Goal: Task Accomplishment & Management: Use online tool/utility

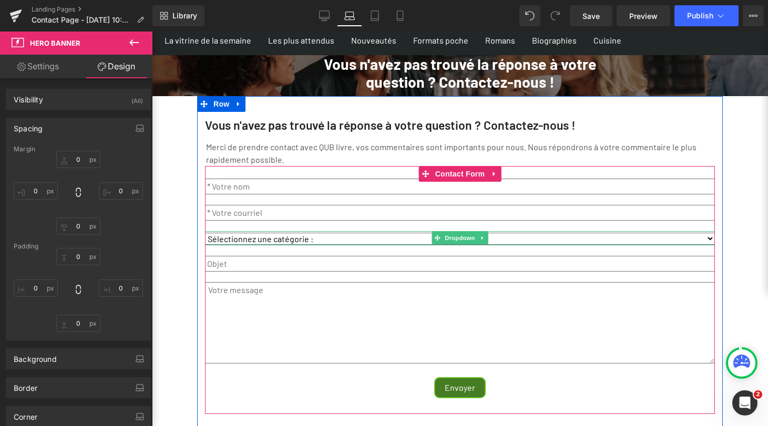
click at [275, 240] on select "Sélectionnez une catégorie : Mes achats Facturation Soutien technique Affiliati…" at bounding box center [460, 239] width 510 height 12
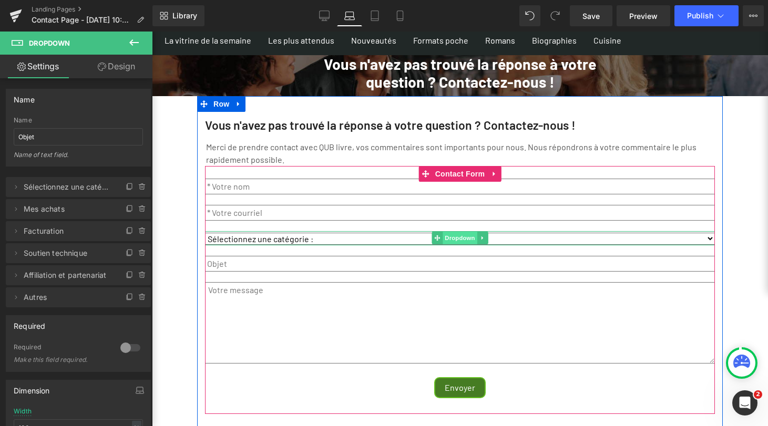
click at [452, 239] on span "Dropdown" at bounding box center [460, 238] width 34 height 13
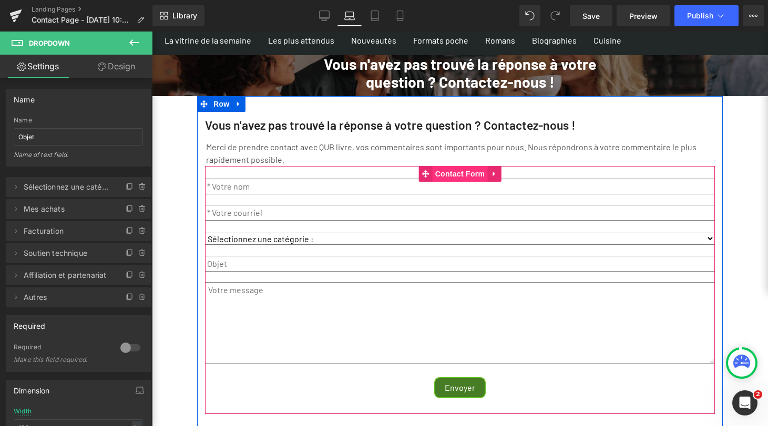
click at [453, 176] on span "Contact Form" at bounding box center [460, 174] width 55 height 16
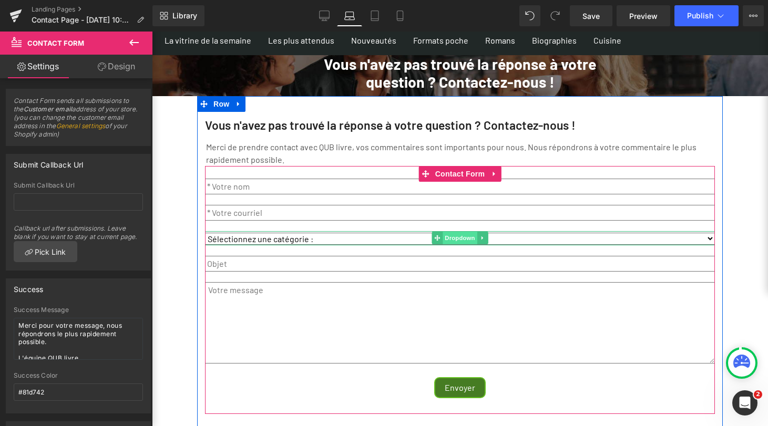
click at [455, 237] on span "Dropdown" at bounding box center [460, 238] width 34 height 13
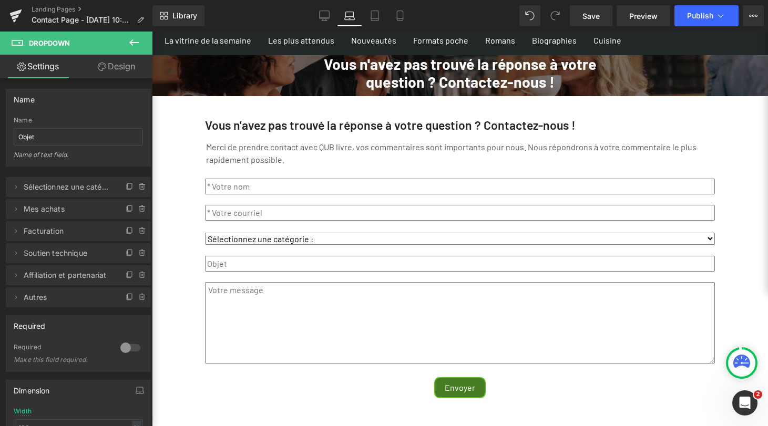
click at [743, 364] on icon at bounding box center [741, 361] width 17 height 13
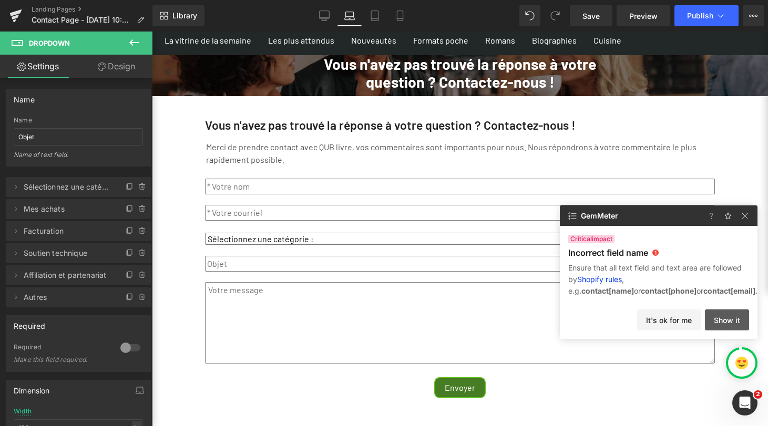
click at [733, 320] on button "Show it" at bounding box center [727, 320] width 44 height 21
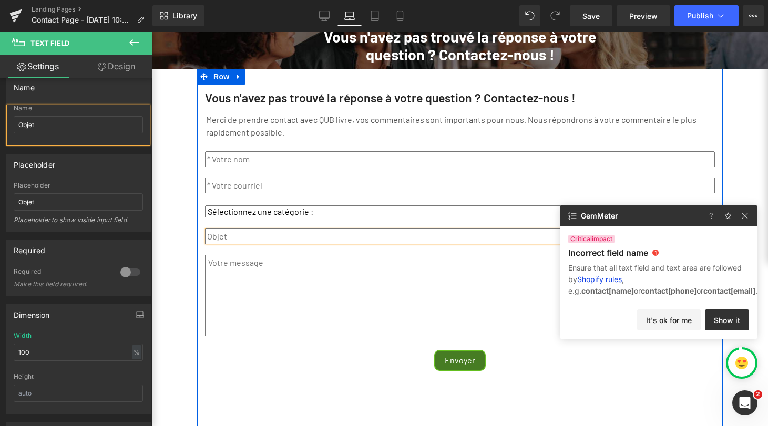
scroll to position [56, 0]
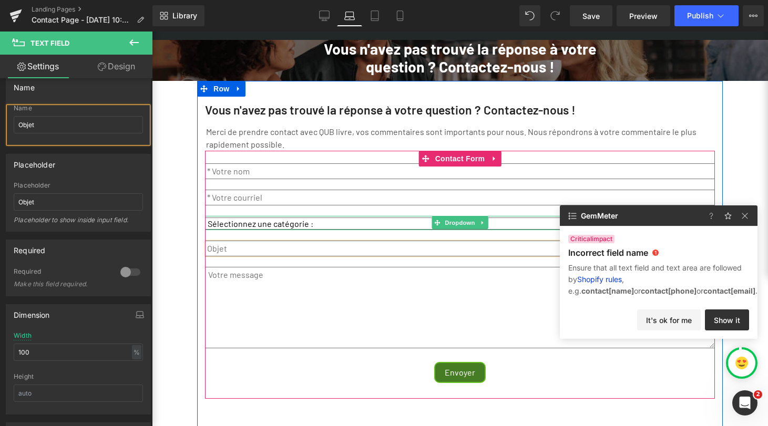
click at [306, 226] on select "Sélectionnez une catégorie : Mes achats Facturation Soutien technique Affiliati…" at bounding box center [460, 224] width 510 height 12
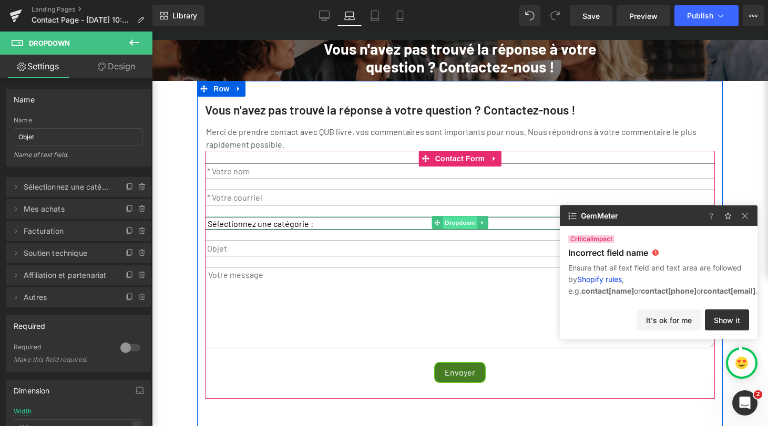
click at [450, 222] on span "Dropdown" at bounding box center [460, 223] width 34 height 13
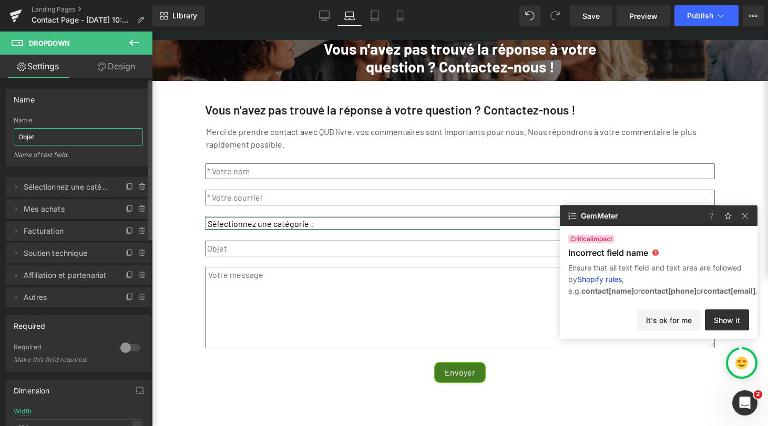
click at [79, 137] on input "Objet" at bounding box center [78, 136] width 129 height 17
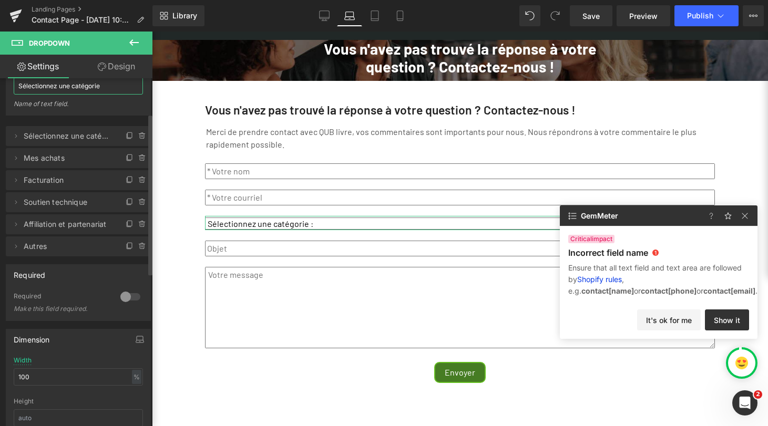
scroll to position [98, 0]
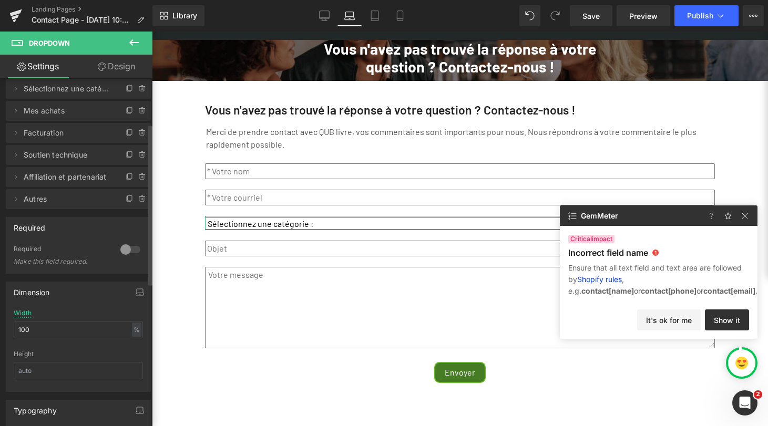
type input "Sélectionnez une catégorie"
click at [126, 248] on div at bounding box center [130, 249] width 25 height 17
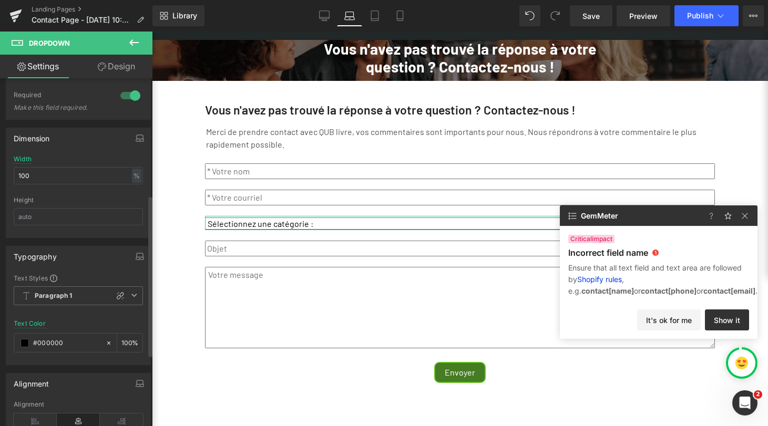
scroll to position [254, 0]
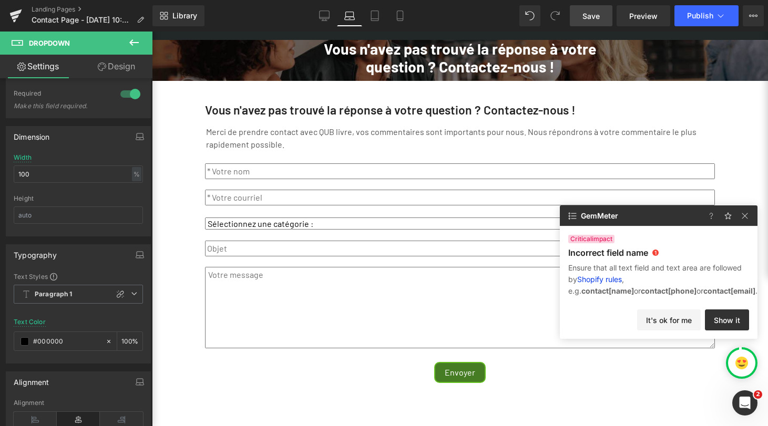
click at [593, 17] on span "Save" at bounding box center [591, 16] width 17 height 11
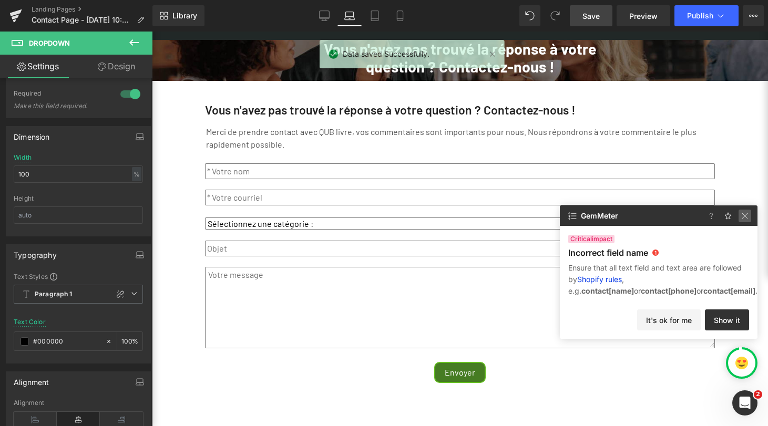
click at [746, 217] on img at bounding box center [745, 216] width 13 height 13
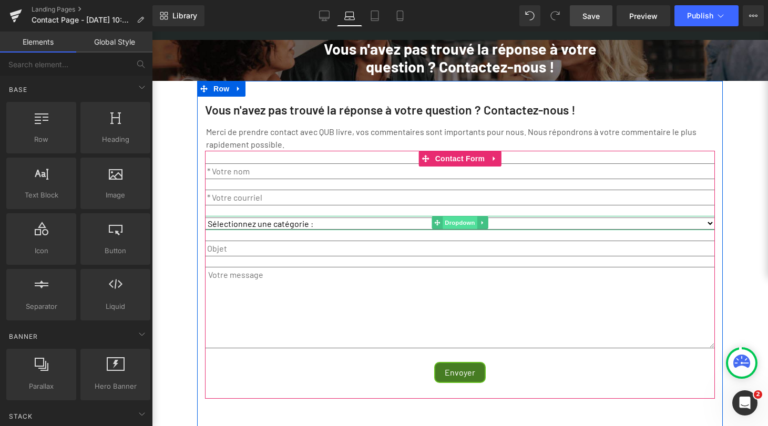
click at [448, 224] on span "Dropdown" at bounding box center [460, 223] width 34 height 13
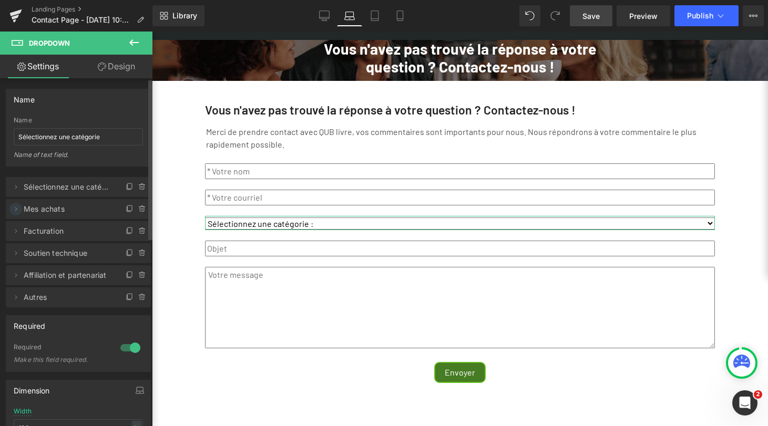
click at [16, 209] on icon at bounding box center [16, 209] width 8 height 8
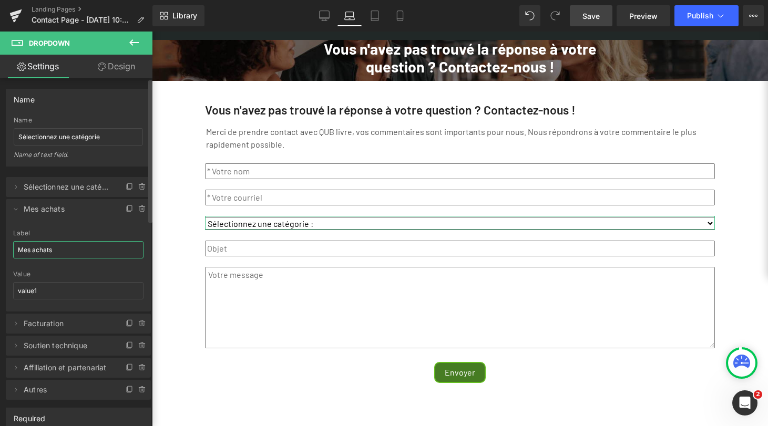
click at [71, 252] on input "Mes achats" at bounding box center [78, 249] width 130 height 17
click at [67, 289] on input "value1" at bounding box center [78, 290] width 130 height 17
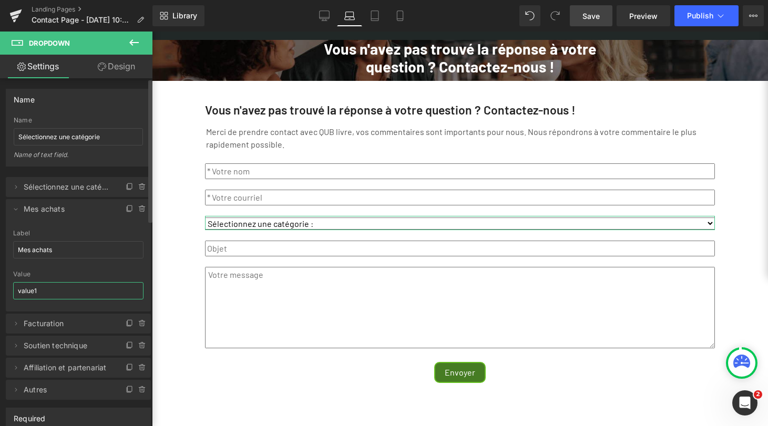
click at [67, 289] on input "value1" at bounding box center [78, 290] width 130 height 17
paste input "Mes achats"
type input "Mes achats"
click at [7, 265] on div "Mes achats Label Mes achats Mes achats Value Mes achats" at bounding box center [78, 271] width 145 height 82
click at [14, 321] on icon at bounding box center [16, 324] width 8 height 8
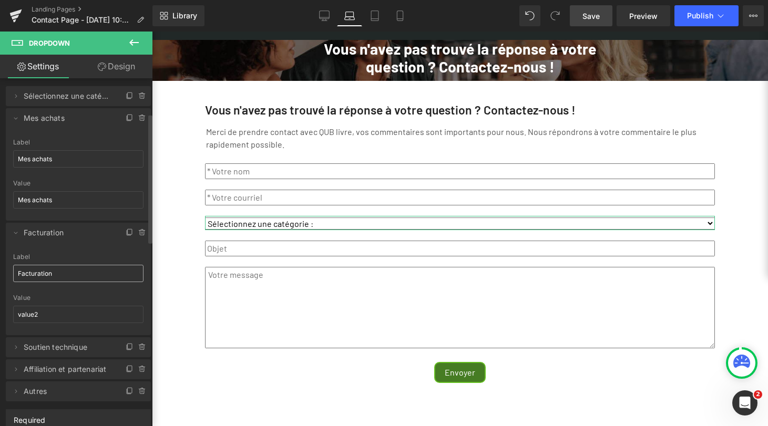
scroll to position [109, 0]
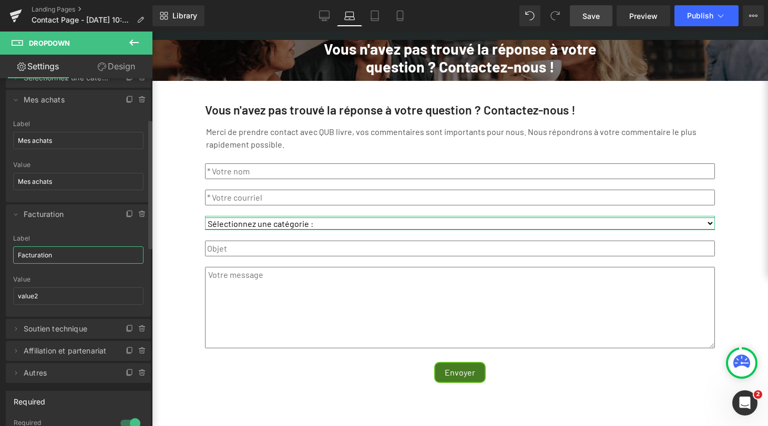
click at [64, 251] on input "Facturation" at bounding box center [78, 255] width 130 height 17
click at [58, 293] on input "value2" at bounding box center [78, 296] width 130 height 17
paste input "Facturation"
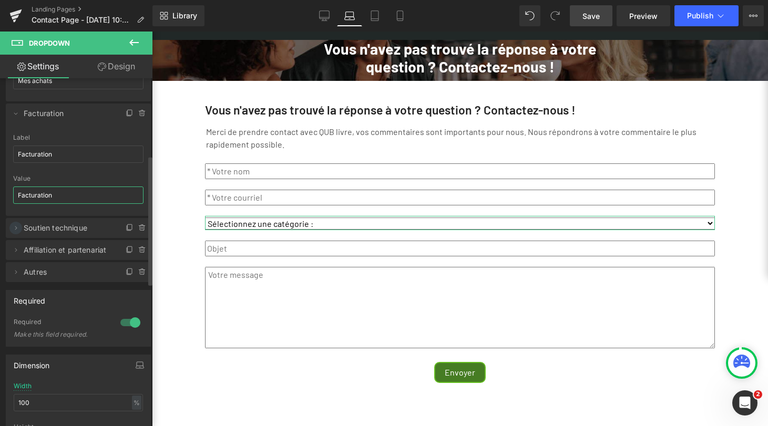
scroll to position [211, 0]
type input "Facturation"
click at [16, 225] on icon at bounding box center [16, 227] width 8 height 8
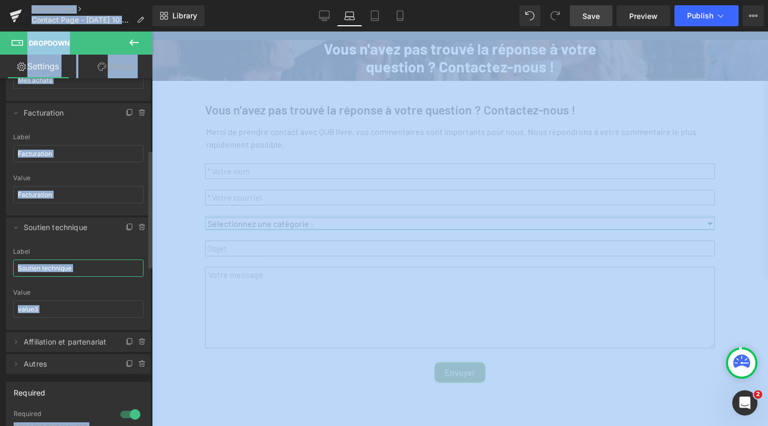
click at [60, 269] on input "Soutien technique" at bounding box center [78, 268] width 130 height 17
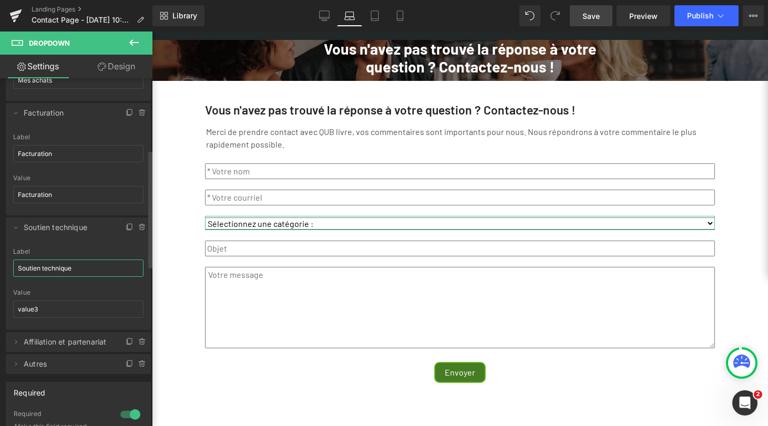
click at [60, 269] on input "Soutien technique" at bounding box center [78, 268] width 130 height 17
click at [52, 308] on input "value3" at bounding box center [78, 309] width 130 height 17
paste input "Soutien technique"
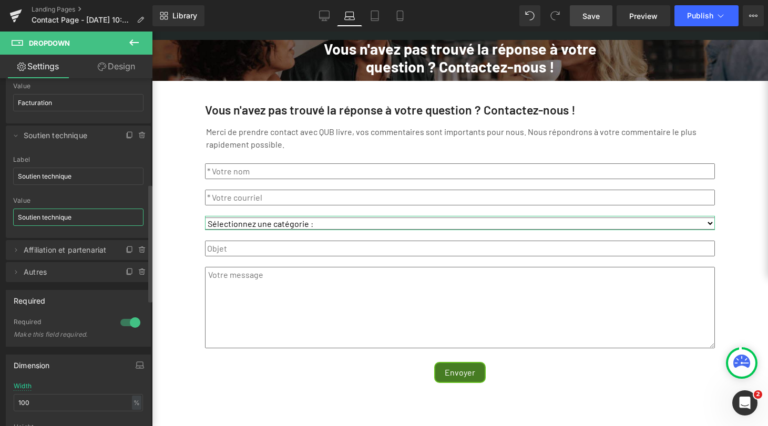
scroll to position [319, 0]
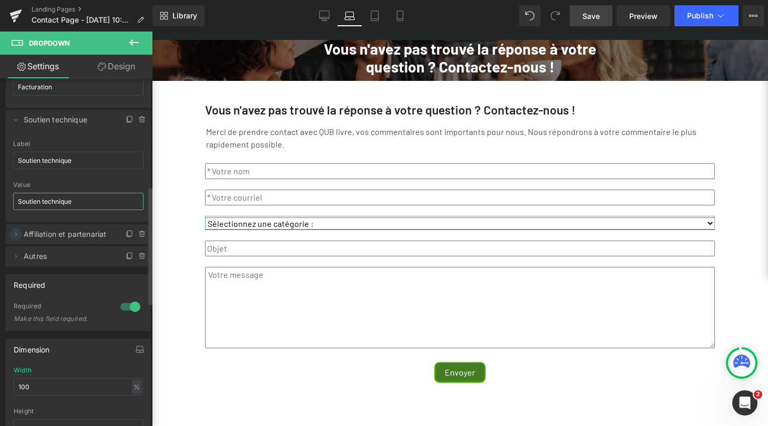
type input "Soutien technique"
click at [16, 230] on icon at bounding box center [16, 234] width 8 height 8
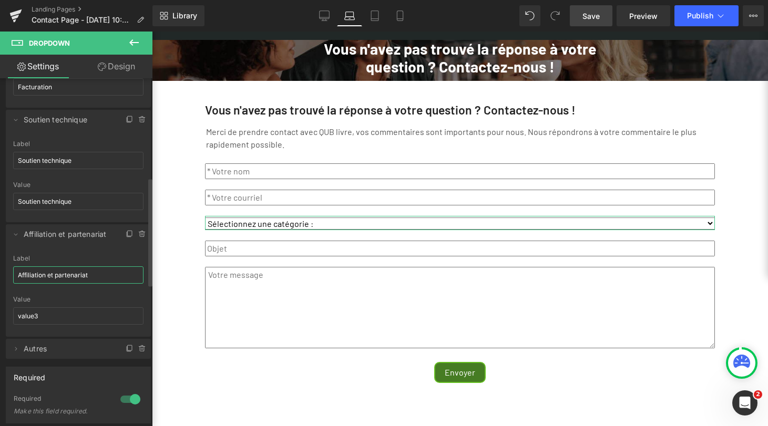
click at [53, 274] on input "Affiliation et partenariat" at bounding box center [78, 275] width 130 height 17
click at [57, 315] on input "value3" at bounding box center [78, 316] width 130 height 17
paste input "Affiliation et partenariat"
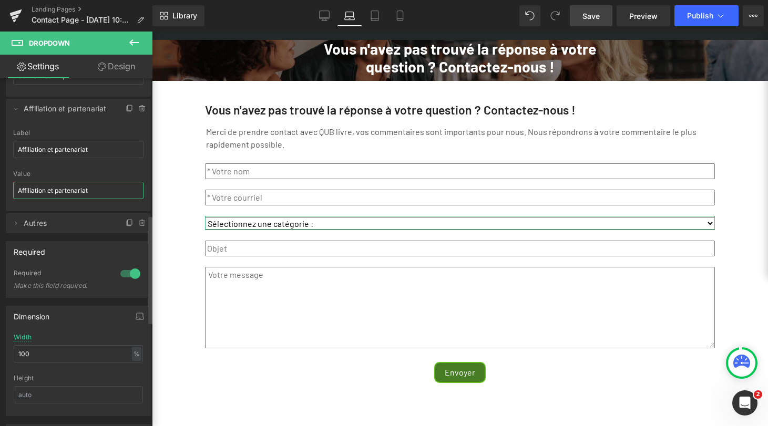
scroll to position [446, 0]
type input "Affiliation et partenariat"
click at [16, 219] on icon at bounding box center [16, 221] width 2 height 4
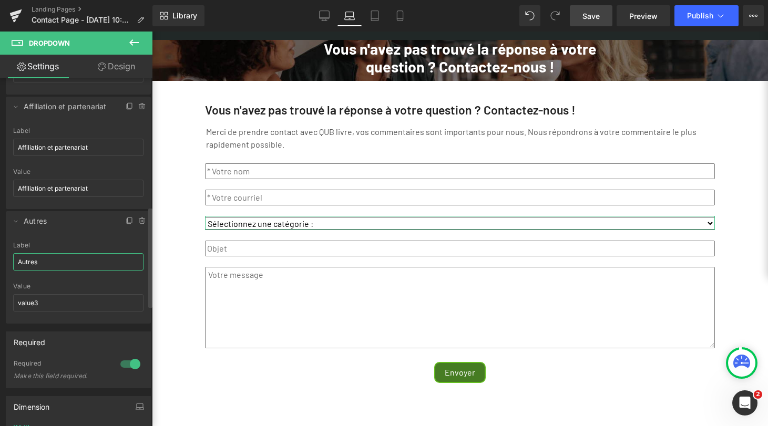
click at [49, 262] on input "Autres" at bounding box center [78, 261] width 130 height 17
click at [54, 301] on input "value3" at bounding box center [78, 302] width 130 height 17
paste input "Autres"
type input "Autre"
click at [56, 257] on input "Autres" at bounding box center [78, 261] width 130 height 17
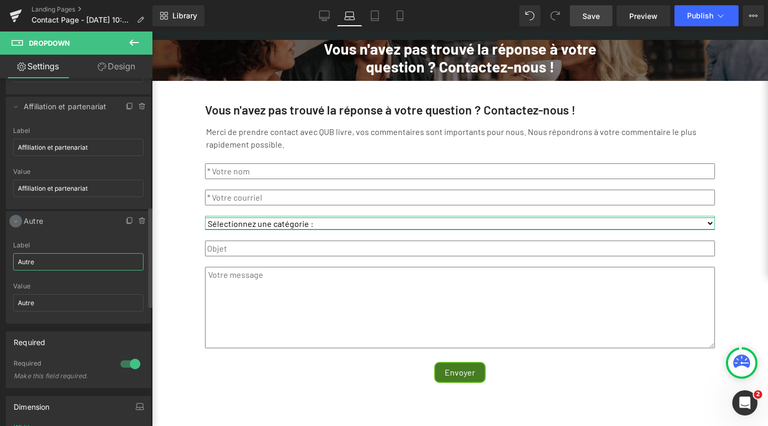
type input "Autre"
click at [16, 217] on icon at bounding box center [16, 221] width 8 height 8
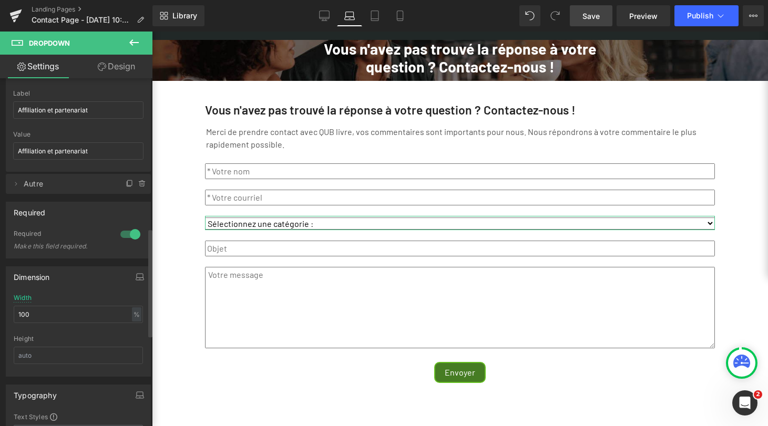
scroll to position [482, 0]
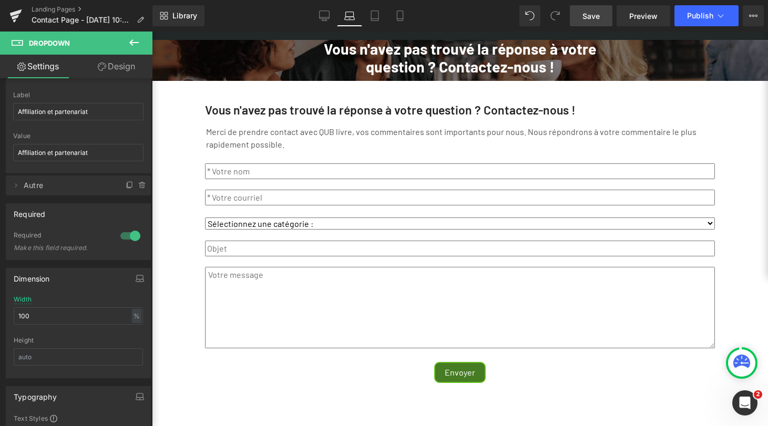
click at [593, 11] on span "Save" at bounding box center [591, 16] width 17 height 11
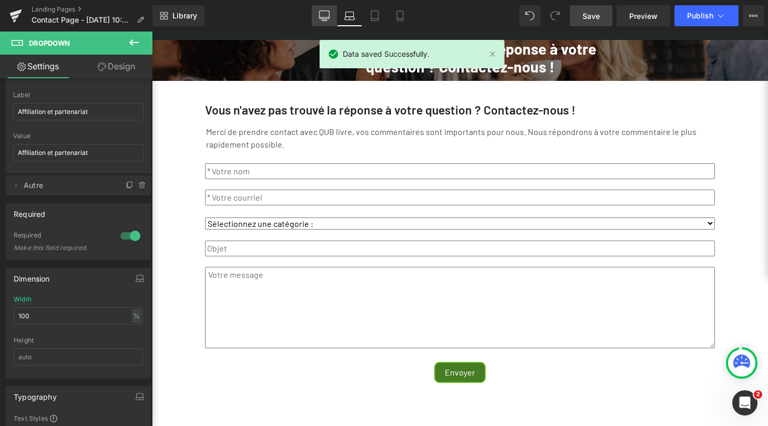
click at [325, 16] on icon at bounding box center [324, 16] width 11 height 11
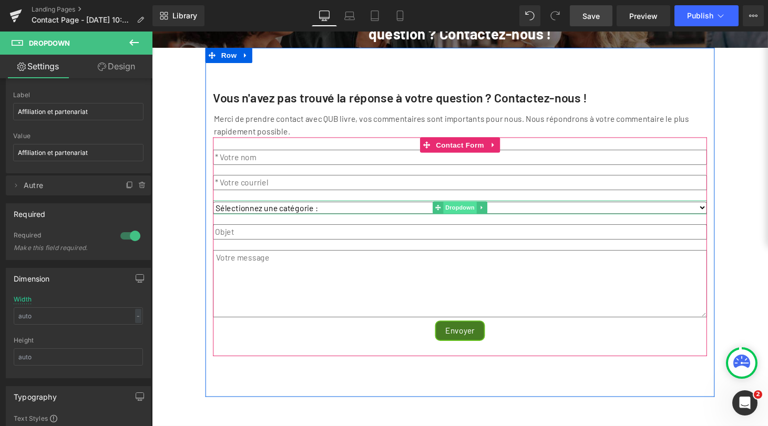
click at [466, 220] on span "Dropdown" at bounding box center [470, 213] width 34 height 13
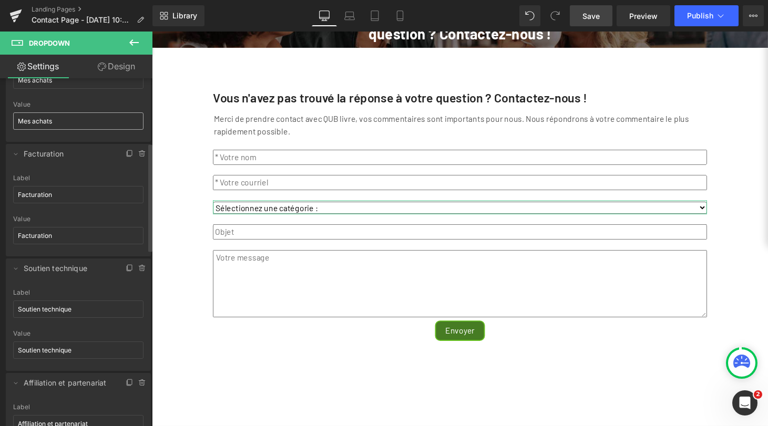
scroll to position [164, 0]
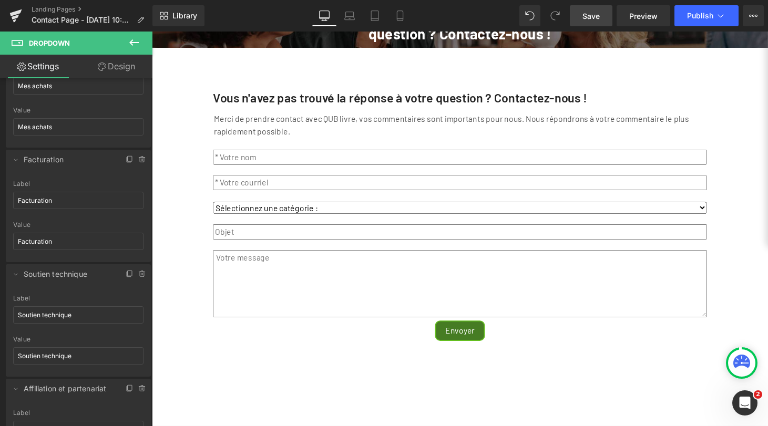
click at [134, 42] on icon at bounding box center [133, 42] width 9 height 6
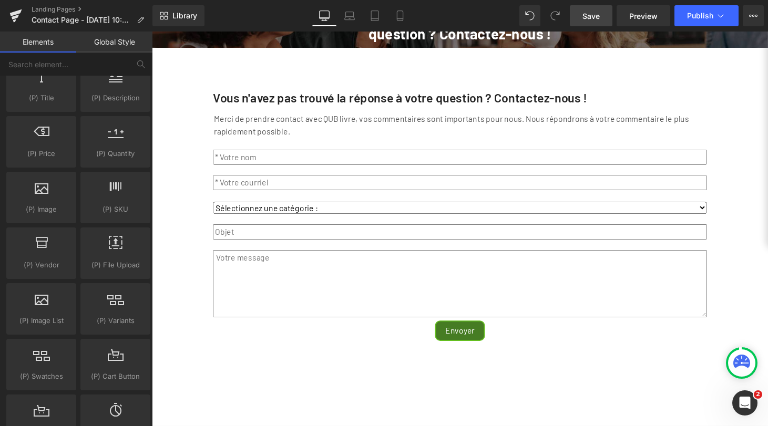
scroll to position [1005, 0]
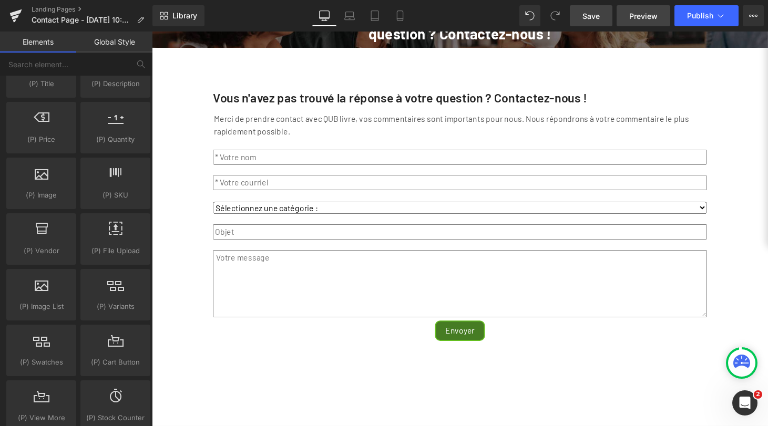
click at [640, 13] on span "Preview" at bounding box center [643, 16] width 28 height 11
click at [742, 405] on icon "Ouvrir le Messenger Intercom" at bounding box center [743, 401] width 17 height 17
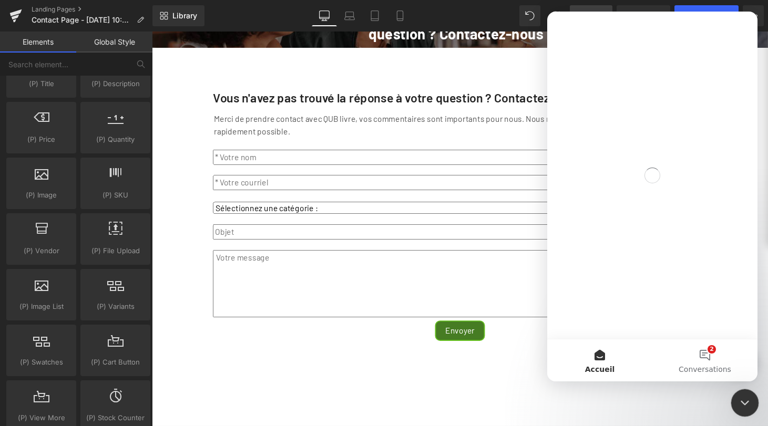
scroll to position [0, 0]
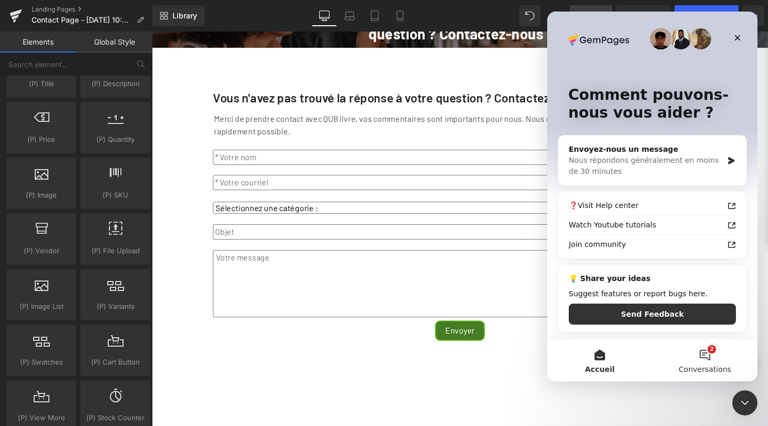
click at [703, 352] on button "2 Conversations" at bounding box center [704, 361] width 105 height 42
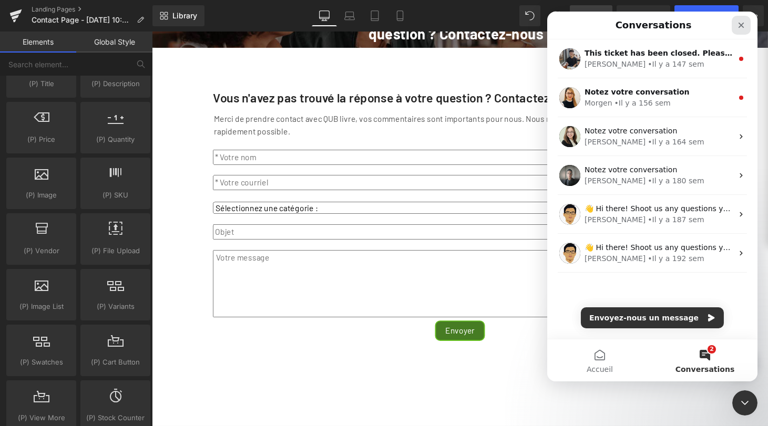
click at [744, 24] on icon "Fermer" at bounding box center [741, 25] width 8 height 8
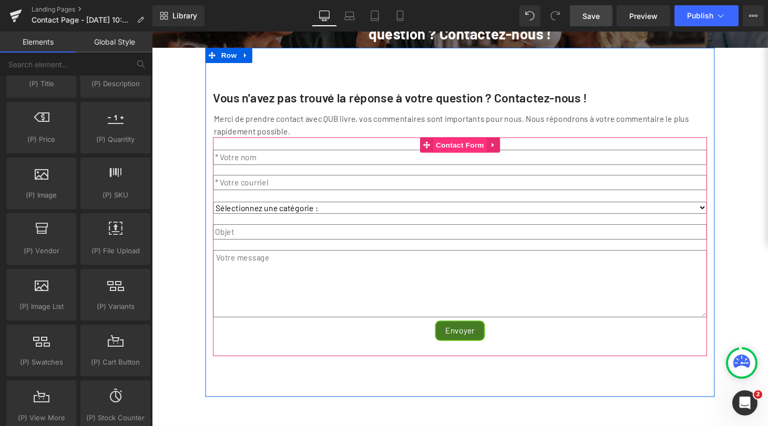
click at [462, 157] on span "Contact Form" at bounding box center [470, 149] width 55 height 16
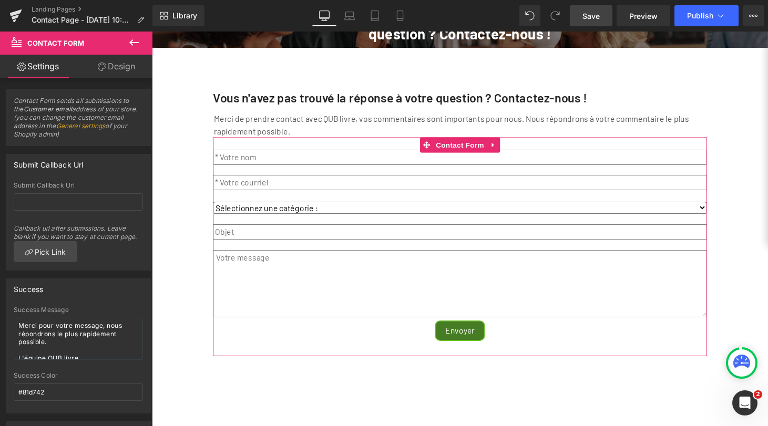
click at [114, 66] on link "Design" at bounding box center [116, 67] width 76 height 24
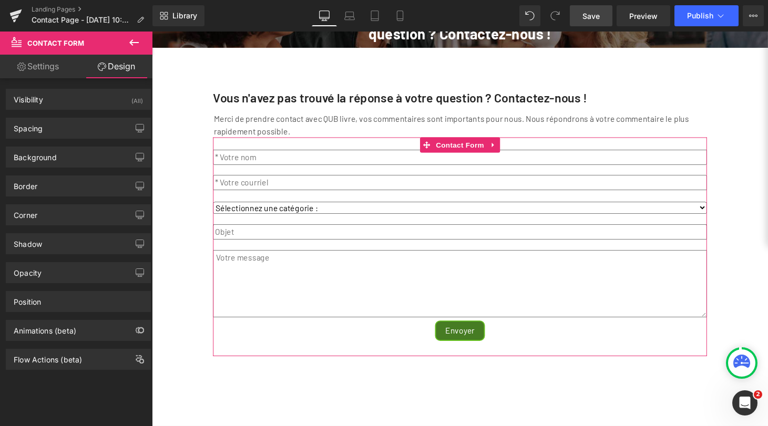
click at [47, 64] on link "Settings" at bounding box center [38, 67] width 76 height 24
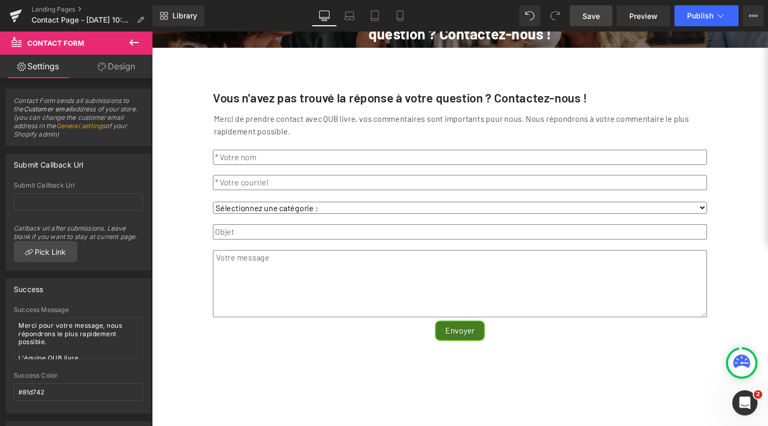
click at [132, 40] on icon at bounding box center [134, 42] width 13 height 13
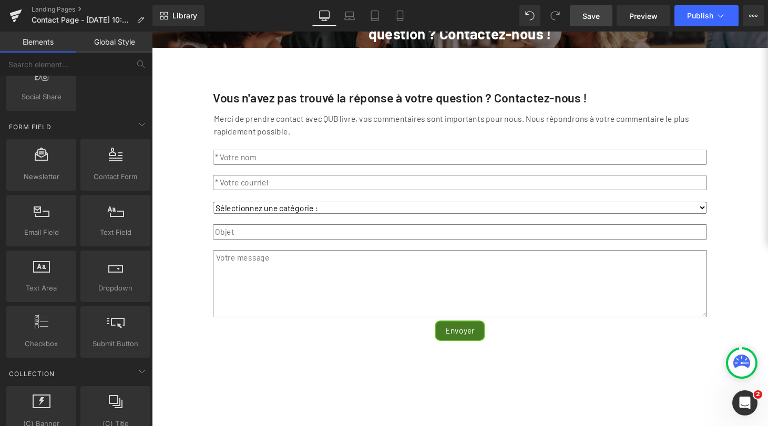
scroll to position [1467, 0]
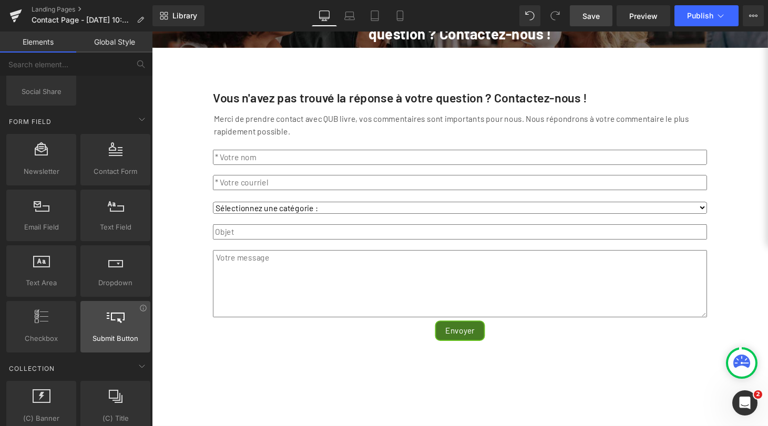
click at [115, 329] on div at bounding box center [116, 322] width 64 height 24
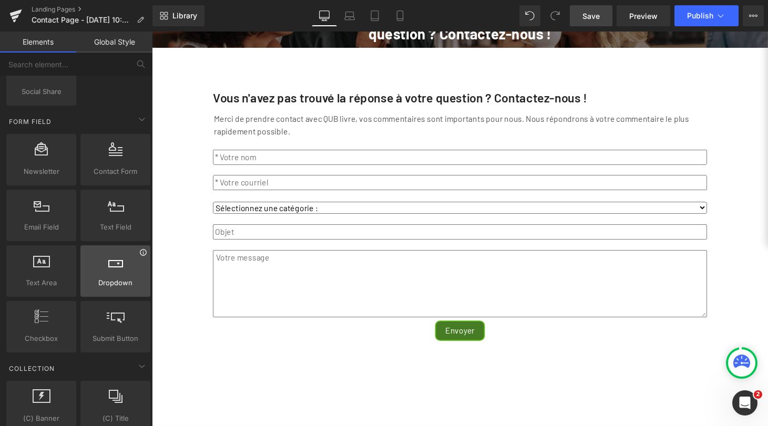
click at [141, 253] on icon at bounding box center [143, 253] width 8 height 8
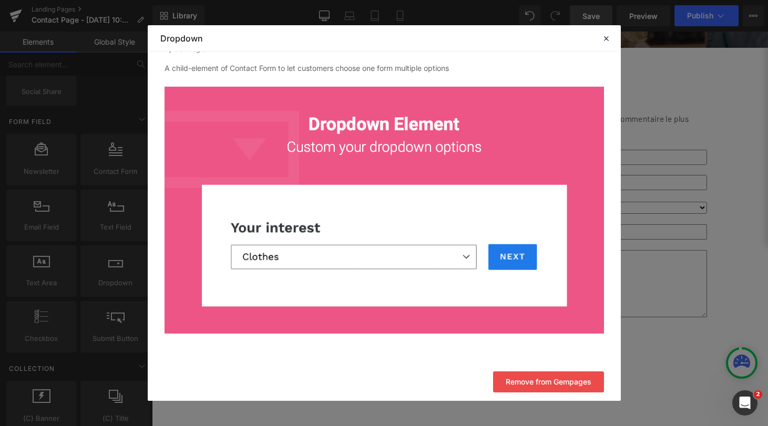
scroll to position [38, 0]
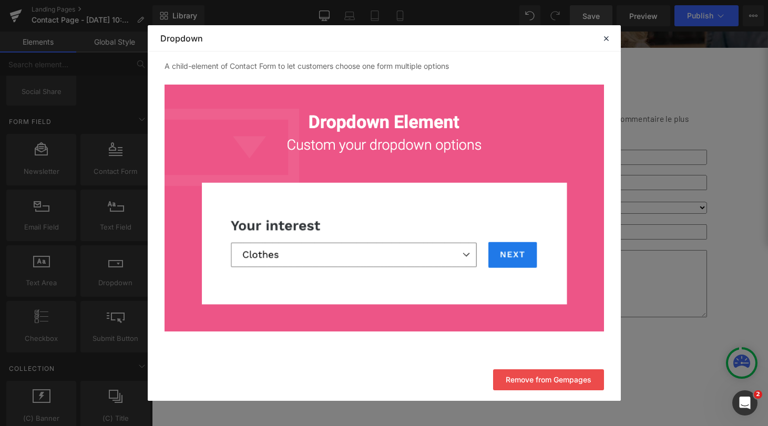
click at [542, 377] on button "Remove from Gempages" at bounding box center [548, 380] width 111 height 21
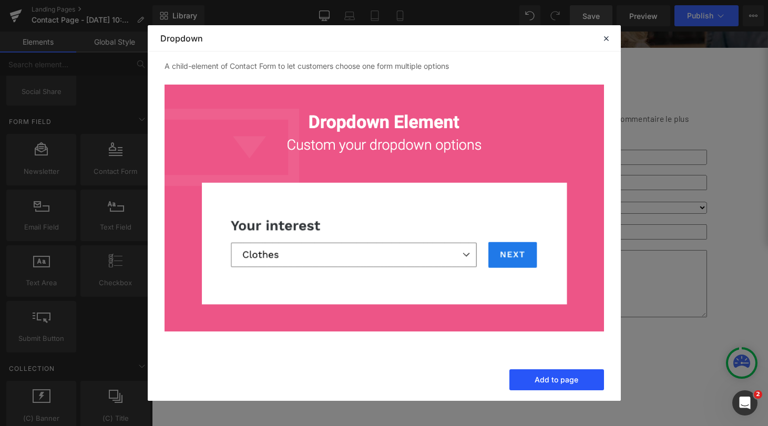
click at [542, 377] on button "Add to page" at bounding box center [556, 380] width 95 height 21
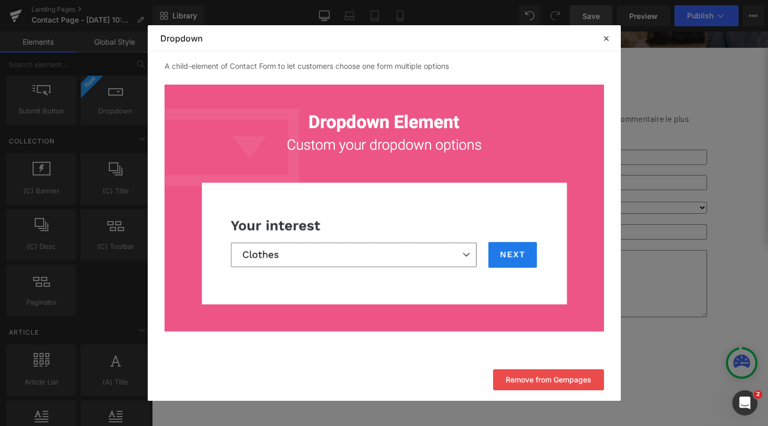
scroll to position [1699, 0]
click at [607, 39] on icon at bounding box center [605, 38] width 9 height 9
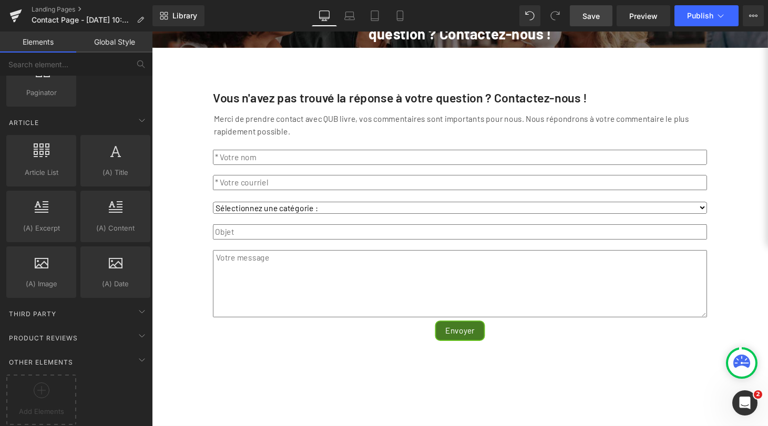
scroll to position [1913, 0]
click at [137, 354] on icon at bounding box center [142, 360] width 13 height 13
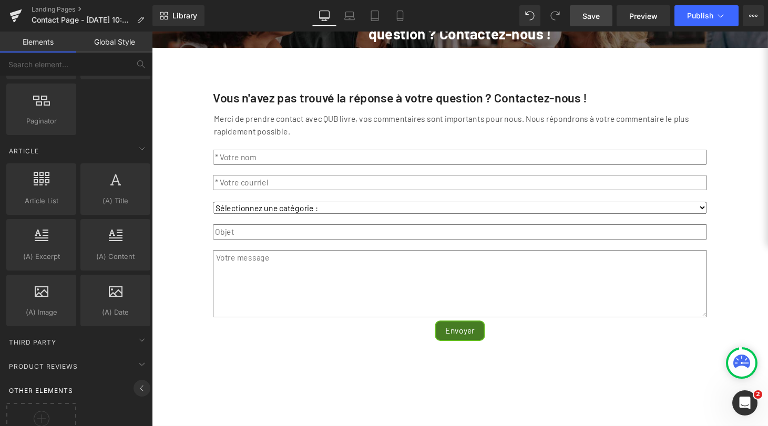
scroll to position [1858, 0]
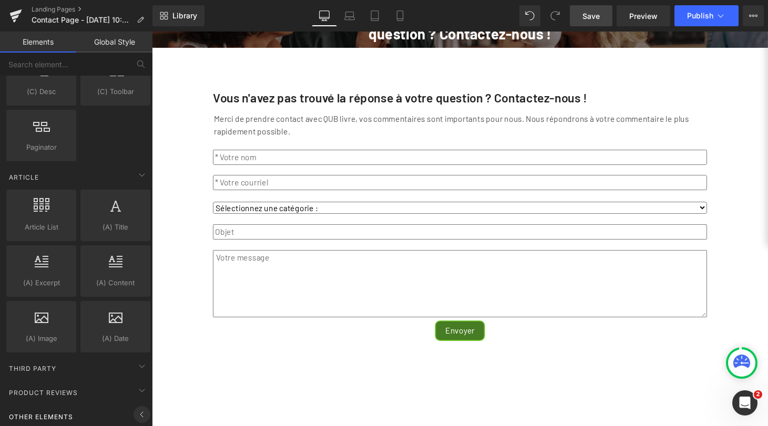
click at [136, 409] on icon at bounding box center [142, 415] width 13 height 13
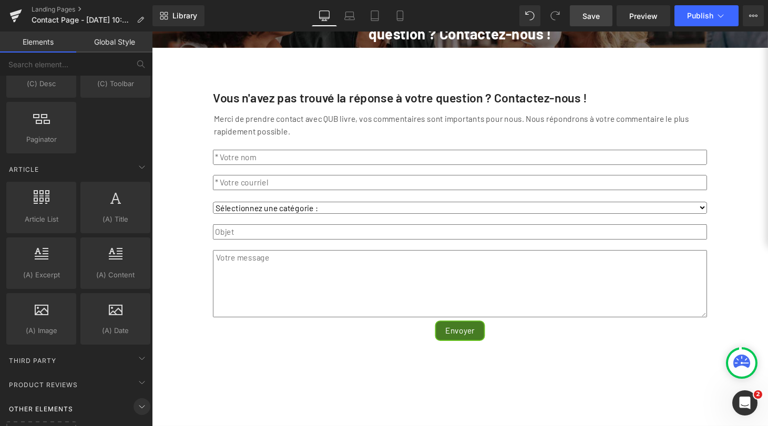
scroll to position [1913, 0]
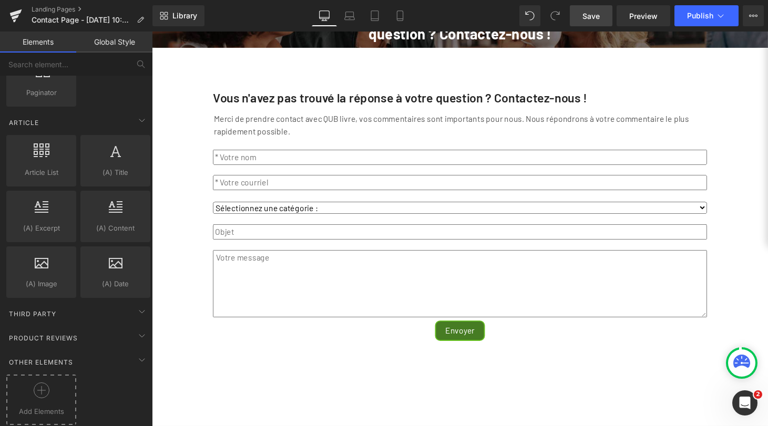
click at [38, 388] on icon at bounding box center [42, 391] width 16 height 16
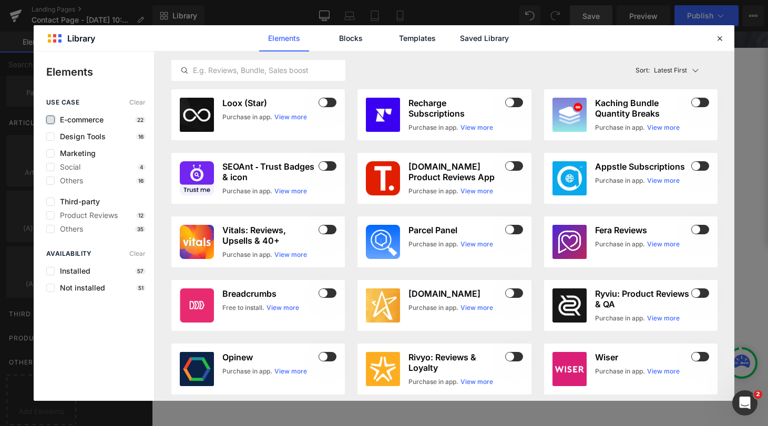
click at [49, 117] on label at bounding box center [50, 120] width 8 height 8
click at [50, 120] on input "checkbox" at bounding box center [50, 120] width 0 height 0
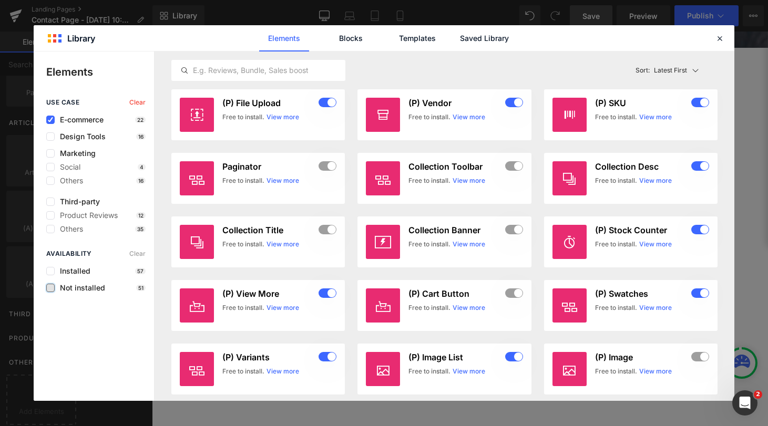
click at [48, 287] on label at bounding box center [50, 288] width 8 height 8
click at [50, 288] on input "checkbox" at bounding box center [50, 288] width 0 height 0
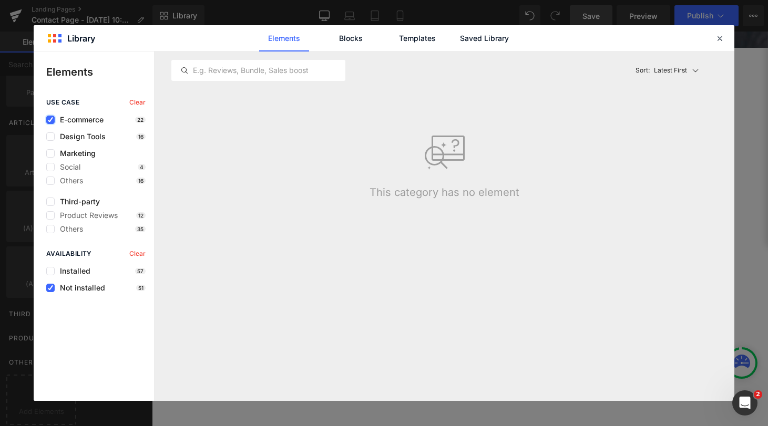
click at [48, 120] on icon at bounding box center [50, 120] width 5 height 0
click at [50, 120] on input "checkbox" at bounding box center [50, 120] width 0 height 0
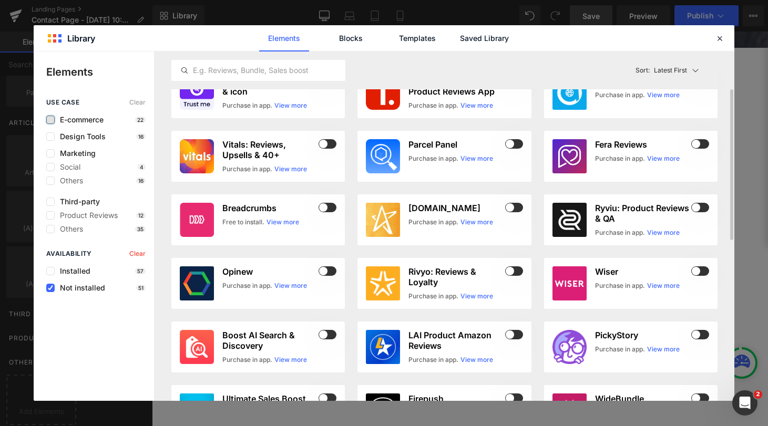
scroll to position [87, 0]
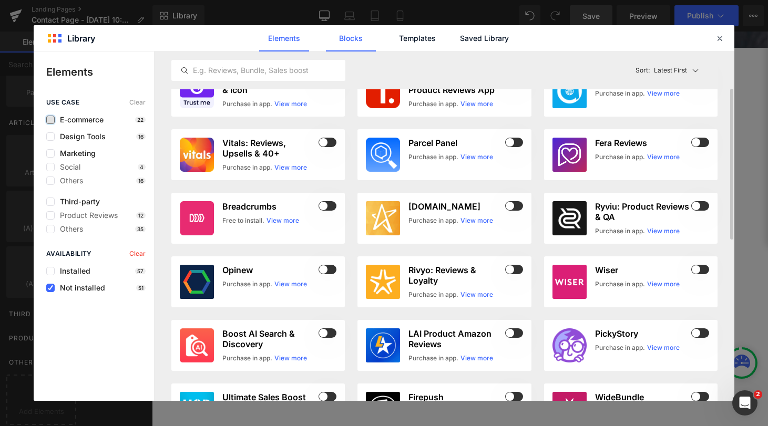
click at [356, 37] on link "Blocks" at bounding box center [351, 38] width 50 height 26
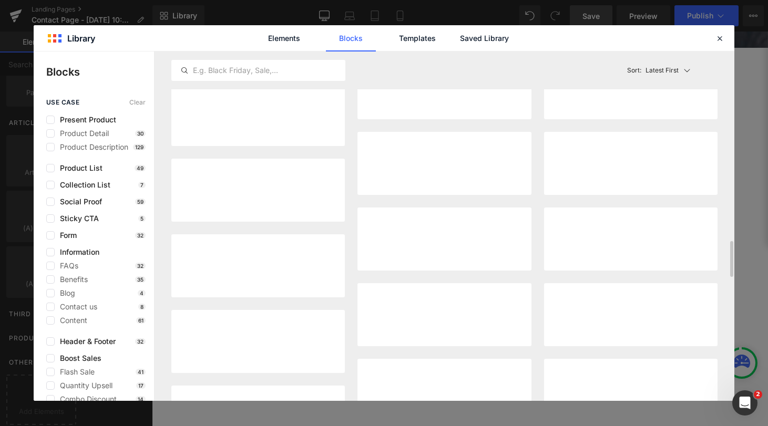
scroll to position [1849, 0]
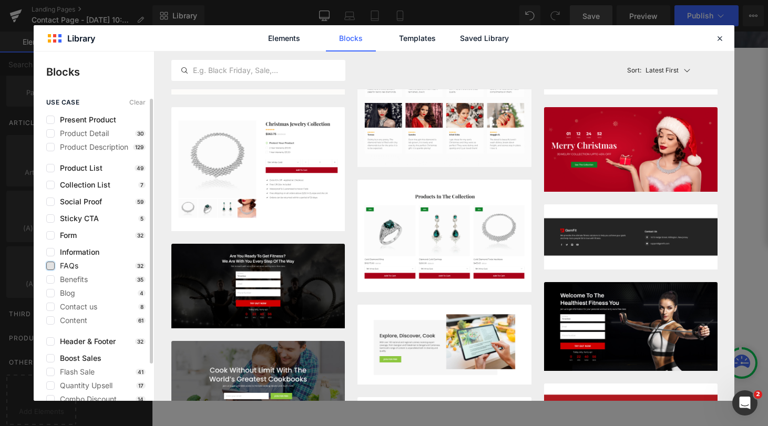
click at [50, 266] on label at bounding box center [50, 266] width 8 height 8
click at [50, 266] on input "checkbox" at bounding box center [50, 266] width 0 height 0
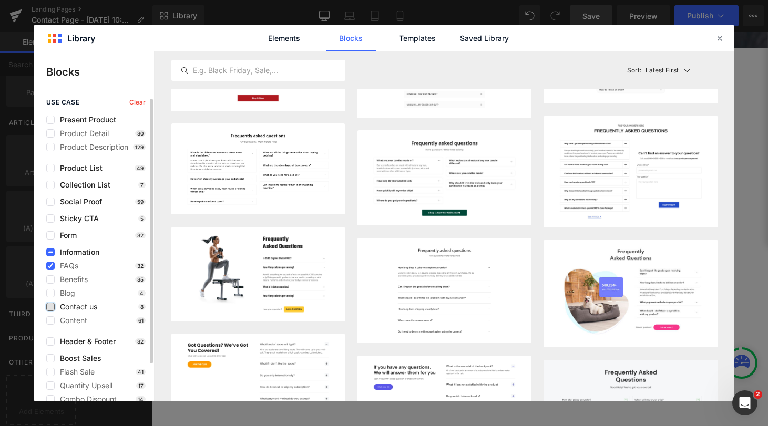
click at [49, 306] on label at bounding box center [50, 307] width 8 height 8
click at [50, 307] on input "checkbox" at bounding box center [50, 307] width 0 height 0
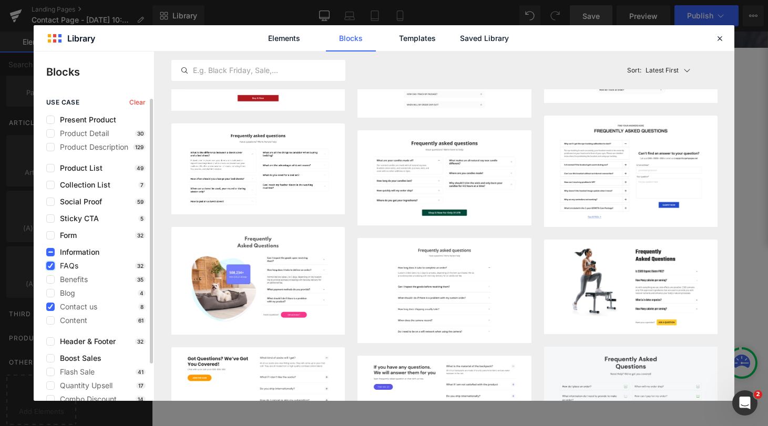
click at [50, 266] on icon at bounding box center [50, 266] width 5 height 0
click at [50, 266] on input "checkbox" at bounding box center [50, 266] width 0 height 0
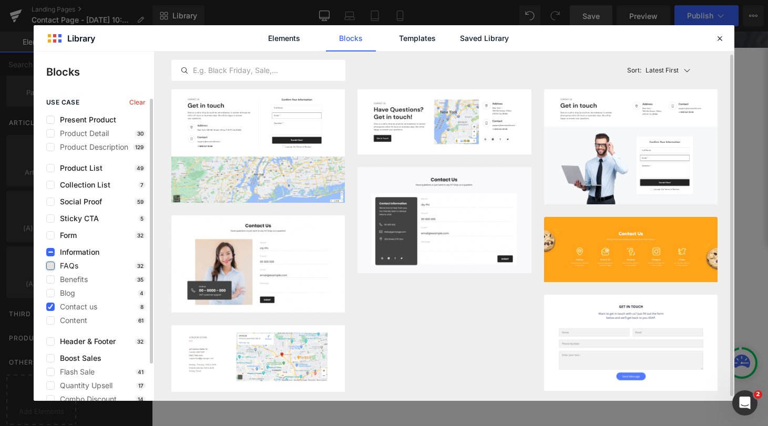
scroll to position [7, 0]
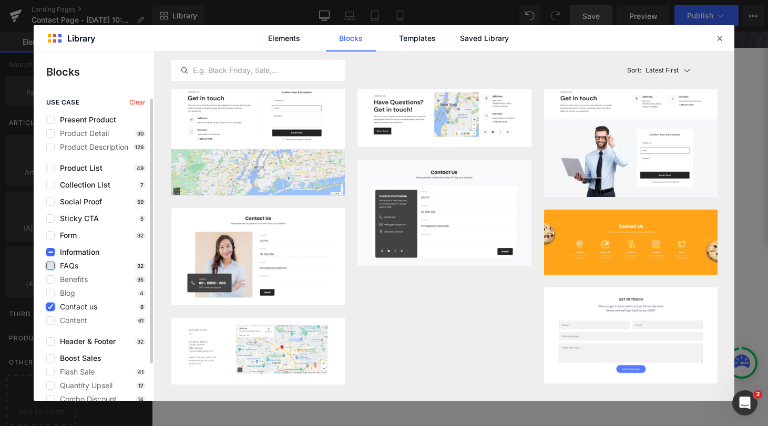
click at [50, 307] on icon at bounding box center [50, 307] width 5 height 0
click at [50, 307] on input "checkbox" at bounding box center [50, 307] width 0 height 0
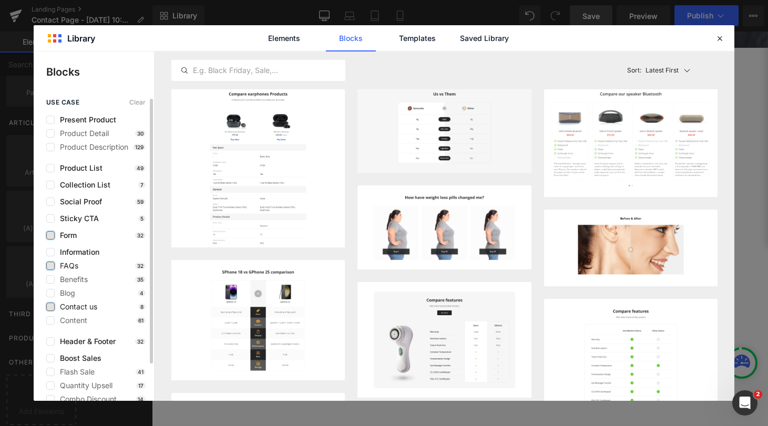
click at [49, 236] on label at bounding box center [50, 235] width 8 height 8
click at [50, 236] on input "checkbox" at bounding box center [50, 236] width 0 height 0
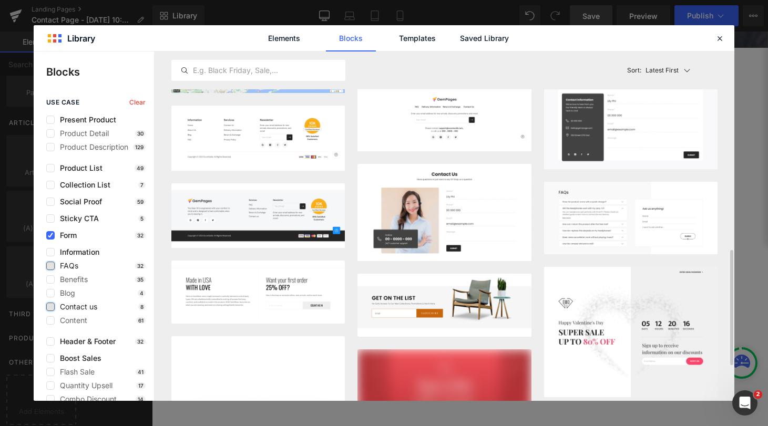
scroll to position [593, 0]
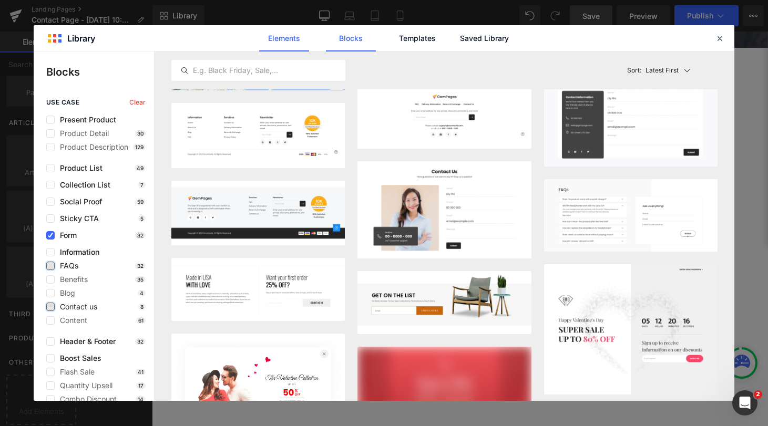
click at [292, 39] on link "Elements" at bounding box center [284, 38] width 50 height 26
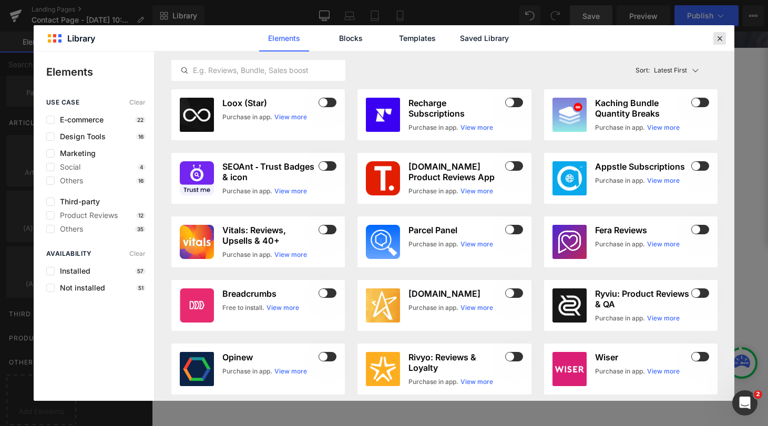
click at [722, 39] on icon at bounding box center [719, 38] width 9 height 9
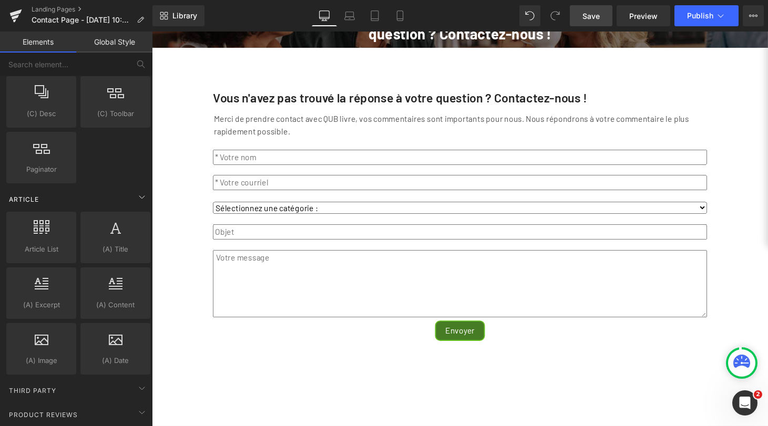
scroll to position [1913, 0]
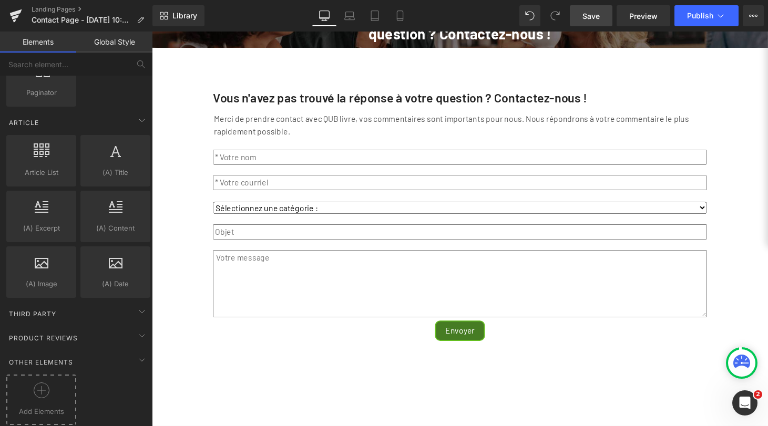
click at [43, 384] on icon at bounding box center [42, 391] width 16 height 16
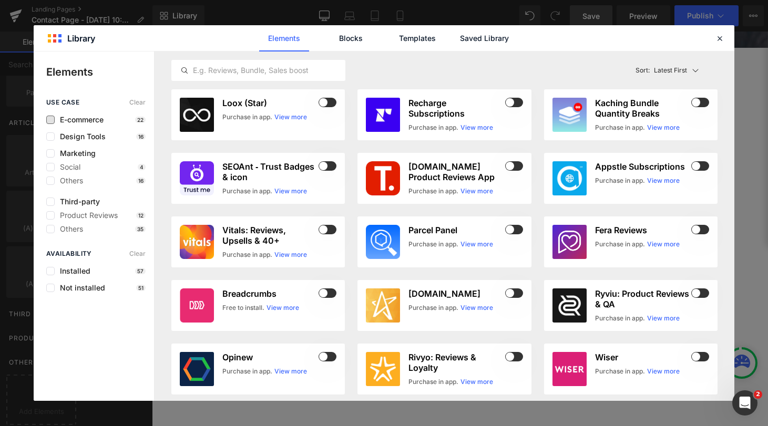
click at [82, 120] on span "E-commerce" at bounding box center [79, 120] width 49 height 8
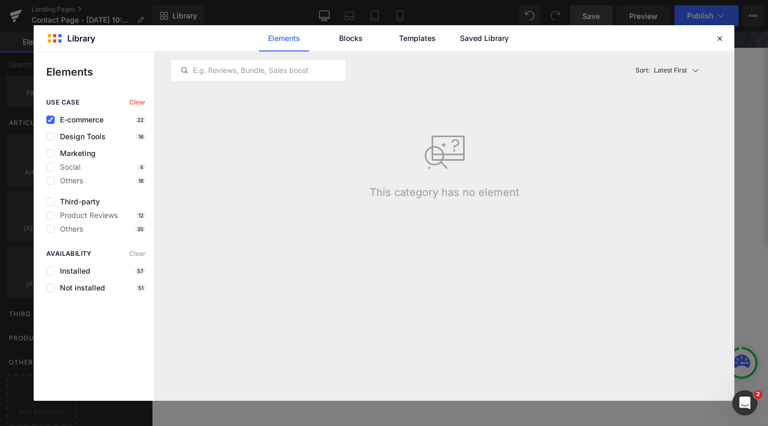
click at [82, 120] on span "E-commerce" at bounding box center [79, 120] width 49 height 8
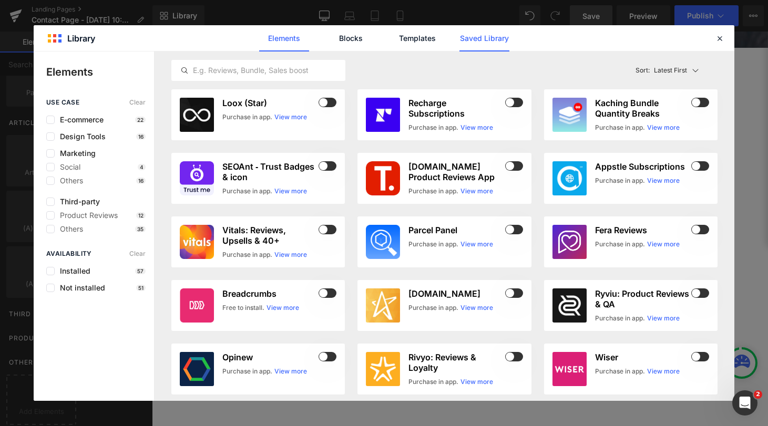
click at [467, 38] on link "Saved Library" at bounding box center [485, 38] width 50 height 26
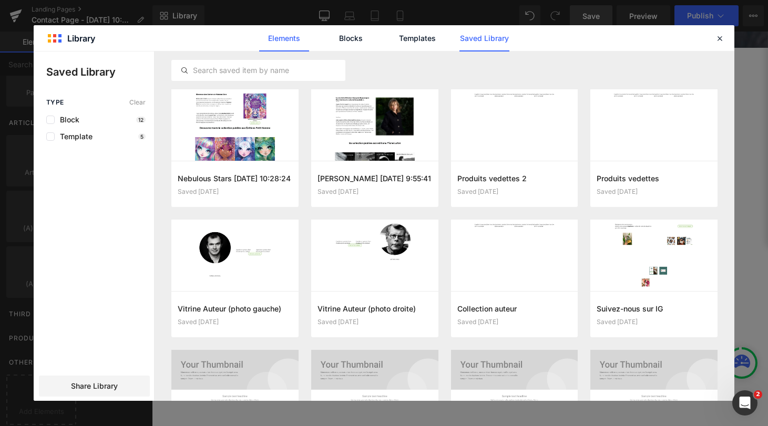
click at [273, 37] on link "Elements" at bounding box center [284, 38] width 50 height 26
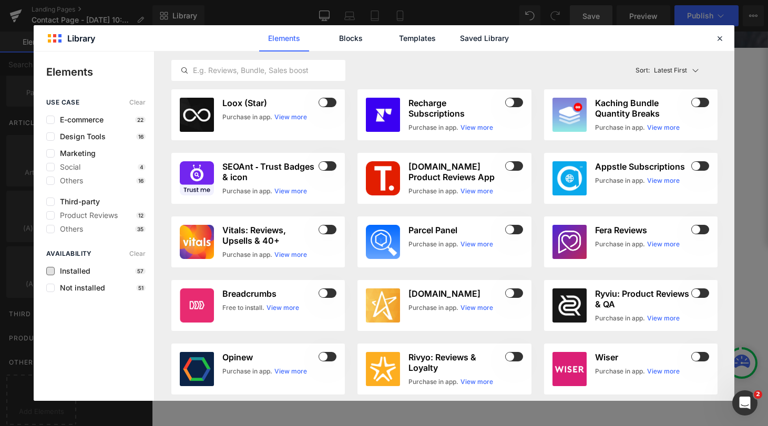
click at [72, 271] on span "Installed" at bounding box center [73, 271] width 36 height 8
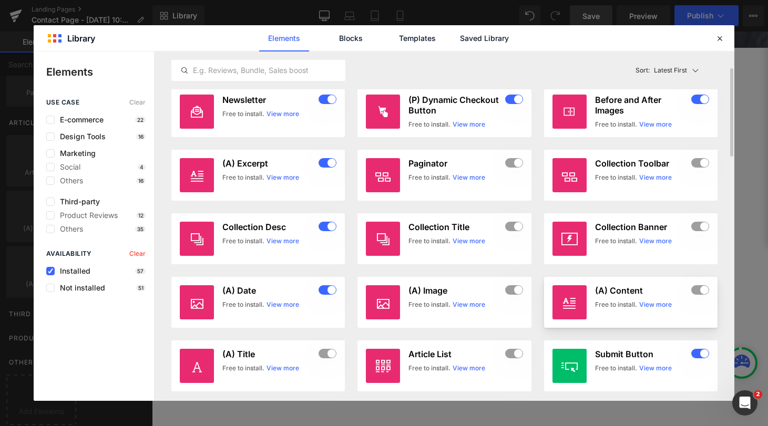
scroll to position [68, 0]
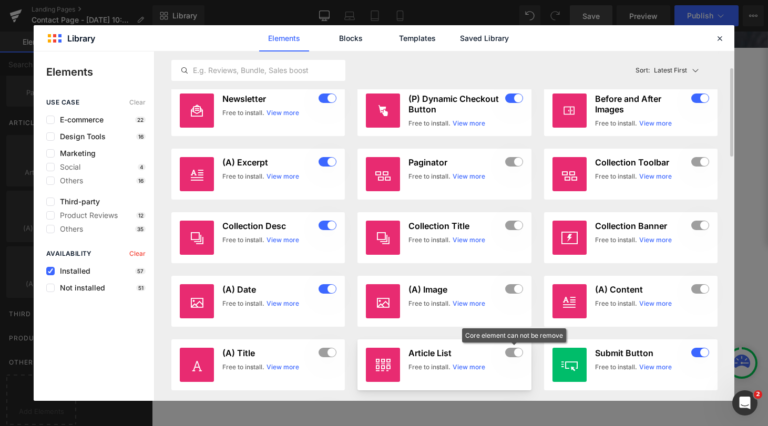
click at [512, 352] on div at bounding box center [514, 353] width 18 height 11
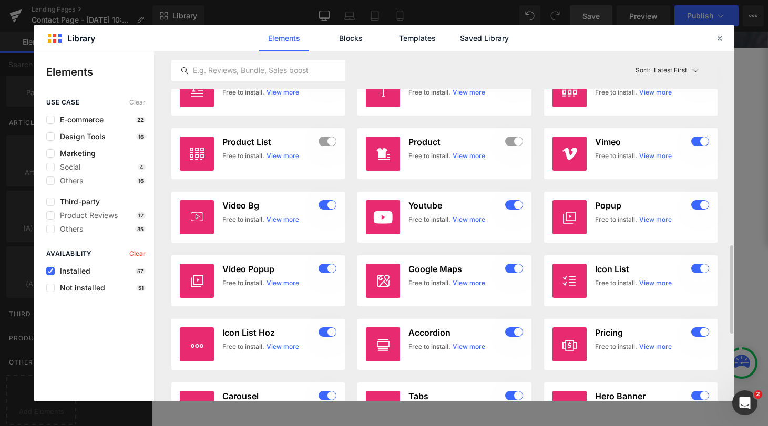
scroll to position [819, 0]
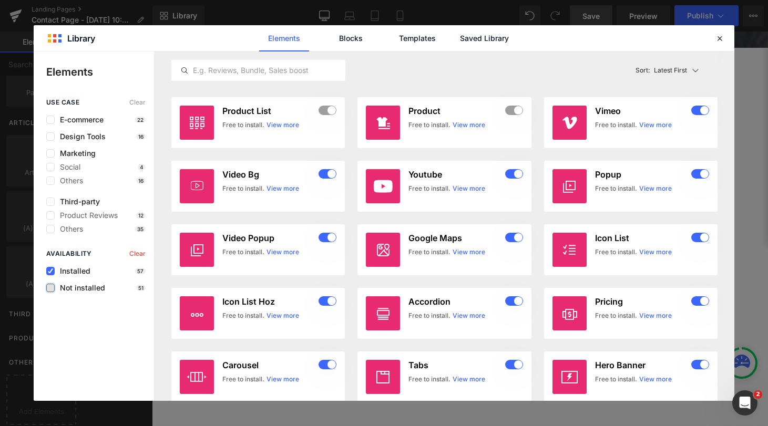
click at [50, 288] on label at bounding box center [50, 288] width 8 height 8
click at [50, 288] on input "checkbox" at bounding box center [50, 288] width 0 height 0
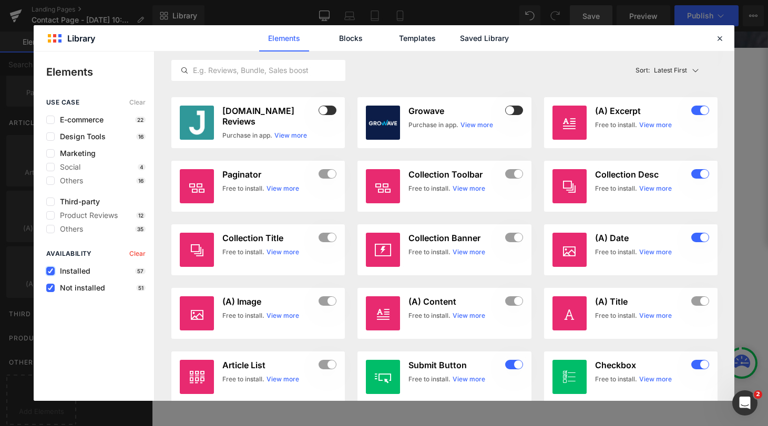
click at [51, 271] on icon at bounding box center [50, 271] width 5 height 0
click at [50, 271] on input "checkbox" at bounding box center [50, 271] width 0 height 0
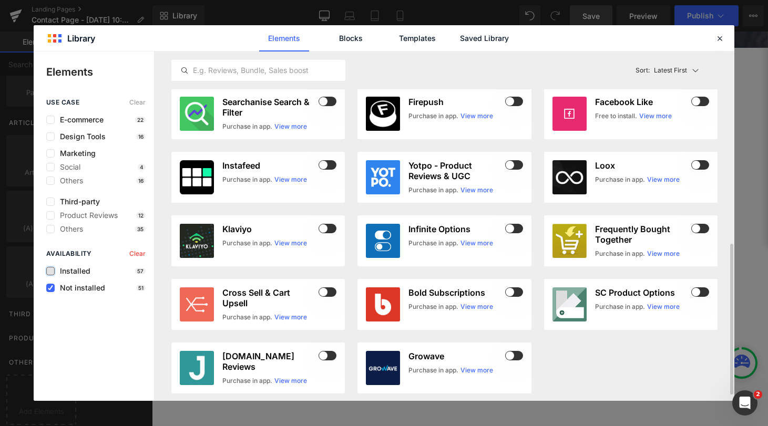
scroll to position [446, 0]
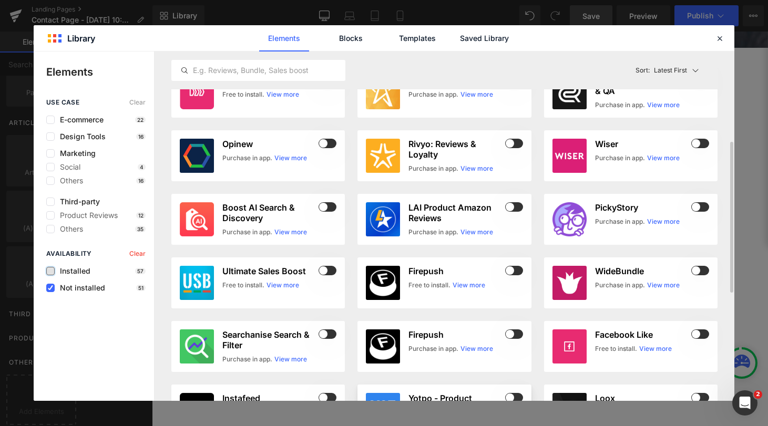
scroll to position [212, 0]
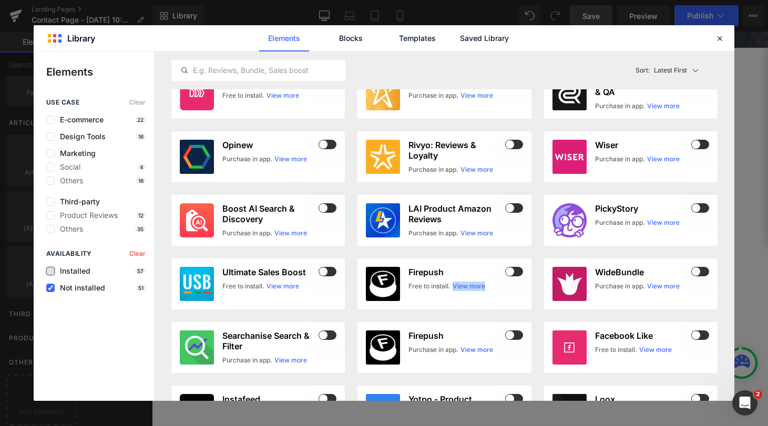
click at [48, 270] on label at bounding box center [50, 271] width 8 height 8
click at [50, 271] on input "checkbox" at bounding box center [50, 271] width 0 height 0
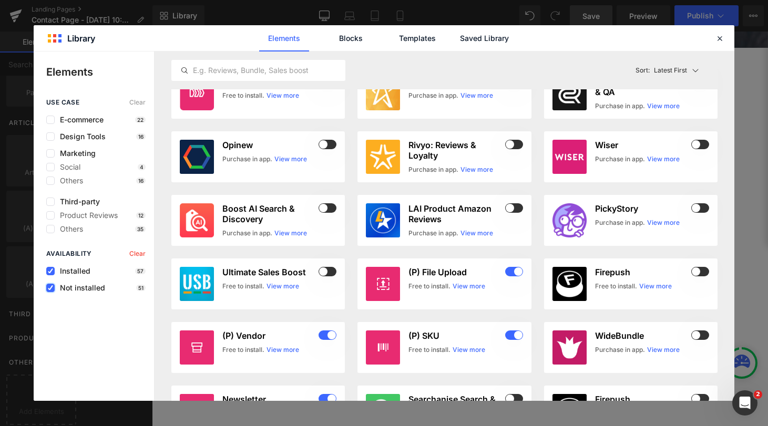
click at [48, 288] on icon at bounding box center [50, 288] width 5 height 0
click at [50, 288] on input "checkbox" at bounding box center [50, 288] width 0 height 0
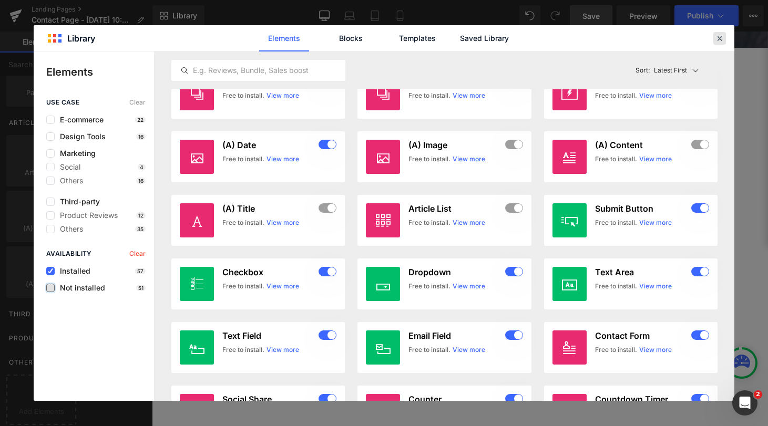
click at [720, 36] on icon at bounding box center [719, 38] width 9 height 9
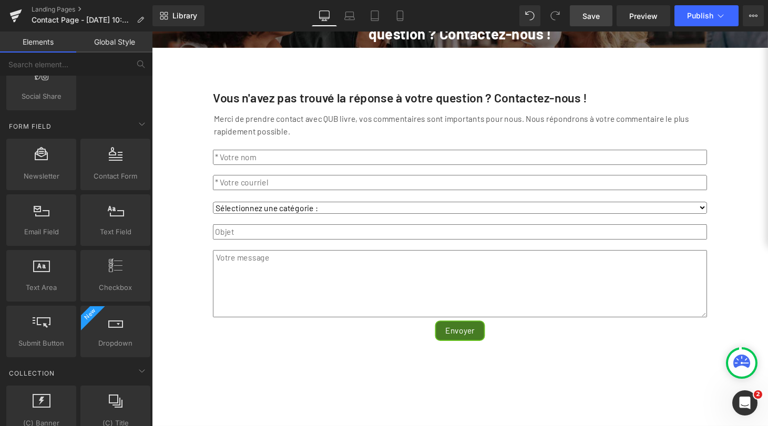
scroll to position [1465, 0]
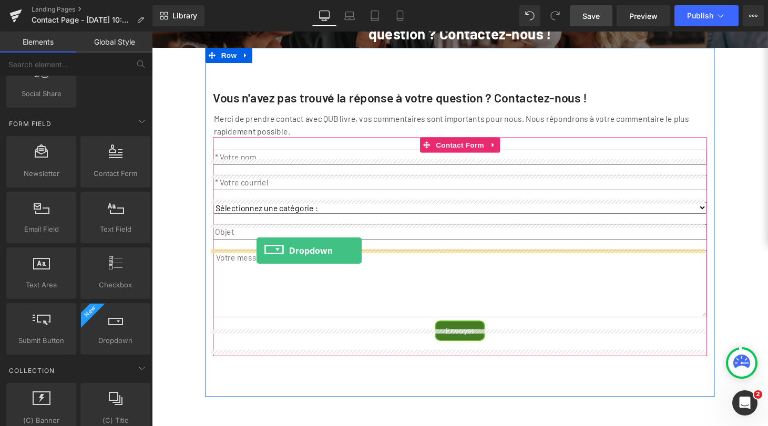
drag, startPoint x: 261, startPoint y: 360, endPoint x: 260, endPoint y: 258, distance: 102.5
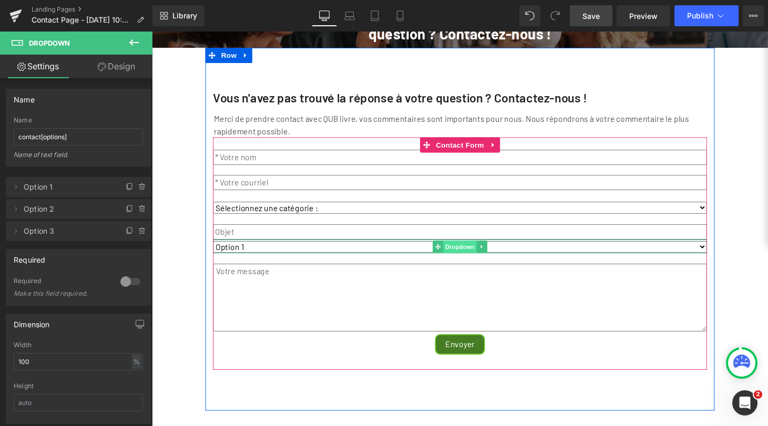
click at [470, 260] on span "Dropdown" at bounding box center [470, 254] width 34 height 13
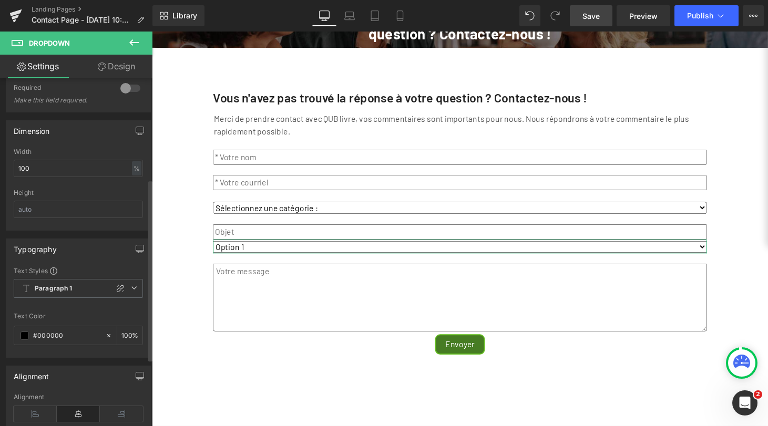
scroll to position [195, 0]
click at [117, 286] on icon at bounding box center [120, 287] width 7 height 7
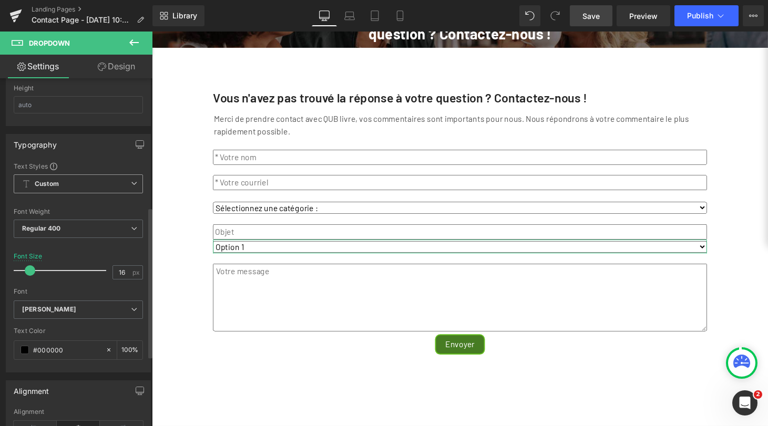
scroll to position [311, 0]
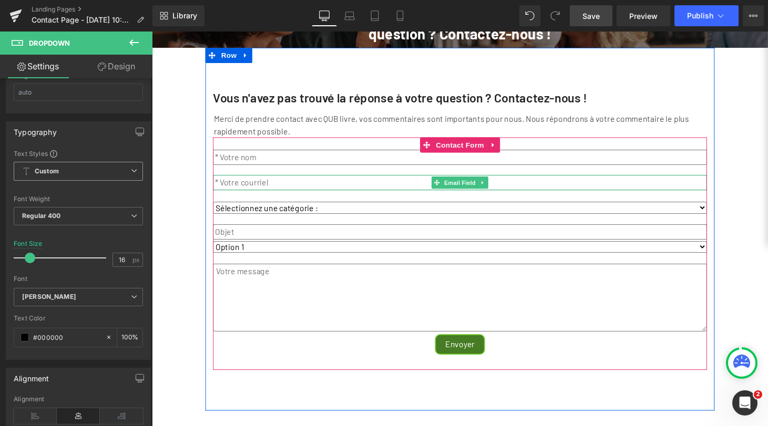
click at [251, 196] on input "email" at bounding box center [470, 188] width 510 height 16
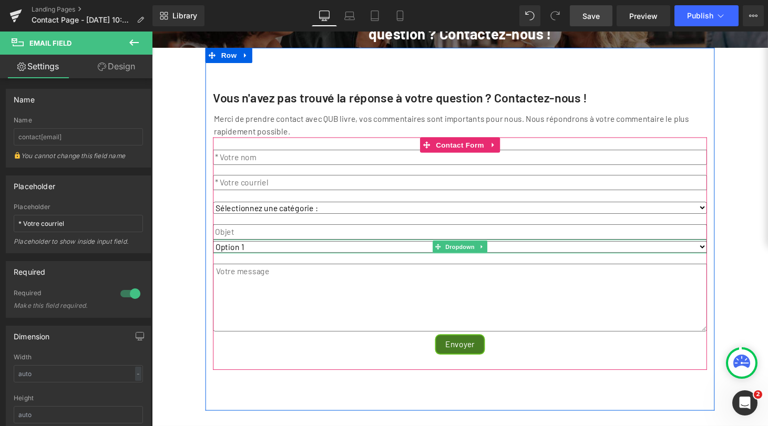
click at [247, 260] on select "Option 1 Option 2 Option 3" at bounding box center [470, 254] width 510 height 12
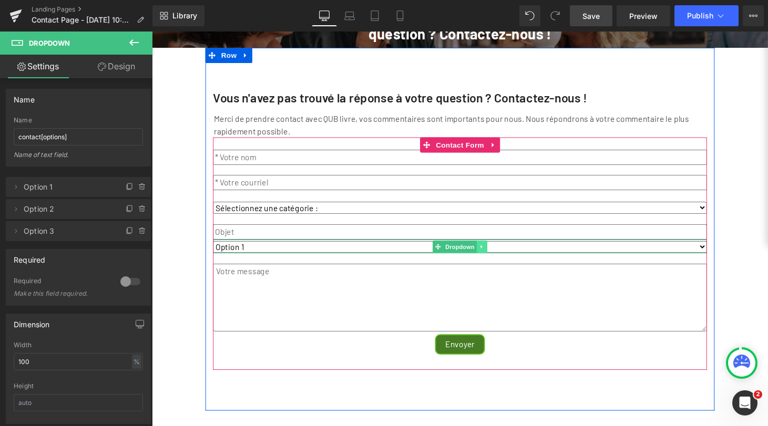
click at [491, 257] on icon at bounding box center [492, 254] width 6 height 6
click at [495, 257] on icon at bounding box center [498, 254] width 6 height 6
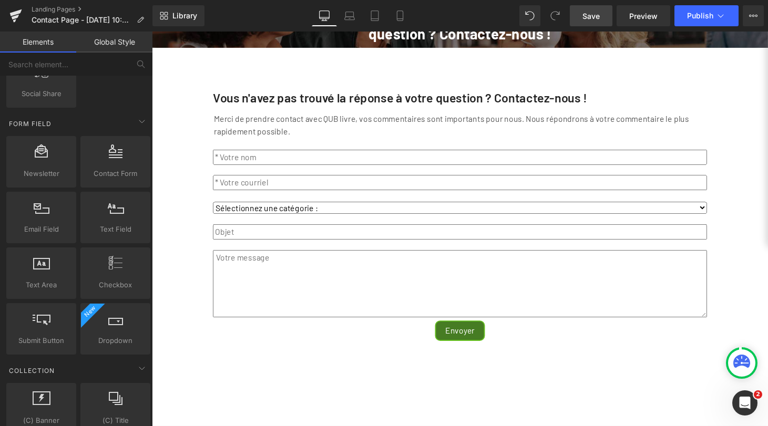
click at [597, 15] on span "Save" at bounding box center [591, 16] width 17 height 11
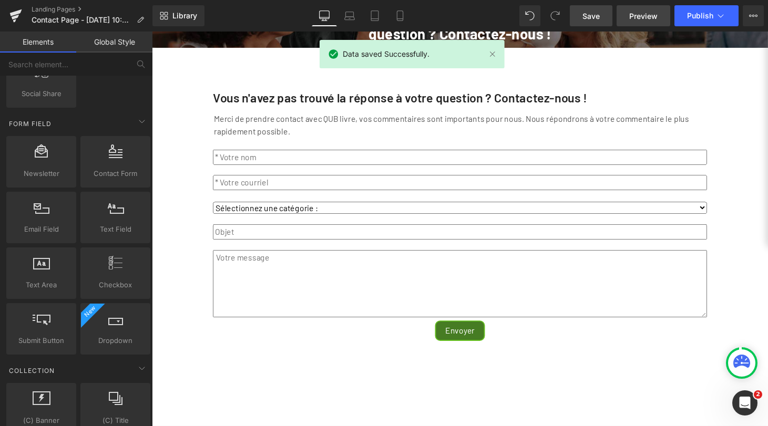
click at [641, 15] on span "Preview" at bounding box center [643, 16] width 28 height 11
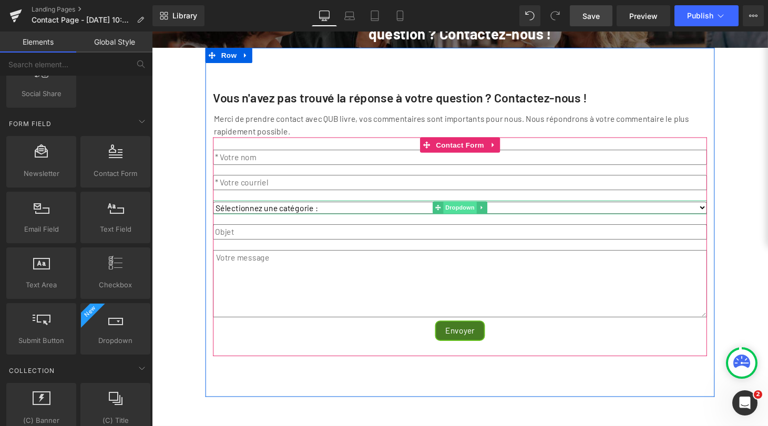
click at [465, 220] on span "Dropdown" at bounding box center [470, 213] width 34 height 13
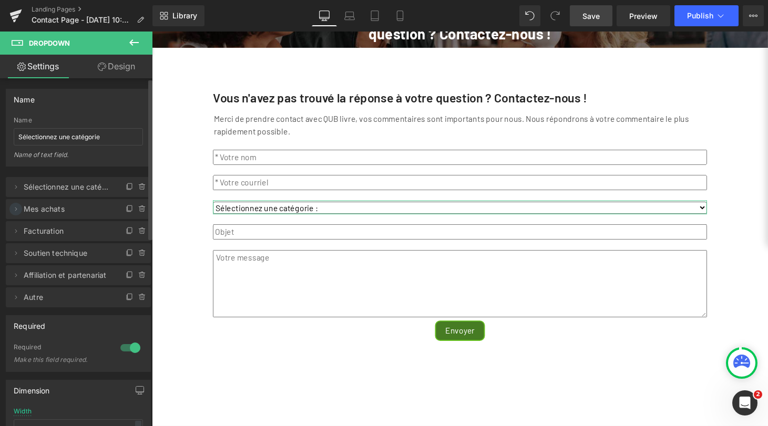
click at [14, 209] on icon at bounding box center [16, 209] width 8 height 8
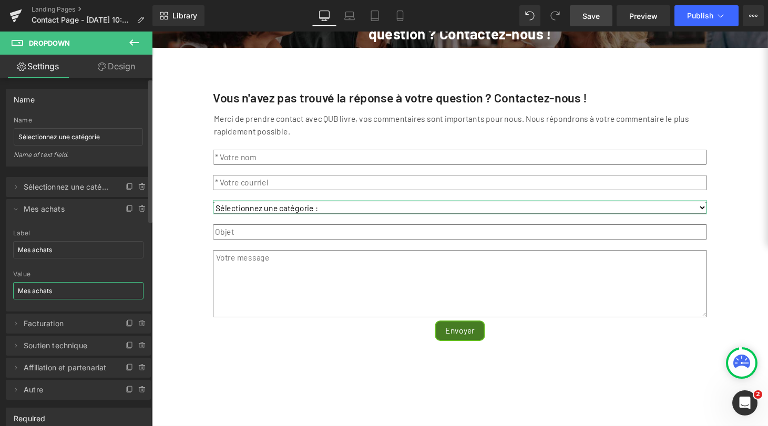
click at [78, 288] on input "Mes achats" at bounding box center [78, 290] width 130 height 17
type input "Mes achats"
click at [64, 249] on input "Mes achats" at bounding box center [78, 249] width 130 height 17
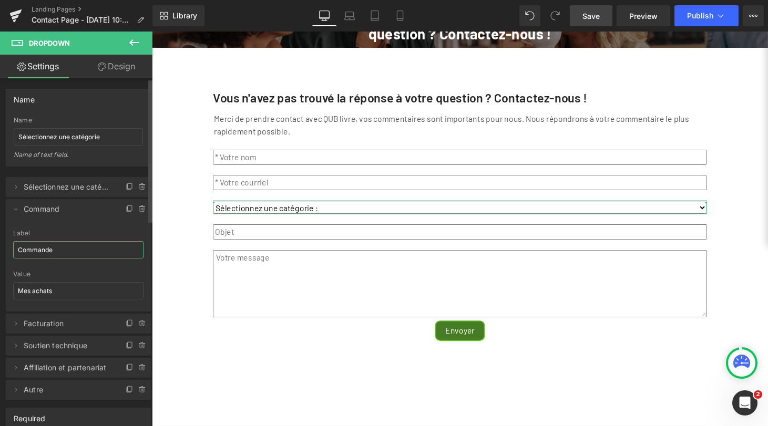
type input "Commande"
type input "I"
type input "Livraison"
click at [73, 294] on input "Mes achats" at bounding box center [78, 290] width 130 height 17
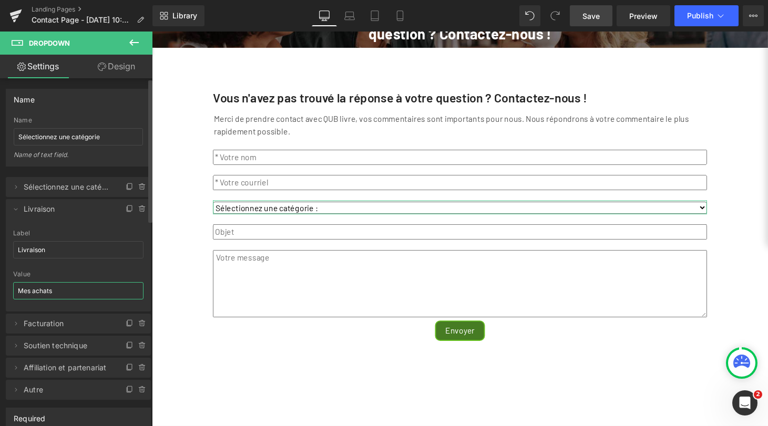
click at [73, 294] on input "Mes achats" at bounding box center [78, 290] width 130 height 17
type input "i"
type input "Livraison - ADP"
click at [7, 250] on div "Livraison Label Livraison Livraison - ADP Value Livraison - ADP" at bounding box center [78, 271] width 145 height 82
click at [599, 21] on span "Save" at bounding box center [591, 16] width 17 height 11
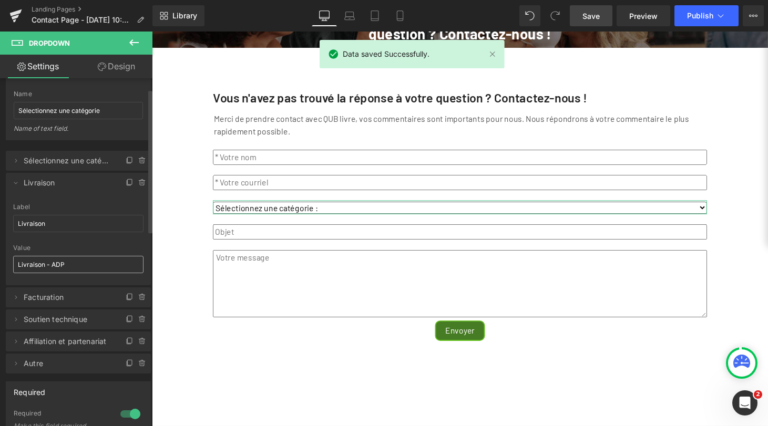
scroll to position [0, 0]
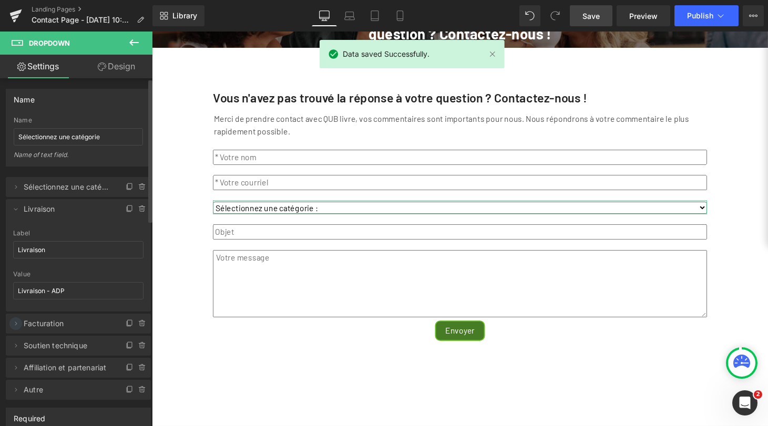
click at [15, 322] on icon at bounding box center [16, 324] width 8 height 8
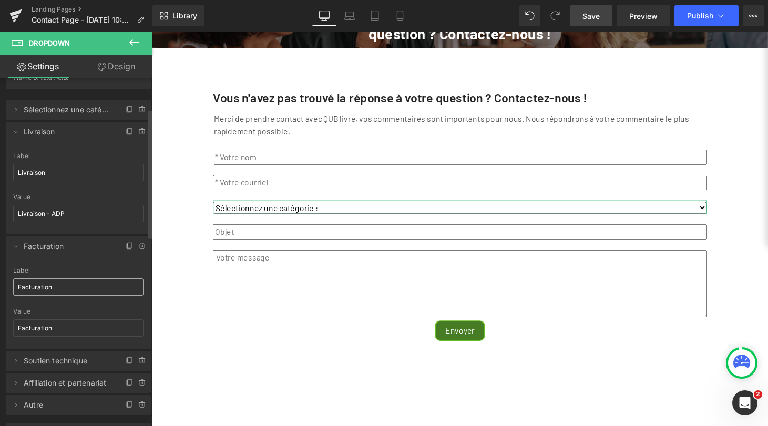
scroll to position [81, 0]
click at [63, 322] on input "Facturation" at bounding box center [78, 323] width 130 height 17
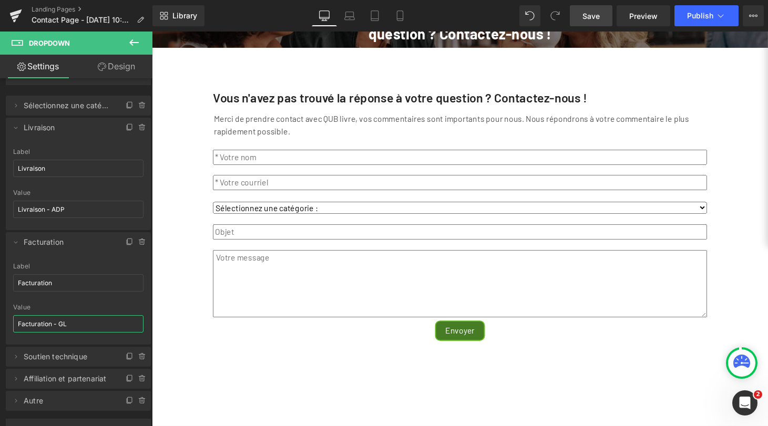
type input "Facturation - GL"
click at [596, 12] on span "Save" at bounding box center [591, 16] width 17 height 11
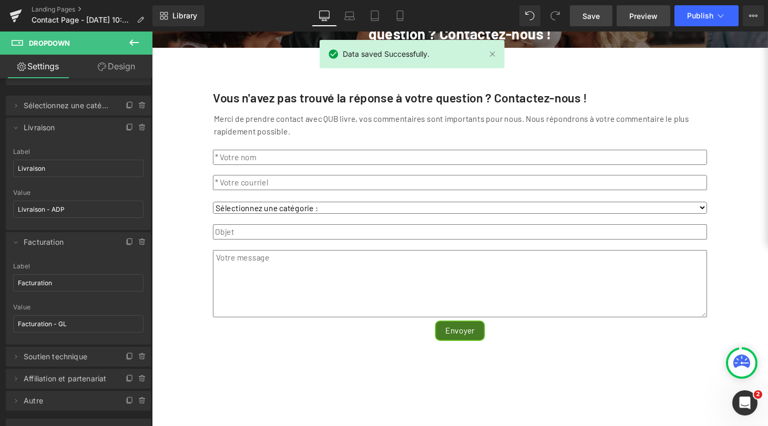
click at [648, 11] on span "Preview" at bounding box center [643, 16] width 28 height 11
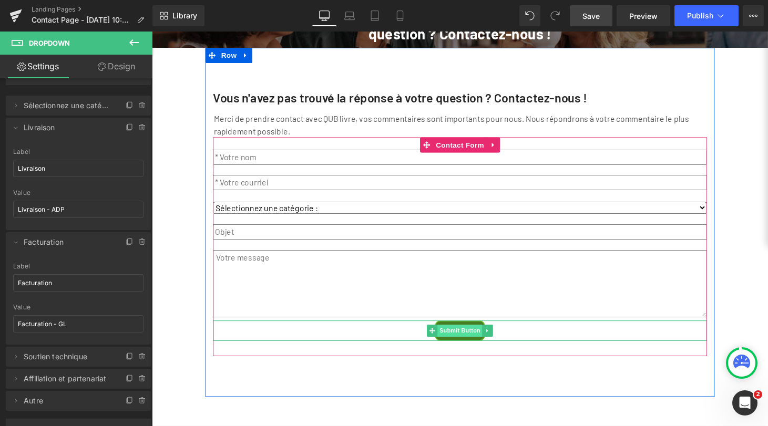
click at [464, 347] on span "Submit Button" at bounding box center [470, 340] width 46 height 13
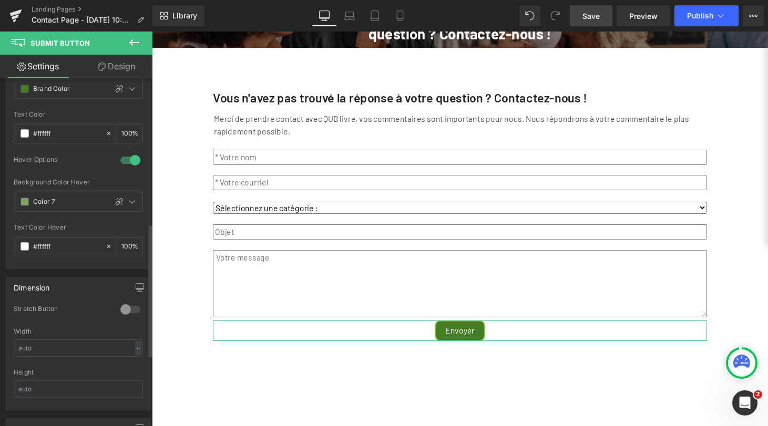
scroll to position [380, 0]
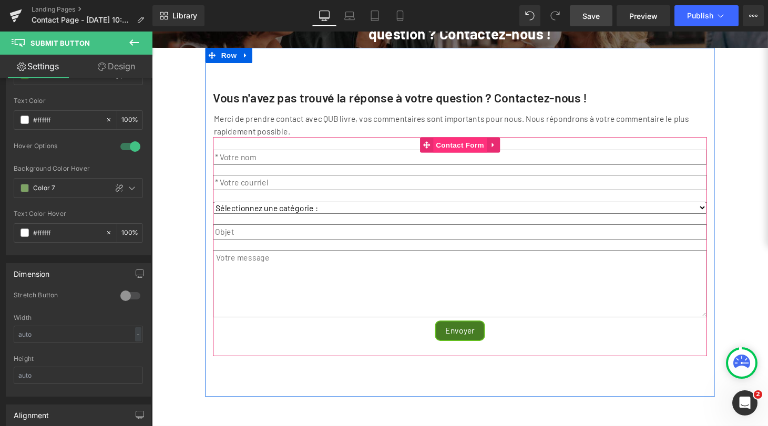
click at [467, 157] on span "Contact Form" at bounding box center [470, 149] width 55 height 16
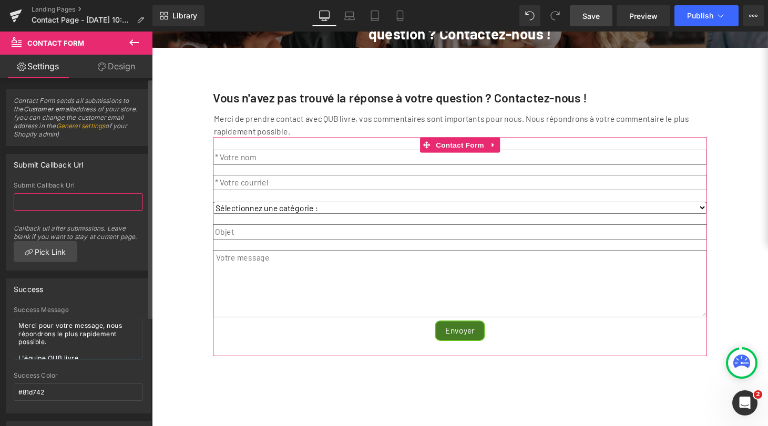
click at [81, 201] on input "text" at bounding box center [78, 201] width 129 height 17
paste input "[URL][DOMAIN_NAME]"
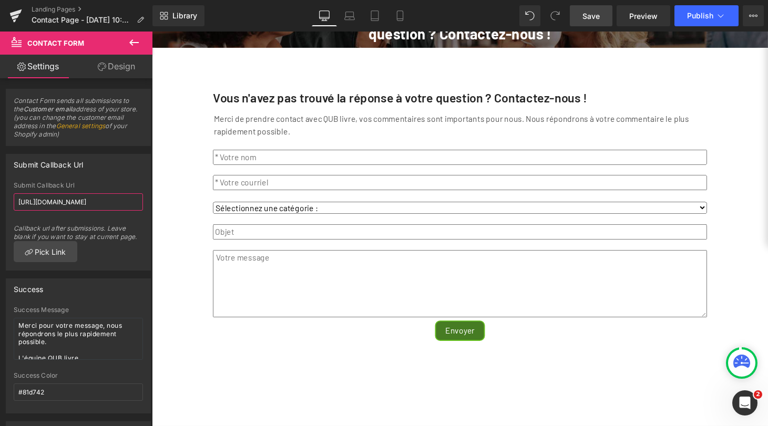
type input "[URL][DOMAIN_NAME]"
click at [593, 11] on span "Save" at bounding box center [591, 16] width 17 height 11
click at [644, 21] on span "Preview" at bounding box center [643, 16] width 28 height 11
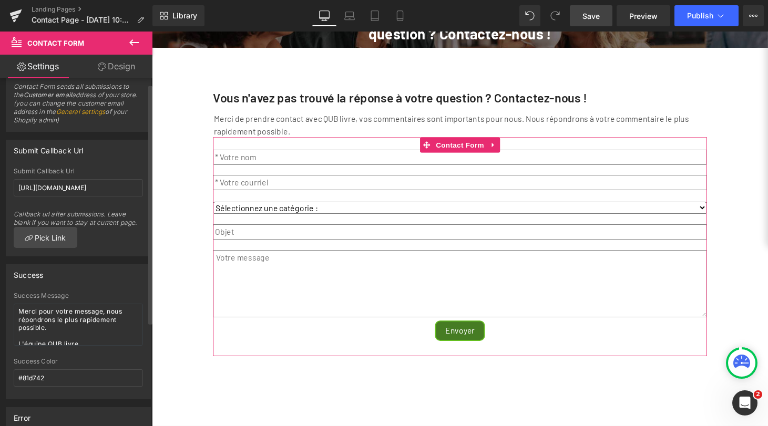
scroll to position [0, 0]
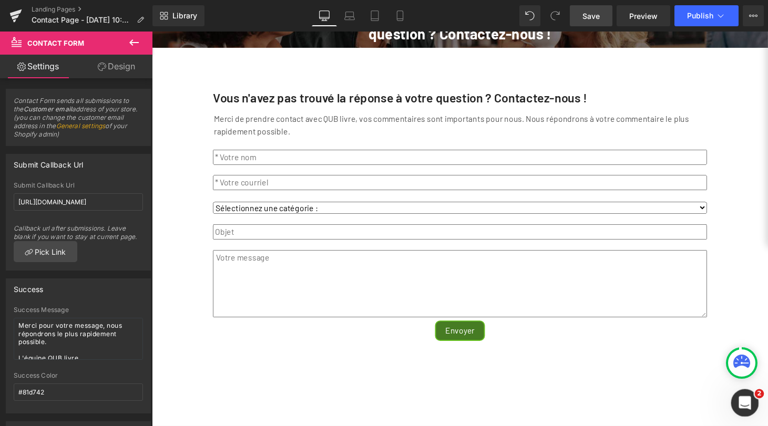
click at [741, 402] on icon "Ouvrir le Messenger Intercom" at bounding box center [743, 401] width 17 height 17
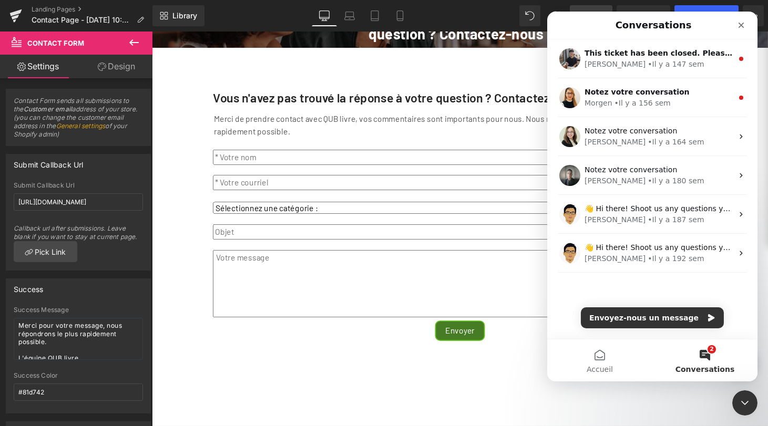
click at [696, 409] on div "Vous n'avez pas trouvé la réponse à votre question ? Contactez-nous ! Text Bloc…" at bounding box center [470, 228] width 526 height 361
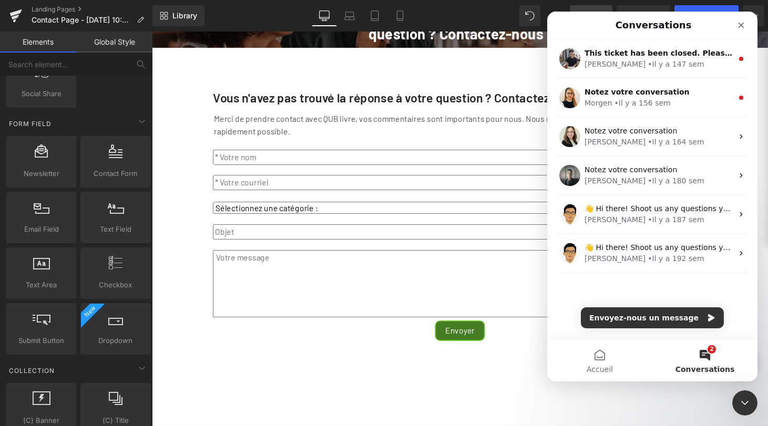
click at [741, 25] on icon "Fermer" at bounding box center [742, 26] width 6 height 6
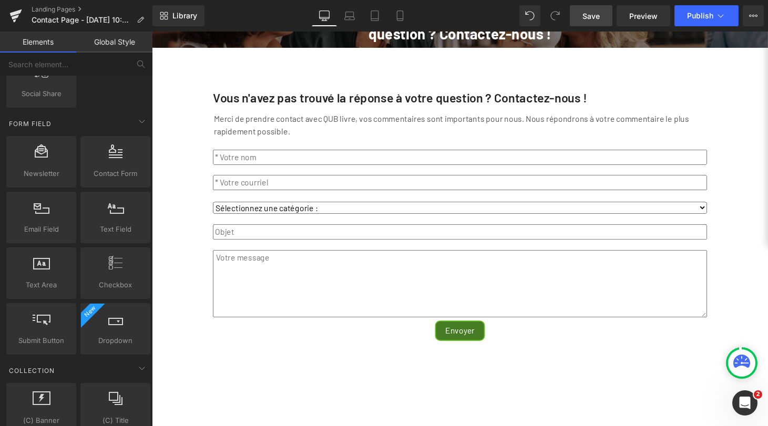
click at [736, 356] on icon at bounding box center [741, 363] width 17 height 17
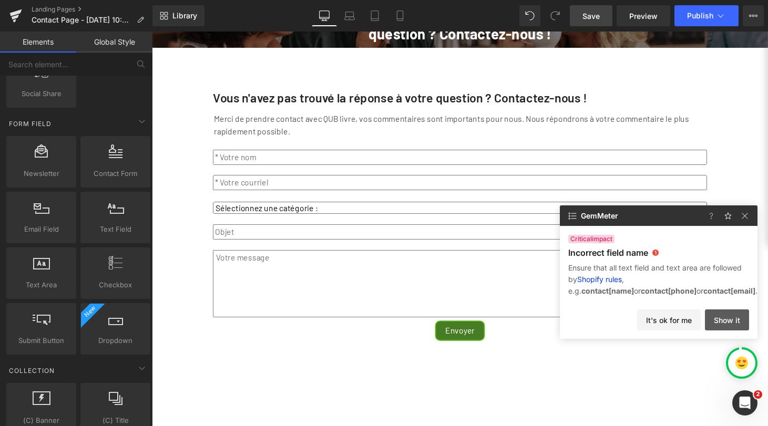
click at [728, 324] on button "Show it" at bounding box center [727, 320] width 44 height 21
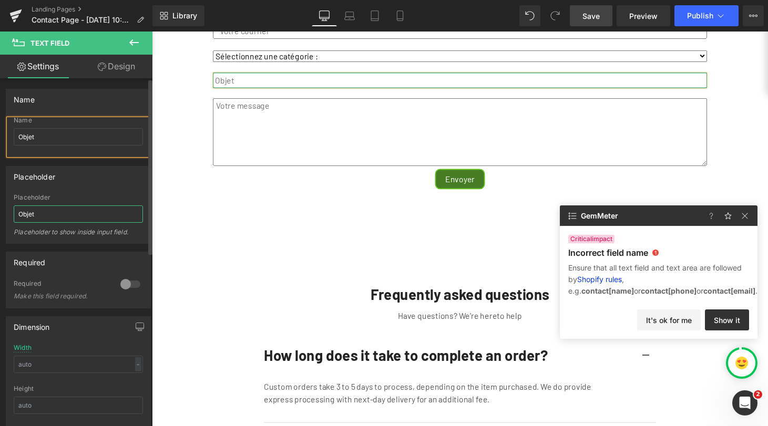
click at [109, 221] on input "Objet" at bounding box center [78, 214] width 129 height 17
click at [94, 136] on input "Objet" at bounding box center [78, 136] width 129 height 17
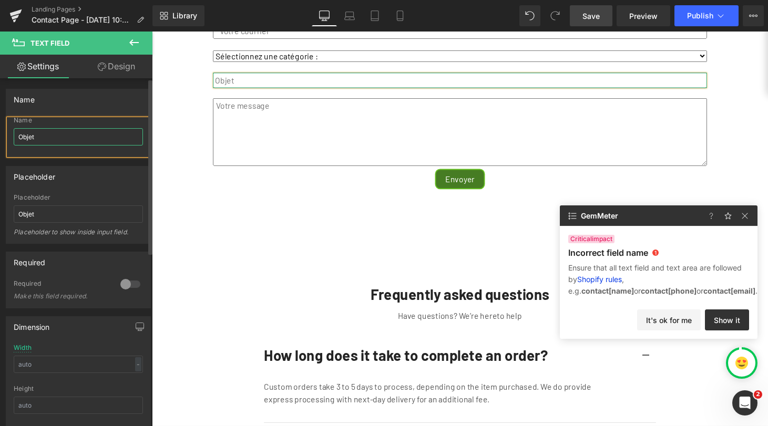
click at [94, 136] on input "Objet" at bounding box center [78, 136] width 129 height 17
click at [90, 215] on input "Objet" at bounding box center [78, 214] width 129 height 17
click at [88, 136] on input "QUBlivre" at bounding box center [78, 136] width 129 height 17
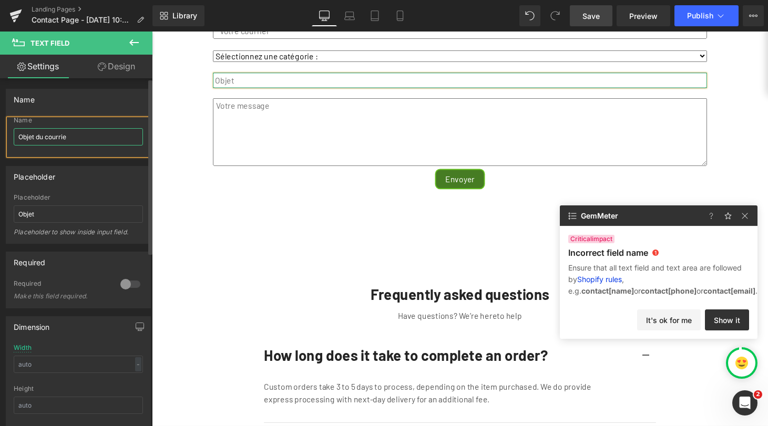
type input "Objet du courriel"
click at [194, 139] on div "Vous n'avez pas trouvé la réponse à votre question ? Contactez-nous ! Heading R…" at bounding box center [470, 335] width 636 height 979
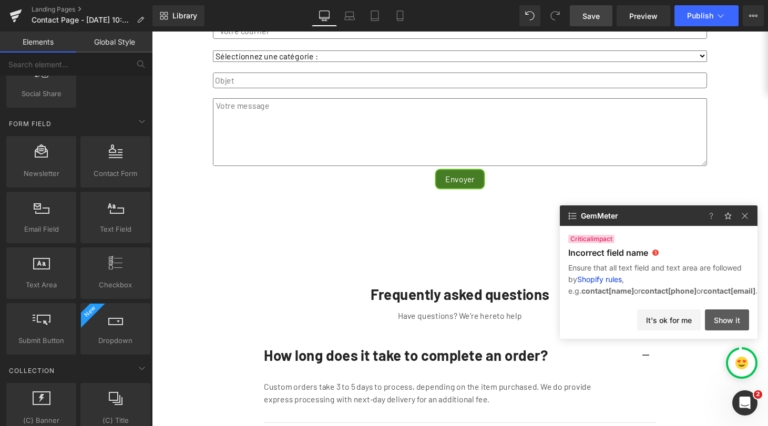
click at [732, 318] on button "Show it" at bounding box center [727, 320] width 44 height 21
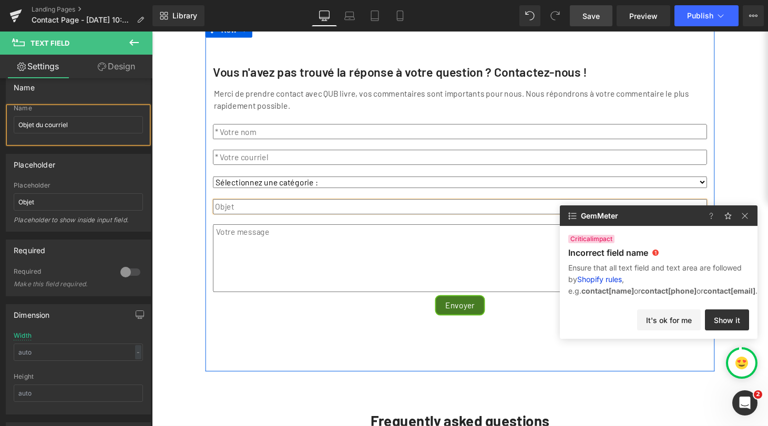
scroll to position [110, 0]
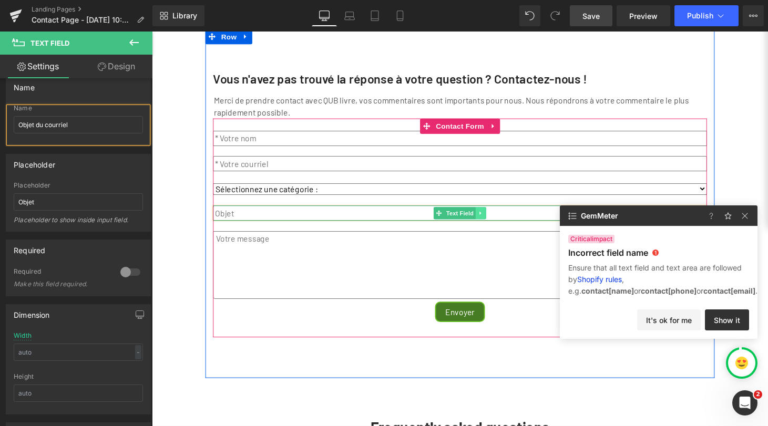
click at [489, 222] on icon at bounding box center [492, 219] width 6 height 6
click at [494, 222] on icon at bounding box center [497, 219] width 6 height 6
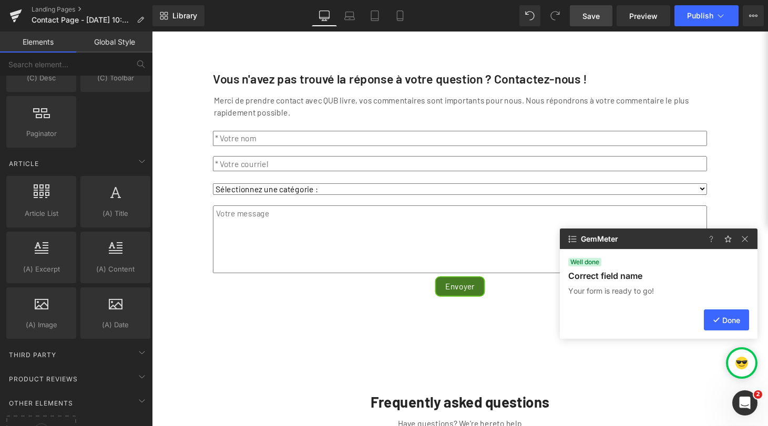
scroll to position [1913, 0]
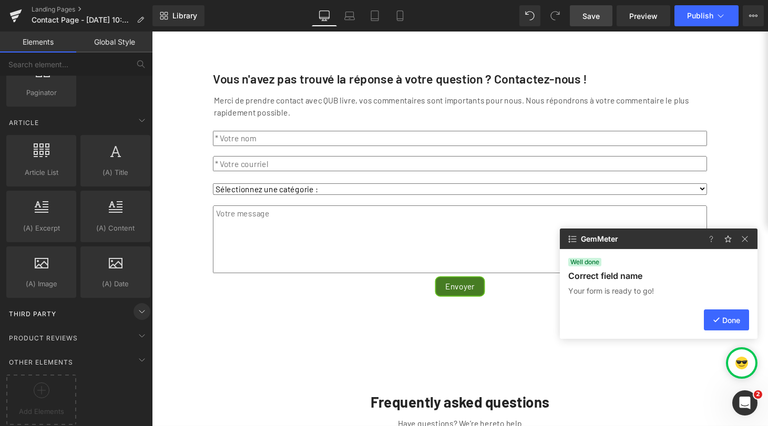
click at [138, 305] on icon at bounding box center [142, 311] width 13 height 13
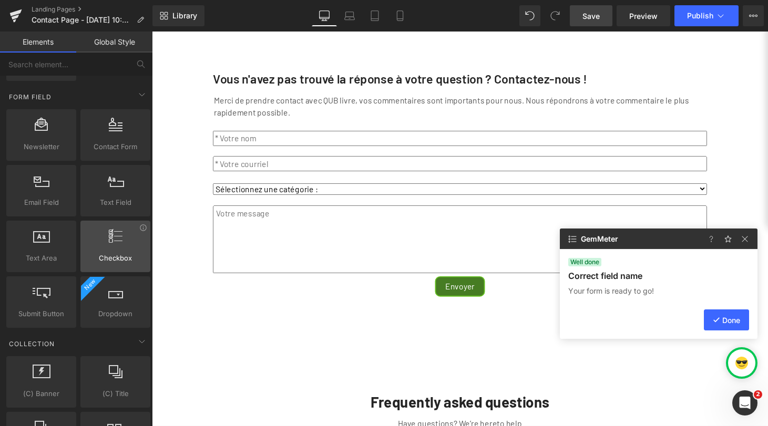
scroll to position [1482, 0]
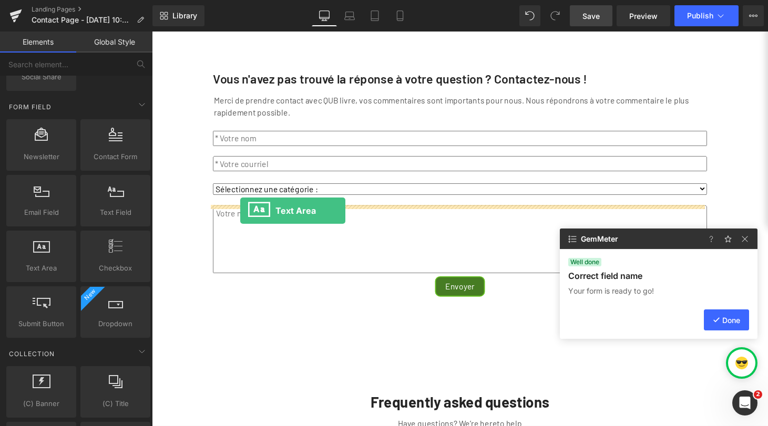
drag, startPoint x: 189, startPoint y: 281, endPoint x: 243, endPoint y: 217, distance: 84.0
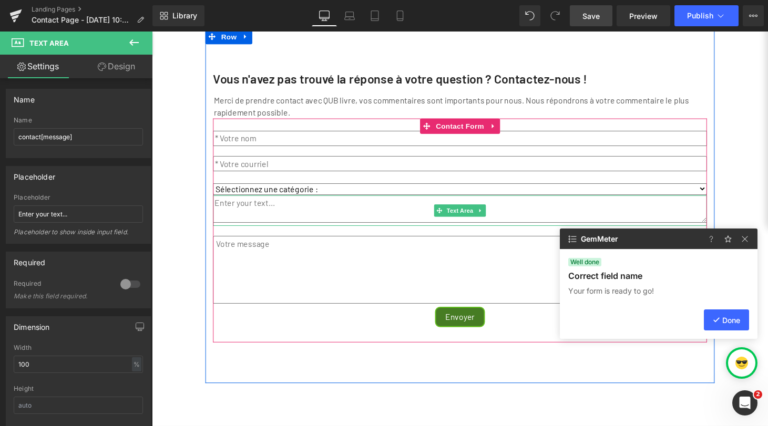
click at [314, 220] on textarea at bounding box center [470, 215] width 510 height 28
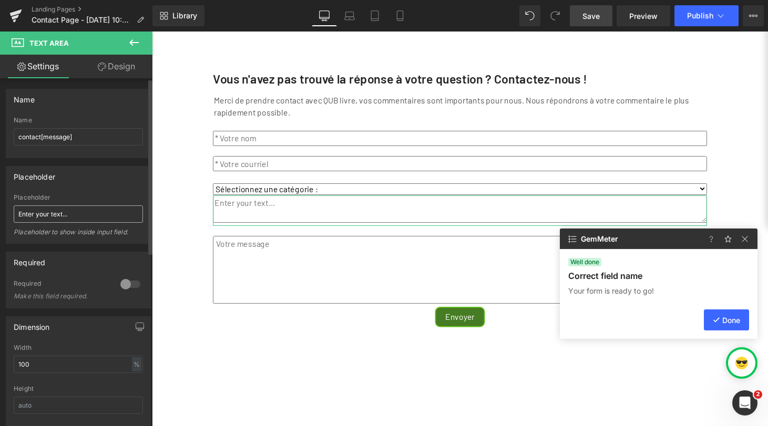
click at [84, 213] on input "Enter your text..." at bounding box center [78, 214] width 129 height 17
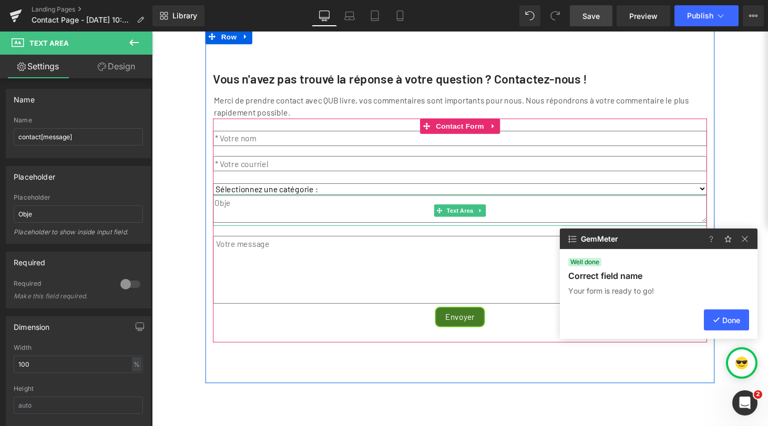
type input "Objet"
drag, startPoint x: 425, startPoint y: 240, endPoint x: 424, endPoint y: 218, distance: 22.6
click at [424, 218] on div "Text Area" at bounding box center [470, 216] width 510 height 30
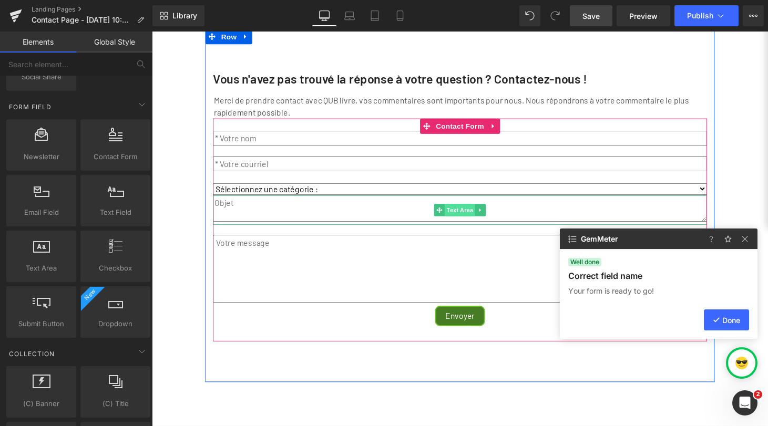
click at [474, 222] on span "Text Area" at bounding box center [470, 216] width 32 height 13
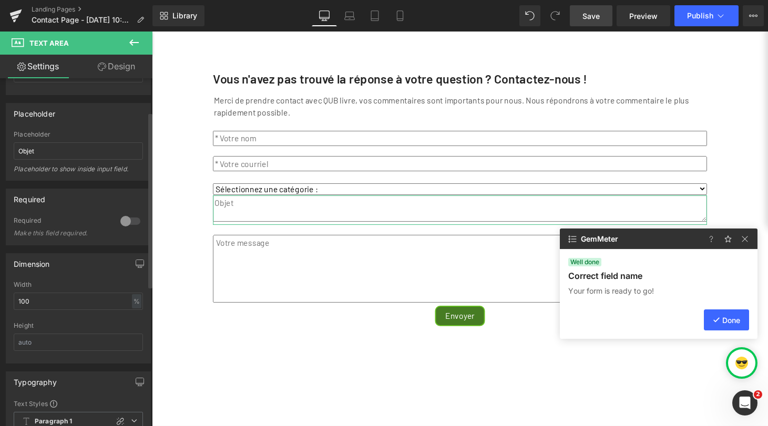
scroll to position [52, 0]
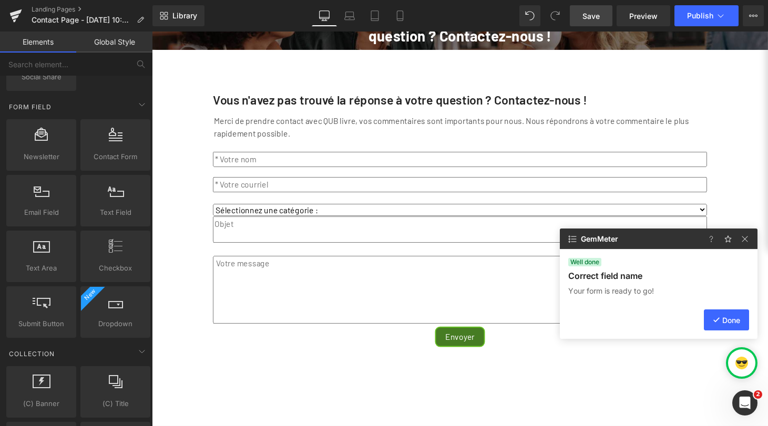
scroll to position [86, 0]
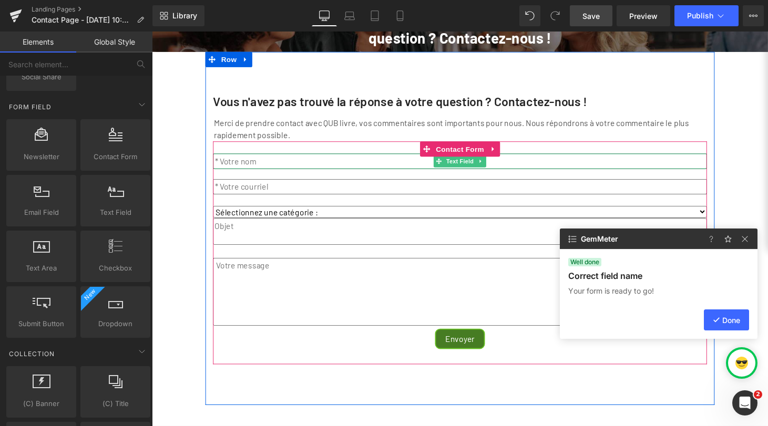
click at [268, 174] on input "text" at bounding box center [470, 166] width 510 height 16
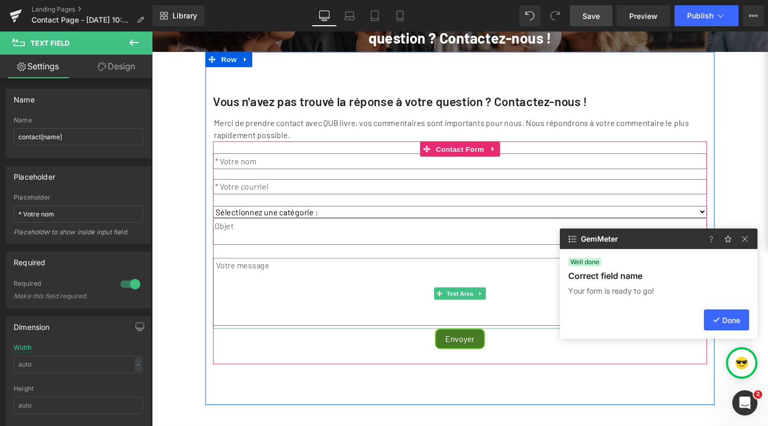
click at [276, 290] on textarea at bounding box center [470, 301] width 510 height 70
click at [271, 244] on textarea at bounding box center [470, 238] width 510 height 27
click at [488, 243] on icon at bounding box center [491, 240] width 6 height 6
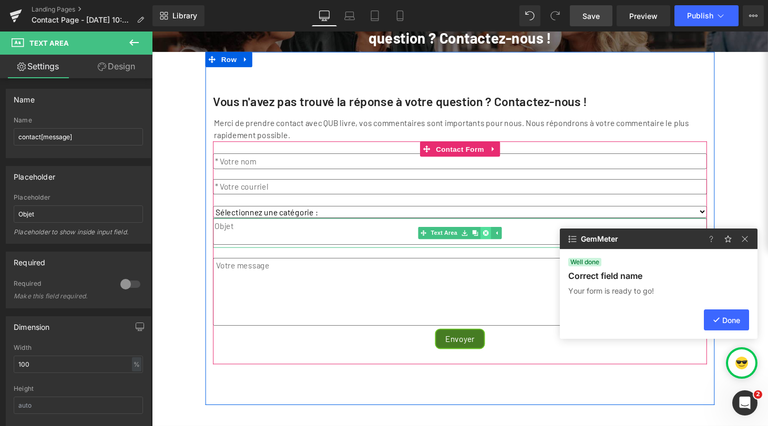
click at [494, 243] on icon at bounding box center [497, 240] width 6 height 6
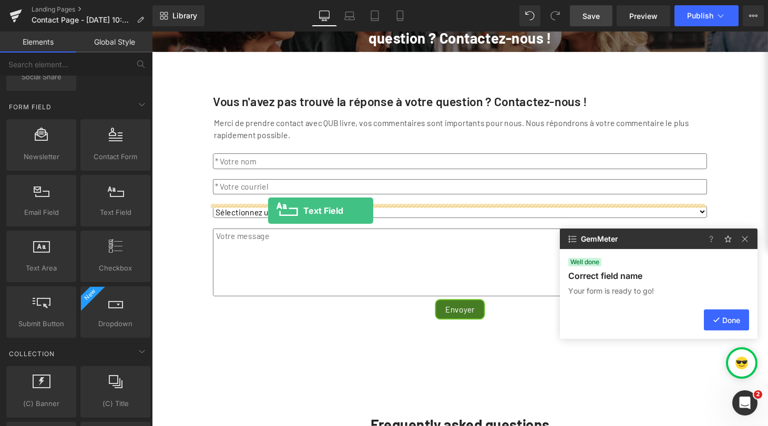
drag, startPoint x: 268, startPoint y: 228, endPoint x: 272, endPoint y: 217, distance: 11.8
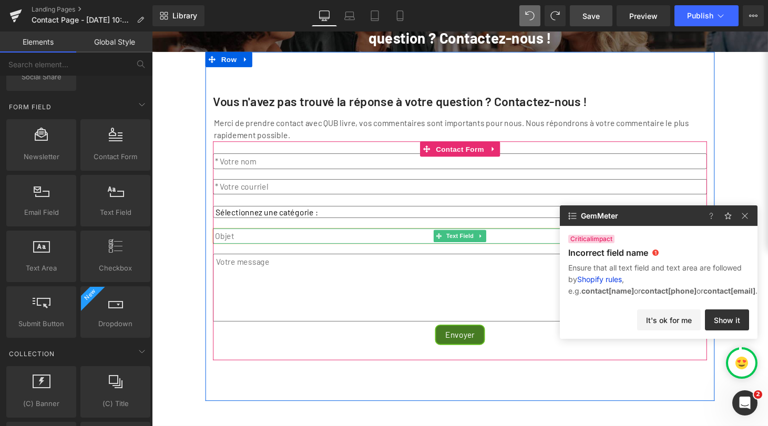
click at [315, 251] on input "text" at bounding box center [470, 243] width 510 height 16
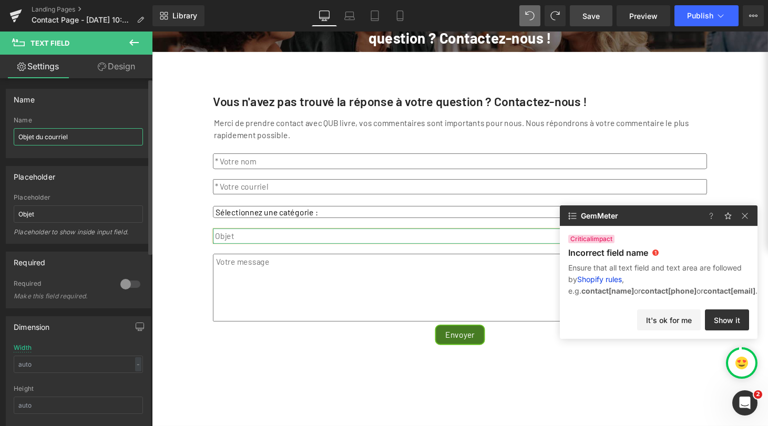
click at [98, 135] on input "Objet du courriel" at bounding box center [78, 136] width 129 height 17
type input "Objet"
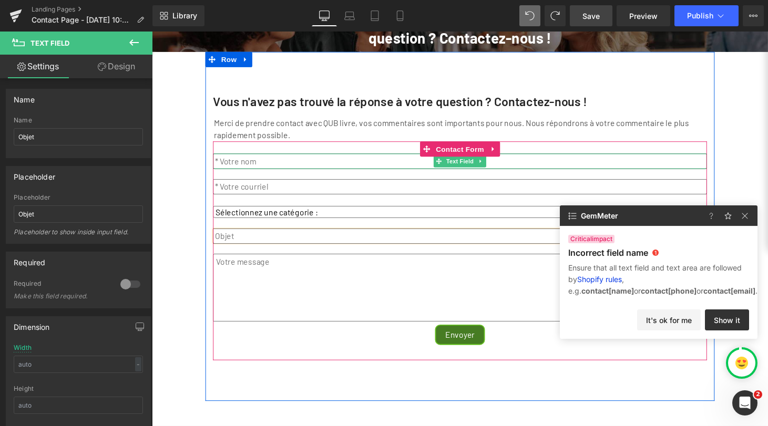
click at [267, 174] on input "text" at bounding box center [470, 166] width 510 height 16
click at [412, 200] on input "email" at bounding box center [470, 192] width 510 height 16
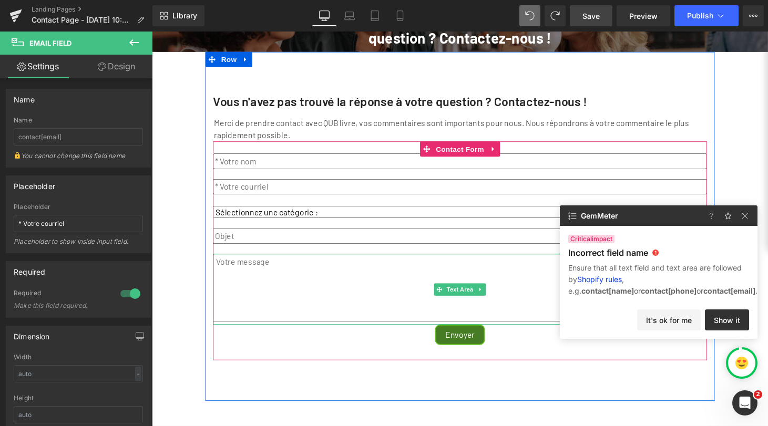
click at [406, 288] on textarea at bounding box center [470, 296] width 510 height 70
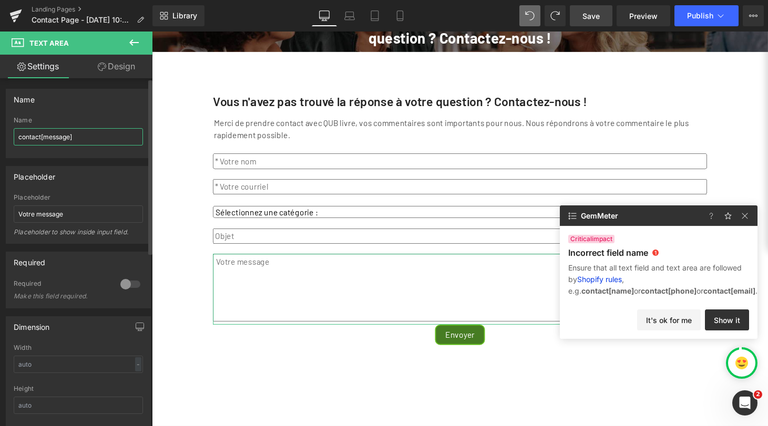
drag, startPoint x: 83, startPoint y: 138, endPoint x: 42, endPoint y: 138, distance: 41.0
click at [42, 138] on input "contact[message]" at bounding box center [78, 136] width 129 height 17
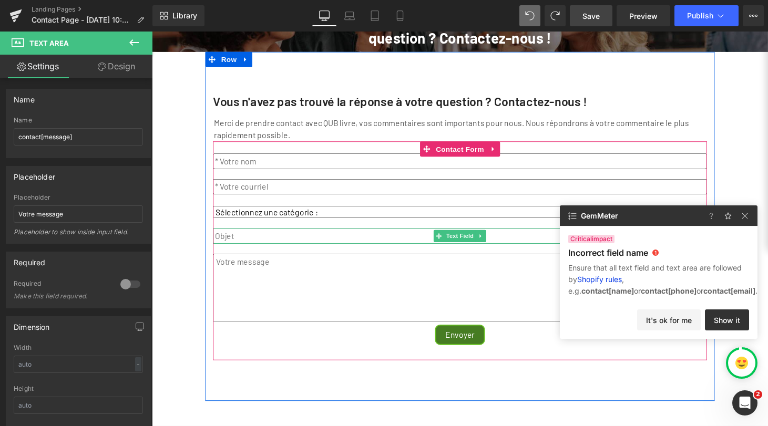
click at [266, 251] on input "text" at bounding box center [470, 243] width 510 height 16
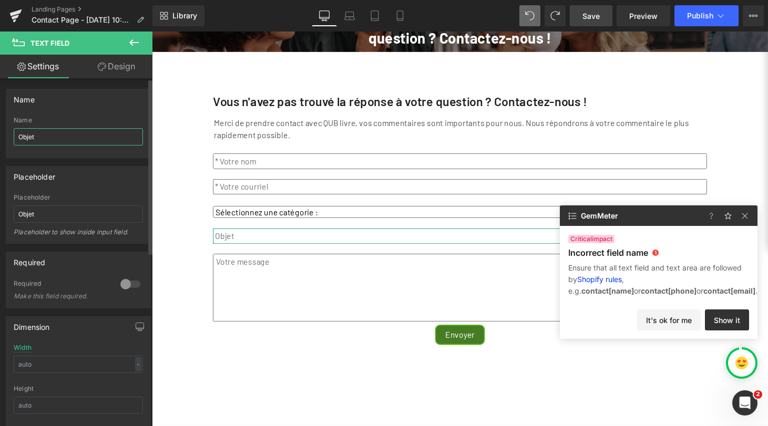
click at [96, 135] on input "Objet" at bounding box center [78, 136] width 129 height 17
paste input "[message]"
type input "objet[message]"
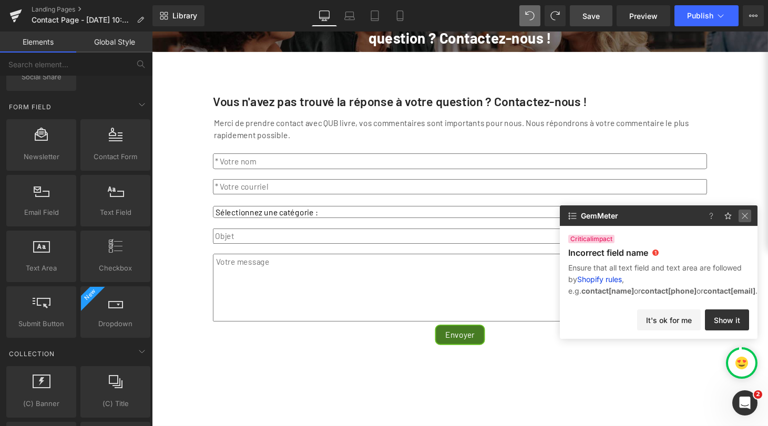
click at [744, 216] on img at bounding box center [745, 216] width 13 height 13
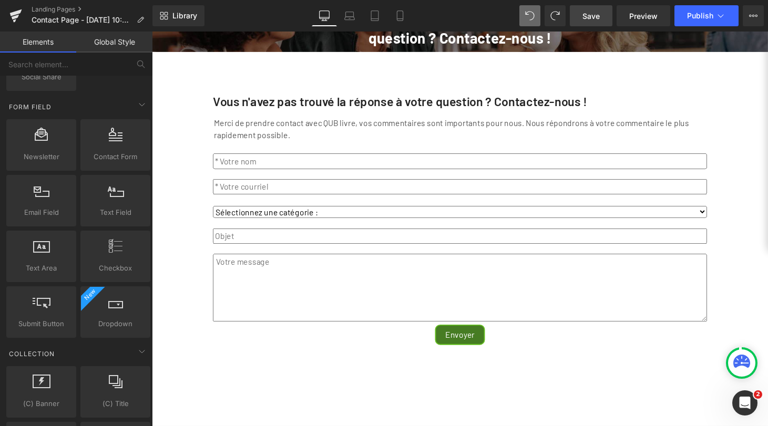
click at [744, 362] on icon at bounding box center [741, 361] width 17 height 13
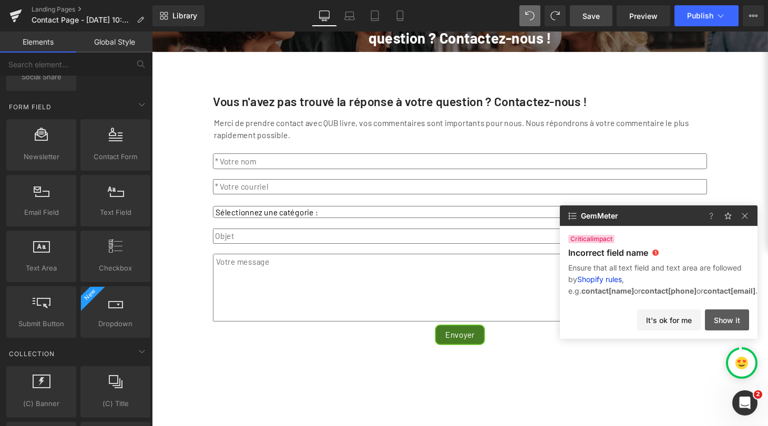
click at [725, 322] on button "Show it" at bounding box center [727, 320] width 44 height 21
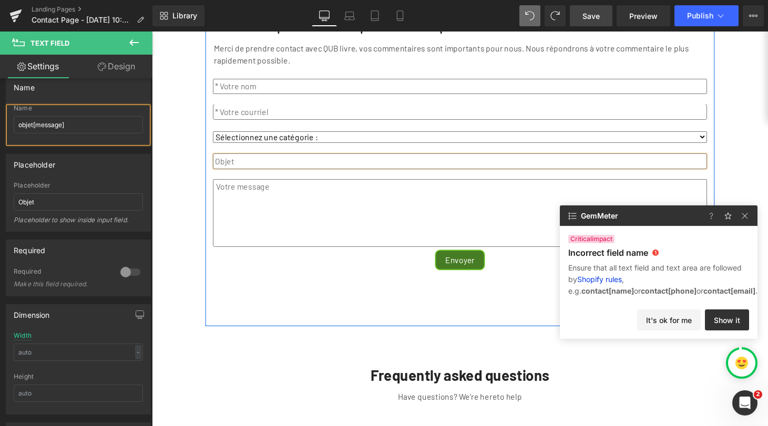
scroll to position [100, 0]
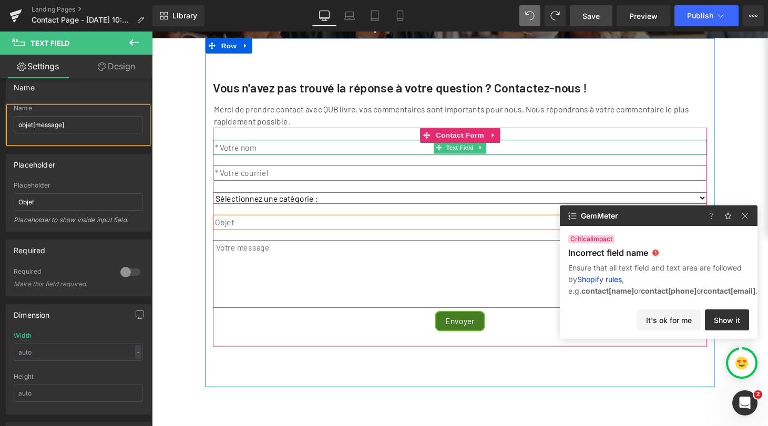
click at [296, 159] on input "text" at bounding box center [470, 152] width 510 height 16
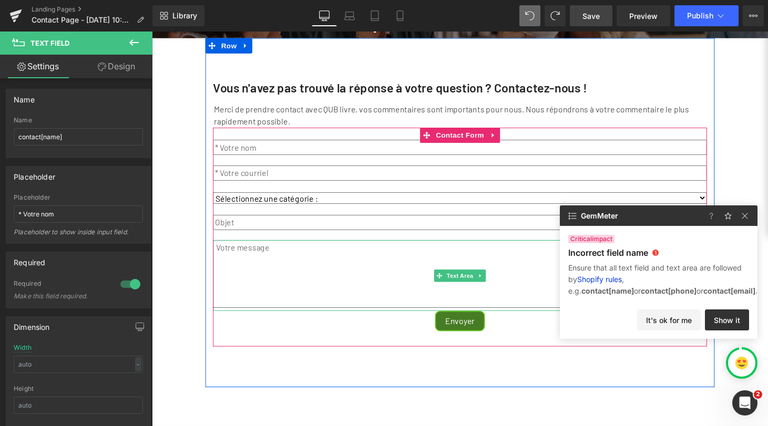
click at [261, 276] on textarea at bounding box center [470, 282] width 510 height 70
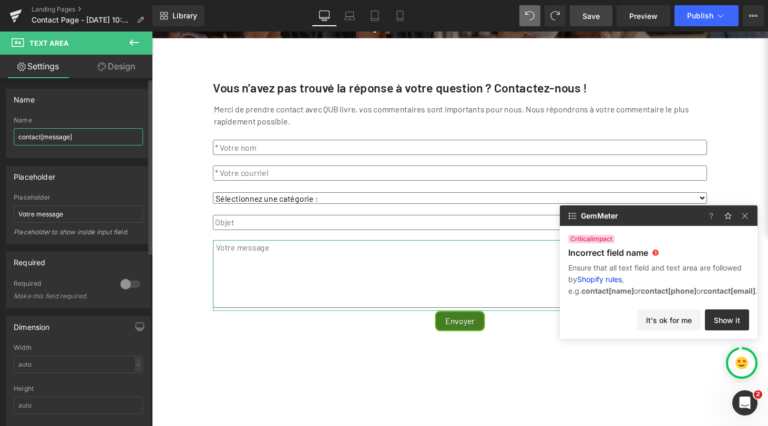
click at [112, 134] on input "contact[message]" at bounding box center [78, 136] width 129 height 17
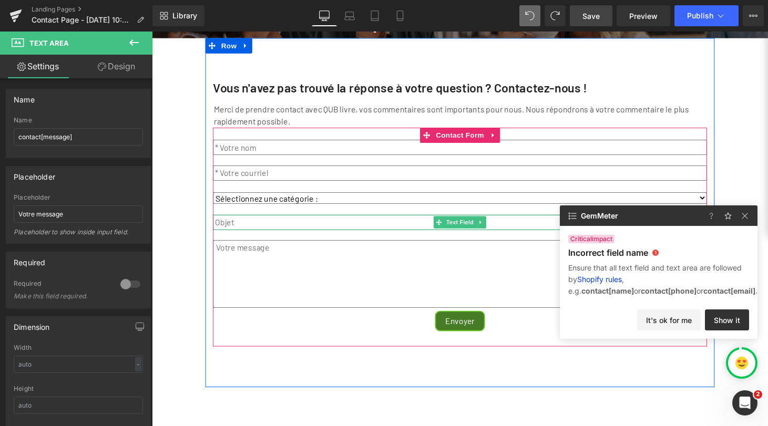
click at [245, 237] on input "text" at bounding box center [470, 229] width 510 height 16
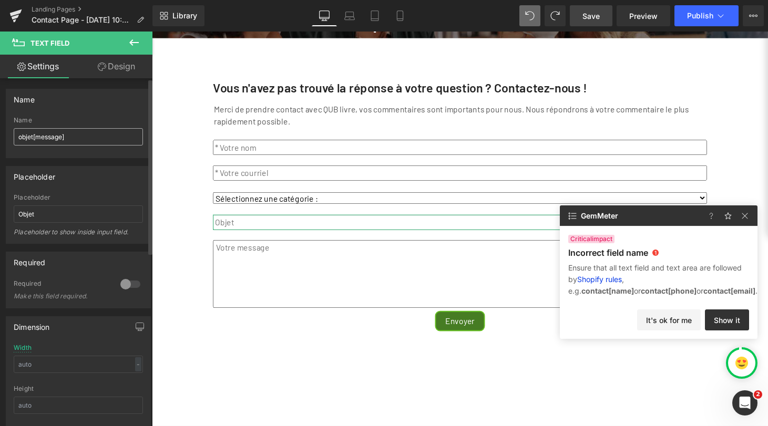
click at [108, 134] on input "objet[message]" at bounding box center [78, 136] width 129 height 17
type input "contact[message]"
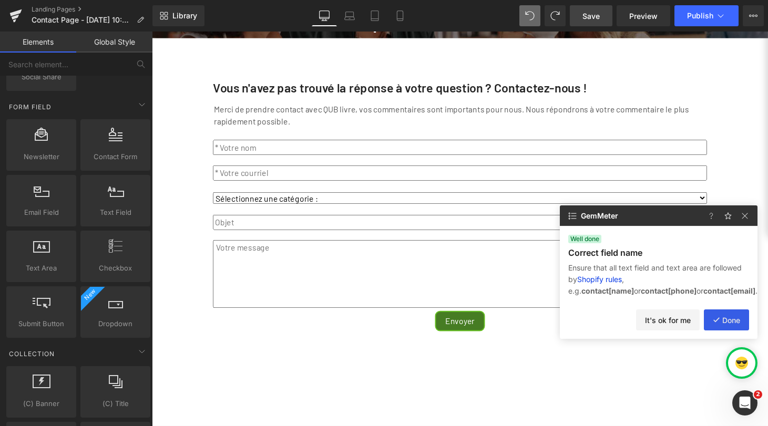
click at [730, 320] on button "Done" at bounding box center [726, 320] width 45 height 21
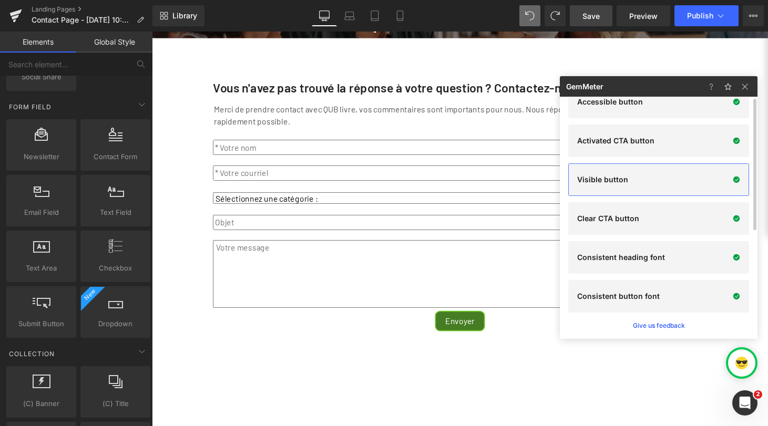
scroll to position [0, 0]
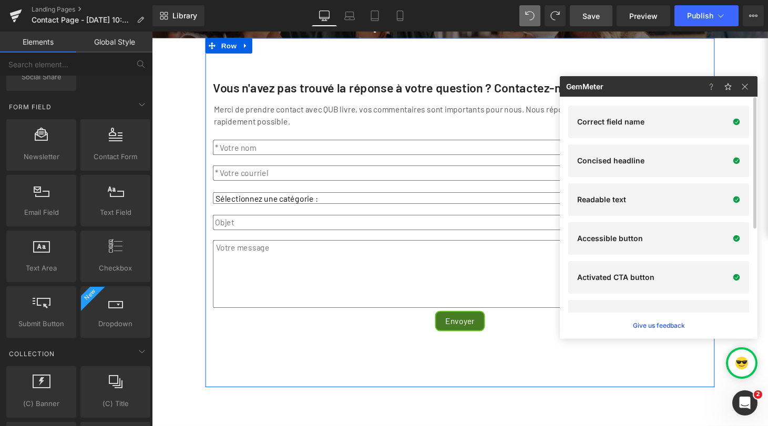
click at [697, 387] on div "Vous n'avez pas trouvé la réponse à votre question ? Contactez-nous ! Text Bloc…" at bounding box center [470, 218] width 526 height 361
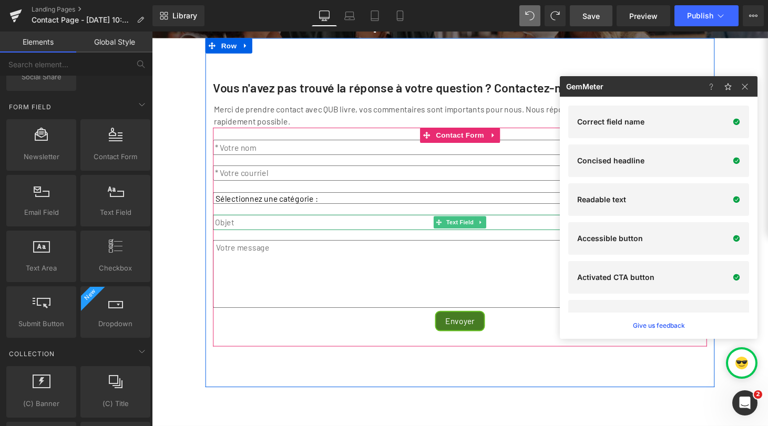
click at [269, 237] on input "text" at bounding box center [470, 229] width 510 height 16
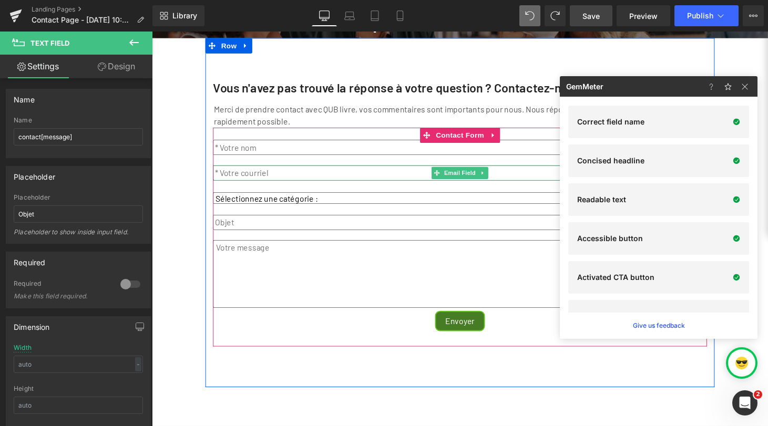
click at [291, 186] on input "email" at bounding box center [470, 178] width 510 height 16
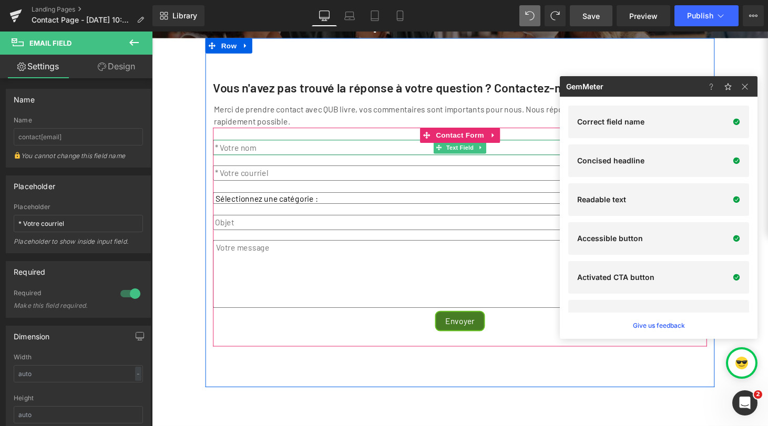
click at [290, 159] on input "text" at bounding box center [470, 152] width 510 height 16
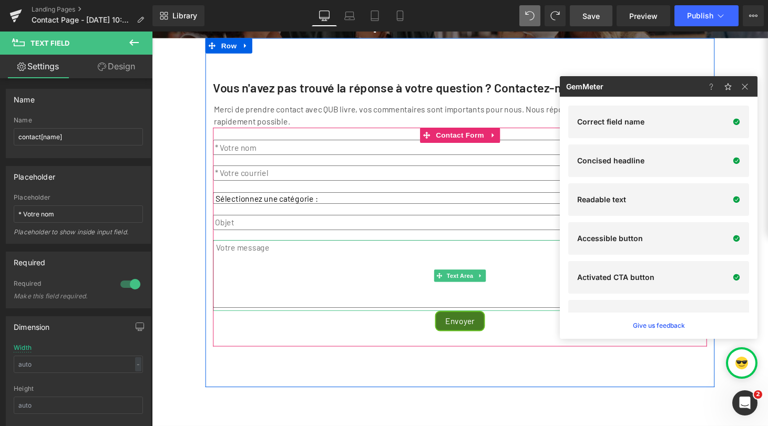
click at [292, 275] on textarea at bounding box center [470, 282] width 510 height 70
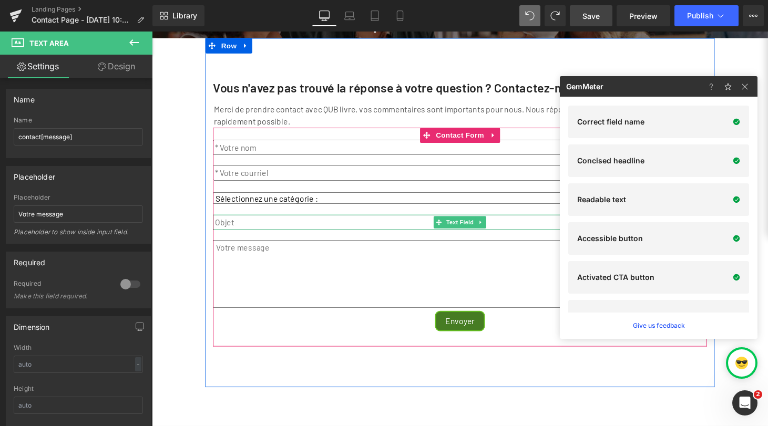
click at [272, 235] on input "text" at bounding box center [470, 229] width 510 height 16
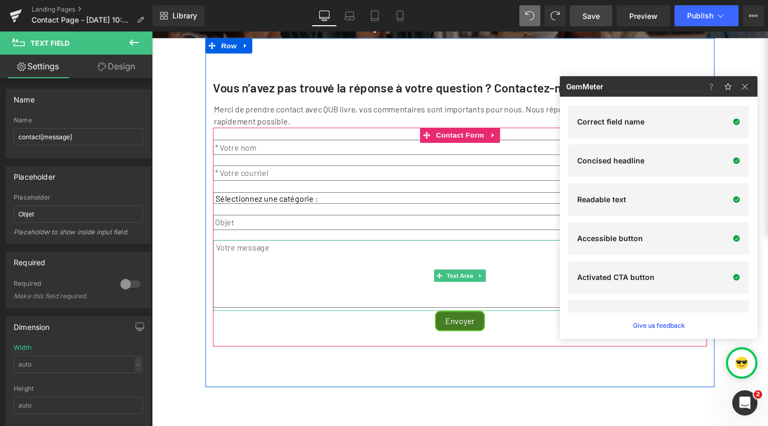
click at [285, 279] on textarea at bounding box center [470, 282] width 510 height 70
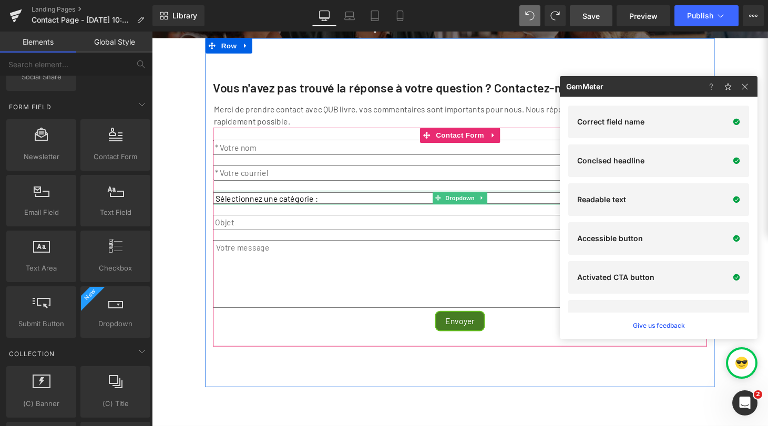
click at [321, 210] on select "Sélectionnez une catégorie : Livraison Facturation Soutien technique Affiliatio…" at bounding box center [470, 204] width 510 height 12
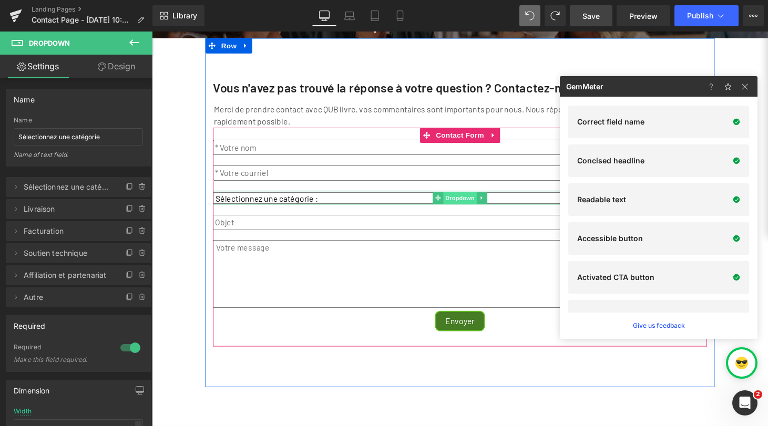
click at [462, 210] on span "Dropdown" at bounding box center [470, 203] width 34 height 13
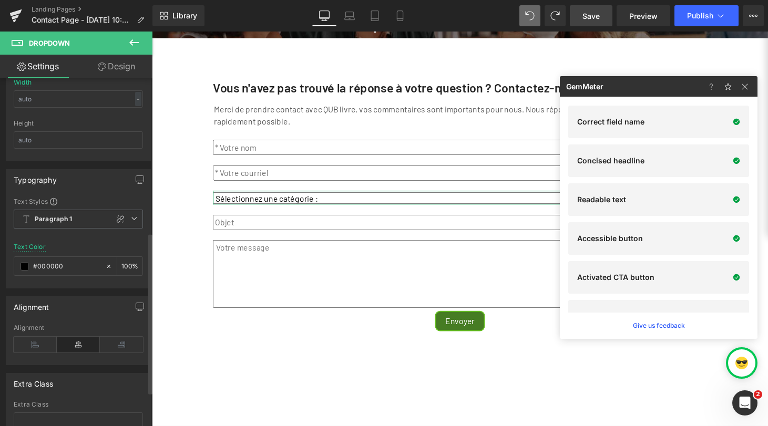
scroll to position [334, 0]
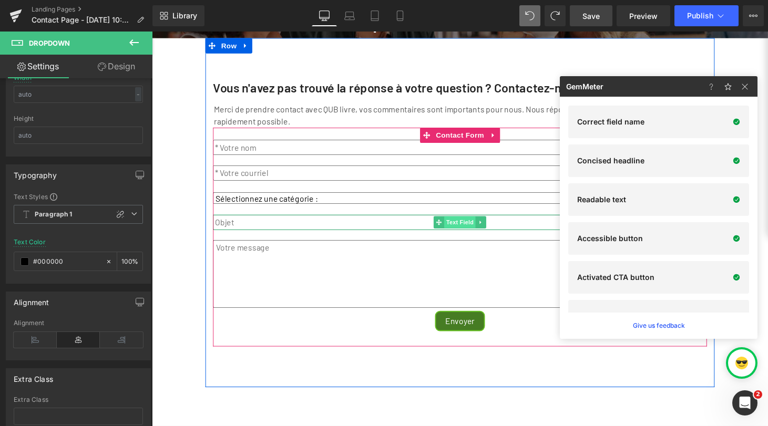
click at [463, 235] on span "Text Field" at bounding box center [470, 228] width 33 height 13
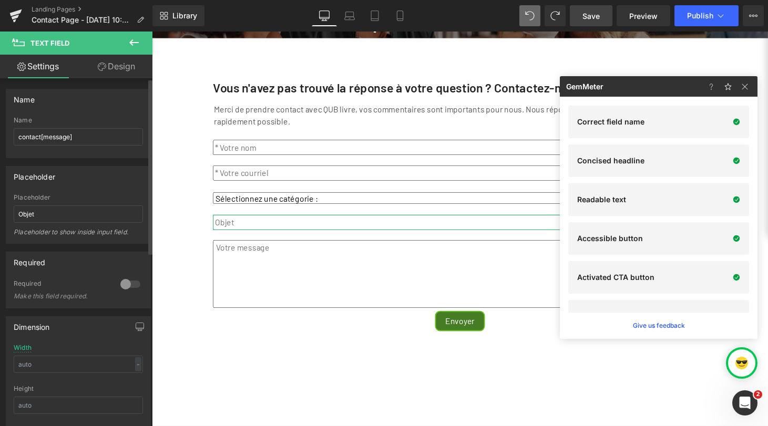
click at [122, 284] on div at bounding box center [130, 284] width 25 height 17
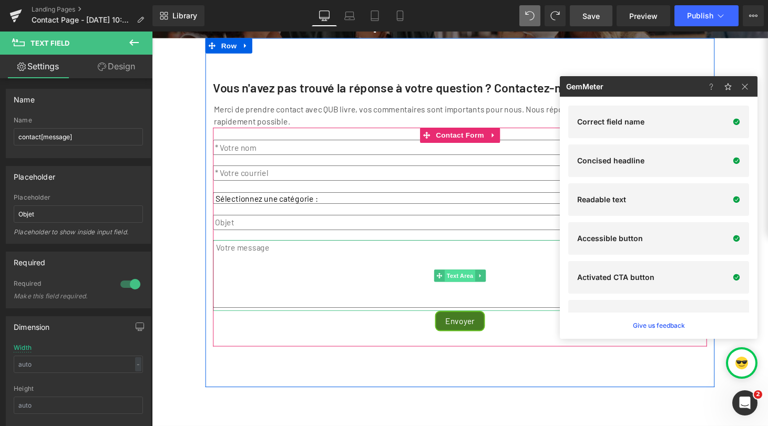
click at [464, 290] on span "Text Area" at bounding box center [470, 284] width 32 height 13
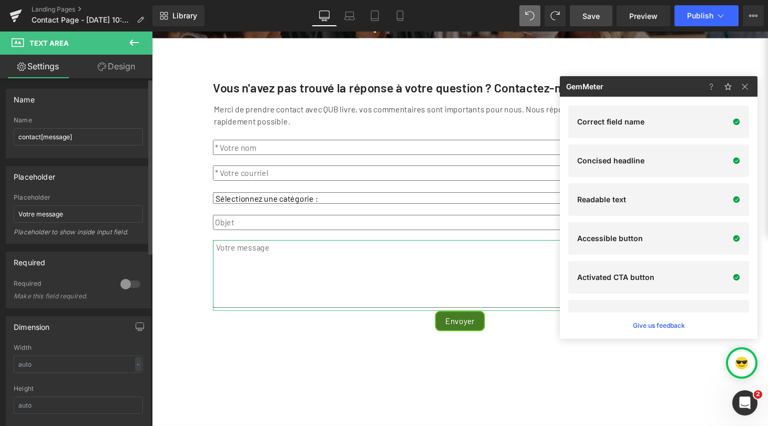
click at [124, 282] on div at bounding box center [130, 284] width 25 height 17
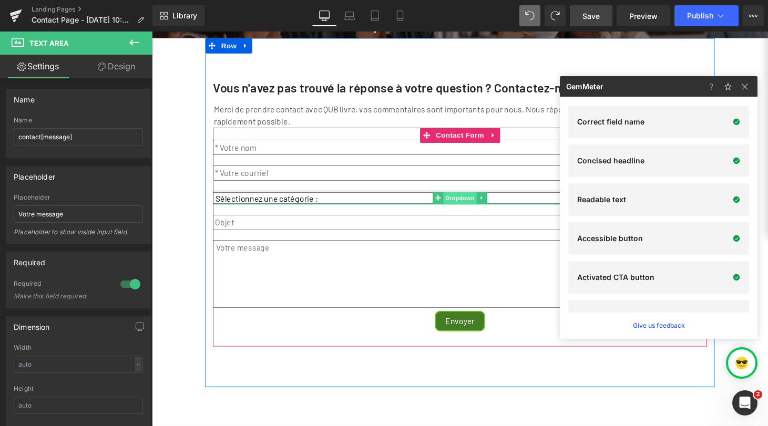
click at [462, 210] on span "Dropdown" at bounding box center [470, 203] width 34 height 13
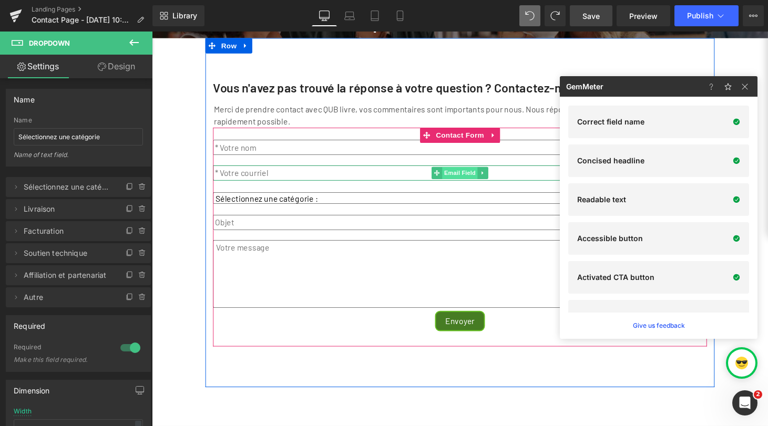
click at [467, 184] on span "Email Field" at bounding box center [470, 177] width 37 height 13
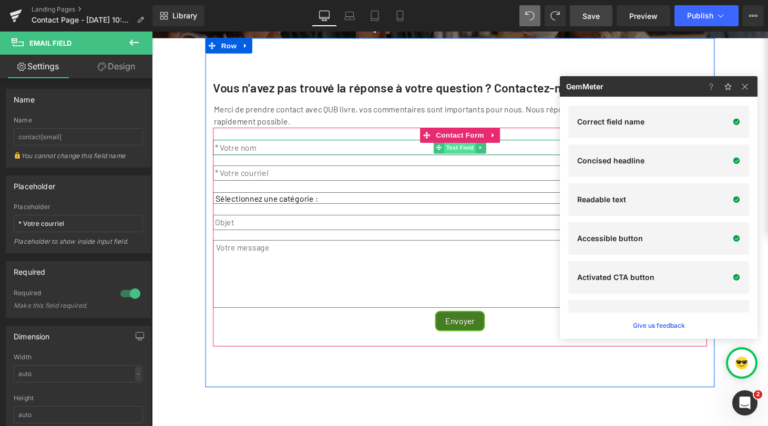
click at [466, 158] on span "Text Field" at bounding box center [470, 151] width 33 height 13
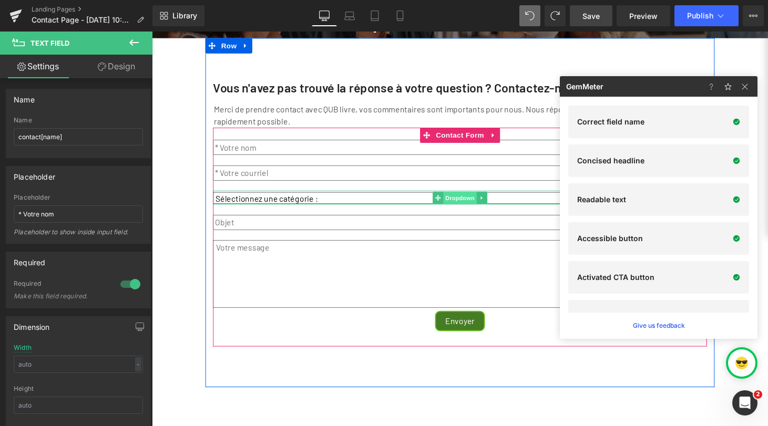
click at [468, 210] on span "Dropdown" at bounding box center [470, 203] width 34 height 13
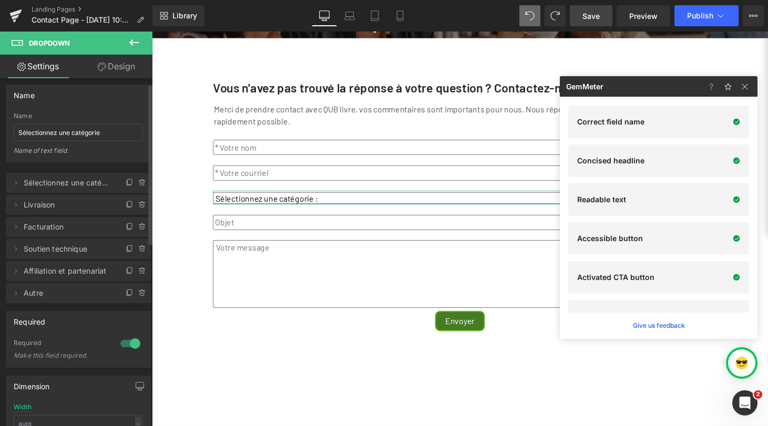
scroll to position [0, 0]
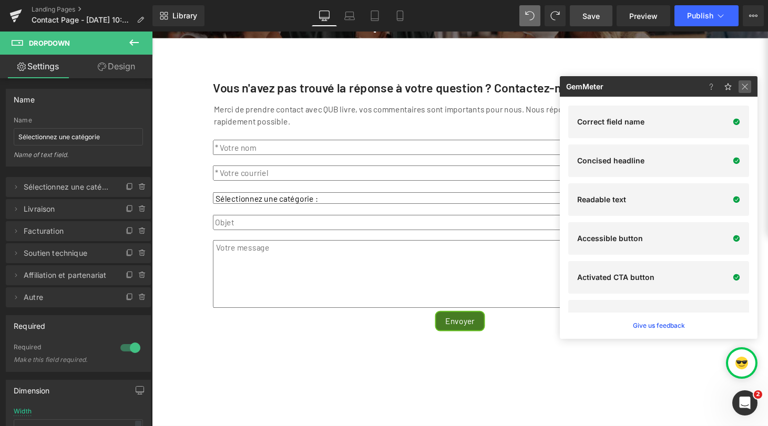
click at [743, 86] on img at bounding box center [745, 86] width 13 height 13
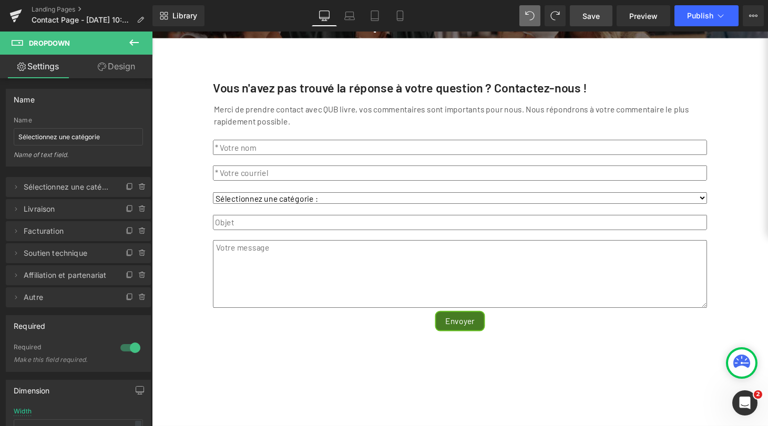
click at [590, 18] on span "Save" at bounding box center [591, 16] width 17 height 11
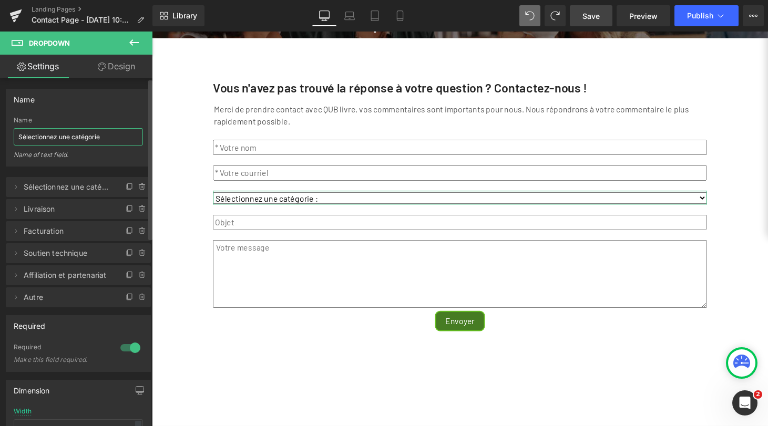
click at [114, 139] on input "Sélectionnez une catégorie" at bounding box center [78, 136] width 129 height 17
type input "Sélectionnez une catégorie"
click at [126, 297] on icon at bounding box center [130, 297] width 8 height 8
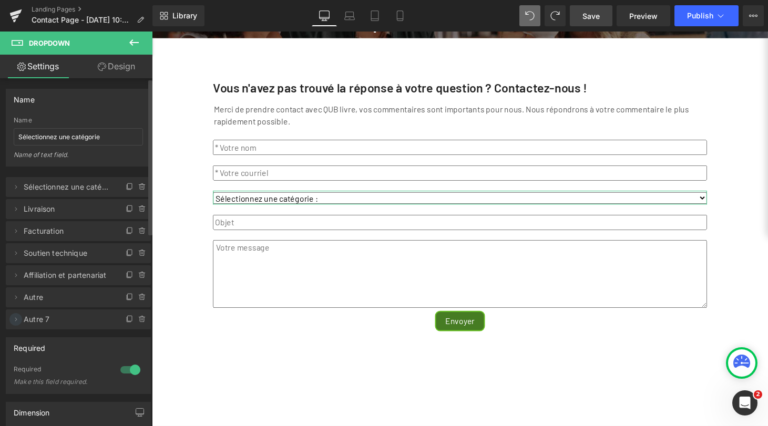
click at [16, 318] on icon at bounding box center [16, 320] width 2 height 4
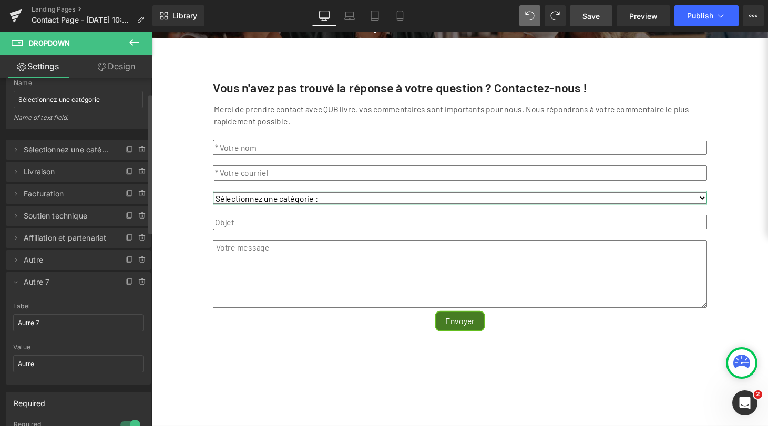
scroll to position [39, 0]
click at [112, 318] on input "Autre 7" at bounding box center [78, 320] width 130 height 17
click at [138, 279] on icon at bounding box center [142, 280] width 8 height 8
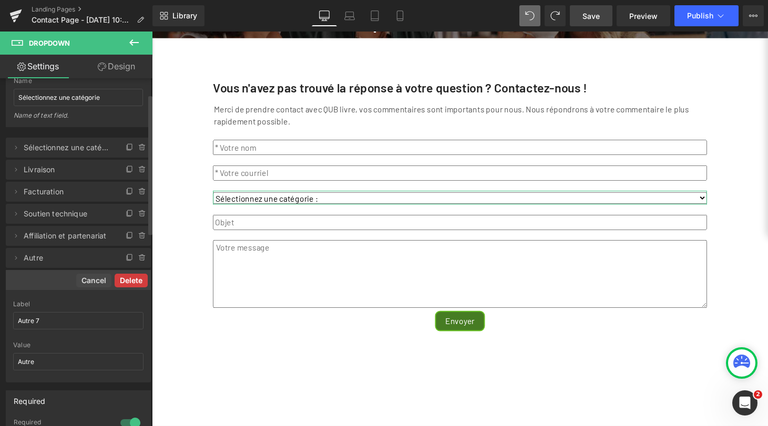
click at [125, 280] on button "Delete" at bounding box center [131, 281] width 33 height 14
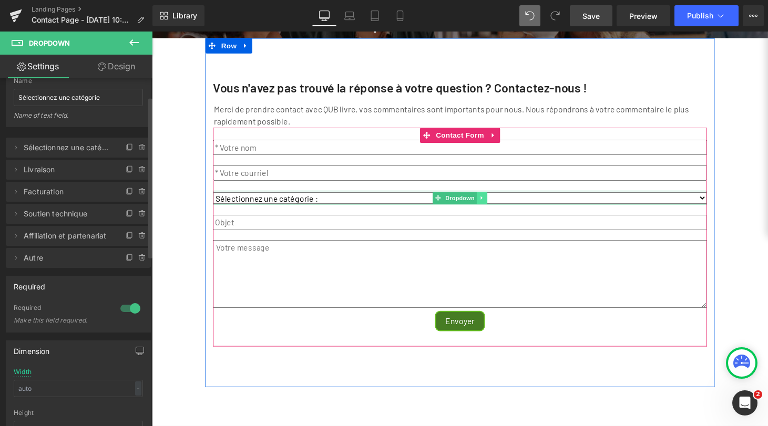
click at [490, 207] on icon at bounding box center [492, 203] width 6 height 6
click at [507, 207] on icon at bounding box center [509, 203] width 6 height 6
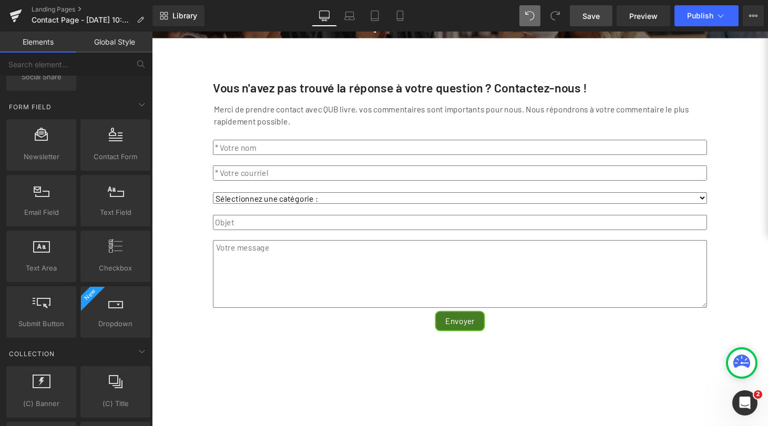
click at [596, 17] on span "Save" at bounding box center [591, 16] width 17 height 11
click at [648, 15] on span "Preview" at bounding box center [643, 16] width 28 height 11
click at [741, 364] on icon at bounding box center [741, 361] width 17 height 13
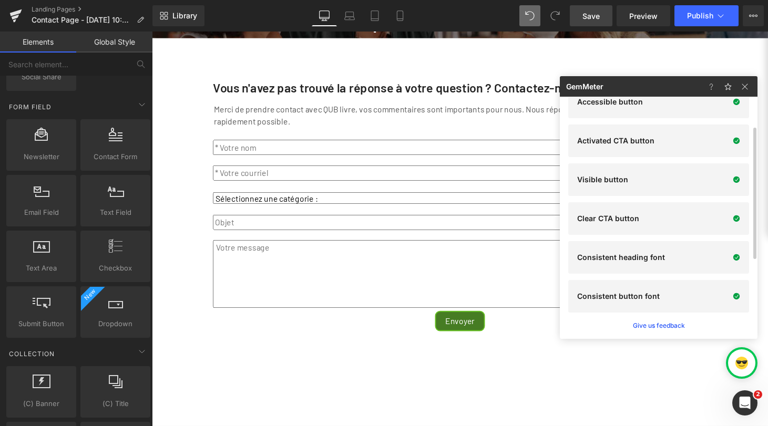
scroll to position [0, 0]
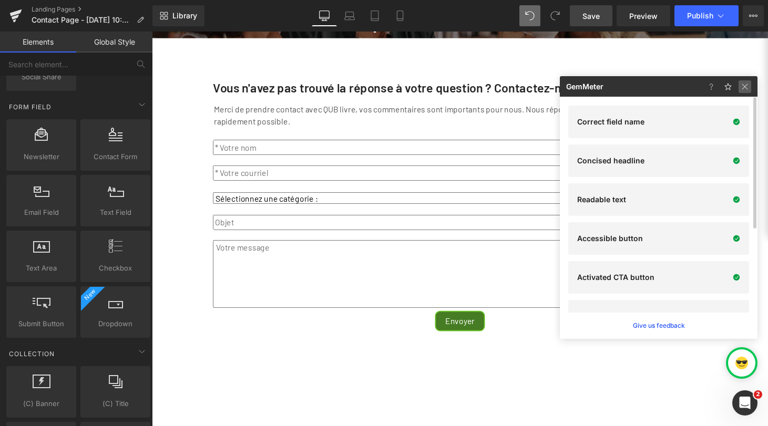
click at [745, 85] on img at bounding box center [745, 86] width 13 height 13
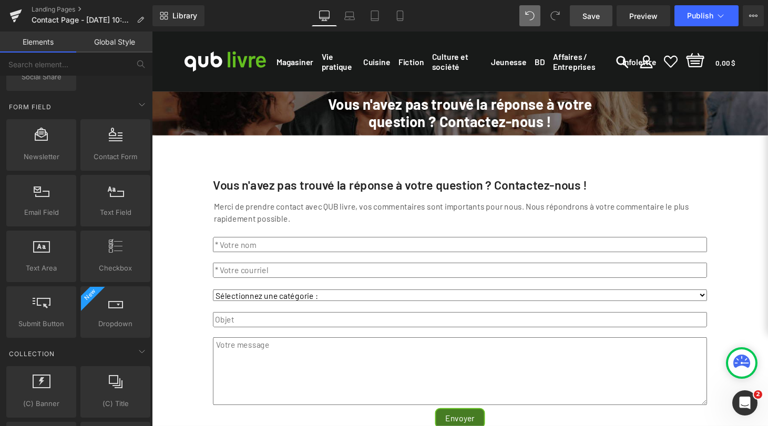
click at [548, 117] on h1 "Vous n'avez pas trouvé la réponse à votre question ? Contactez-nous !" at bounding box center [470, 116] width 294 height 36
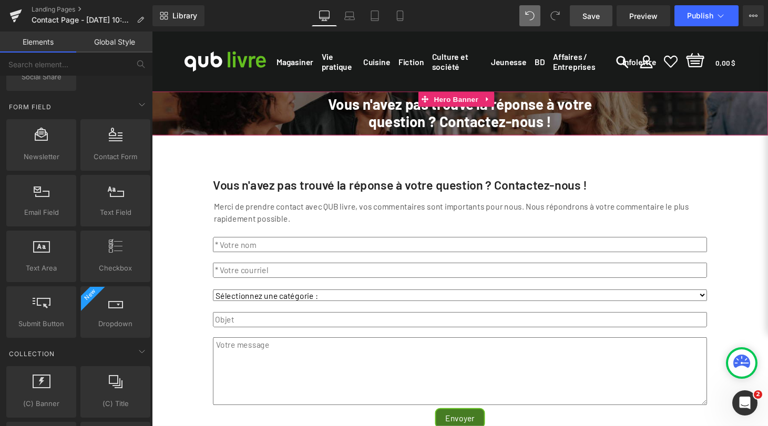
click at [233, 121] on span "Vous n'avez pas trouvé la réponse à votre question ? Contactez-nous ! Heading R…" at bounding box center [470, 116] width 636 height 45
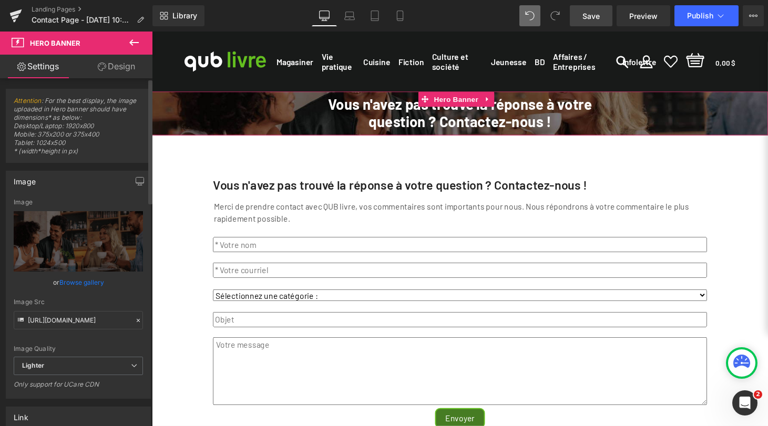
click at [87, 285] on link "Browse gallery" at bounding box center [81, 282] width 45 height 18
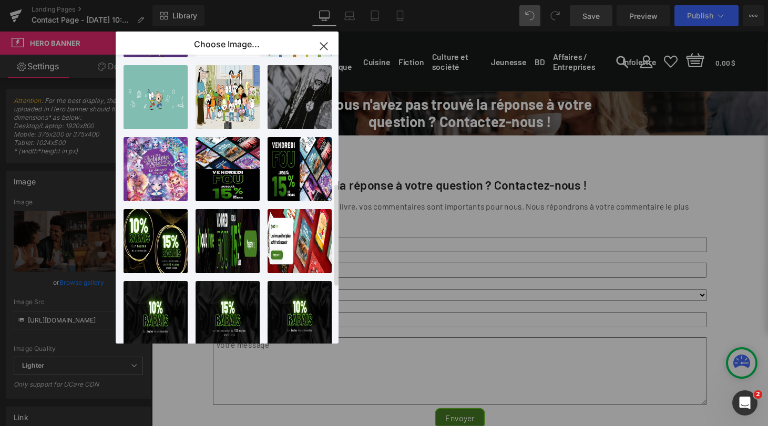
scroll to position [364, 0]
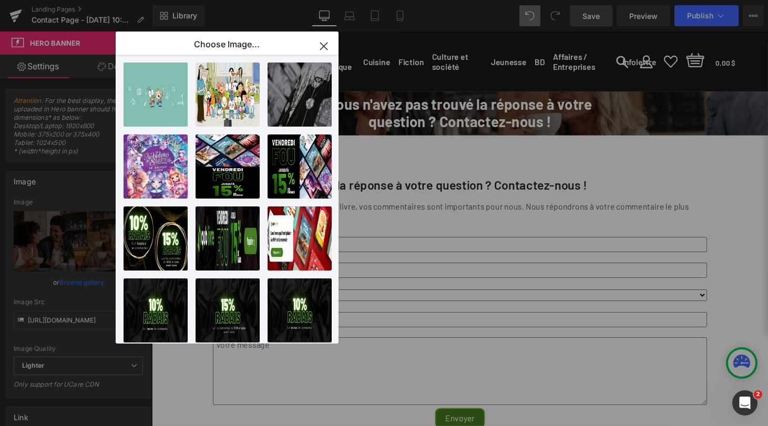
click at [83, 0] on div "Dropdown You are previewing how the will restyle your page. You can not edit El…" at bounding box center [384, 0] width 768 height 0
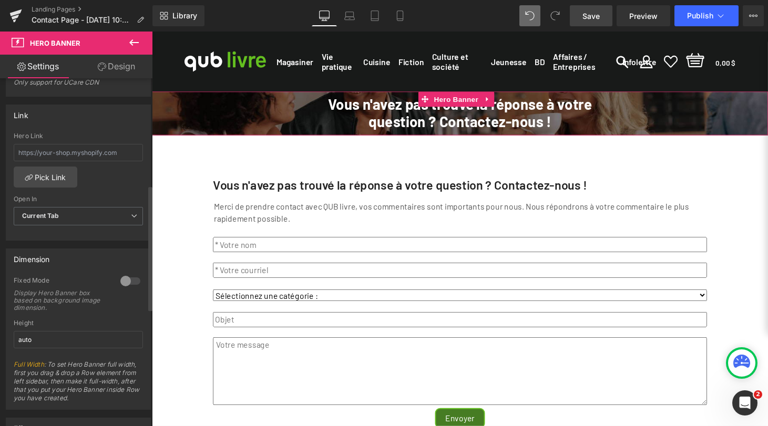
scroll to position [278, 0]
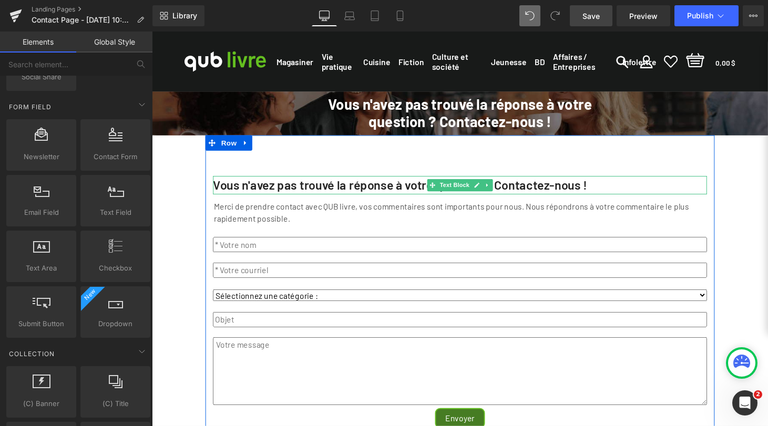
click at [526, 198] on strong "Vous n'avez pas trouvé la réponse à votre question ? Contactez-nous !" at bounding box center [408, 189] width 386 height 15
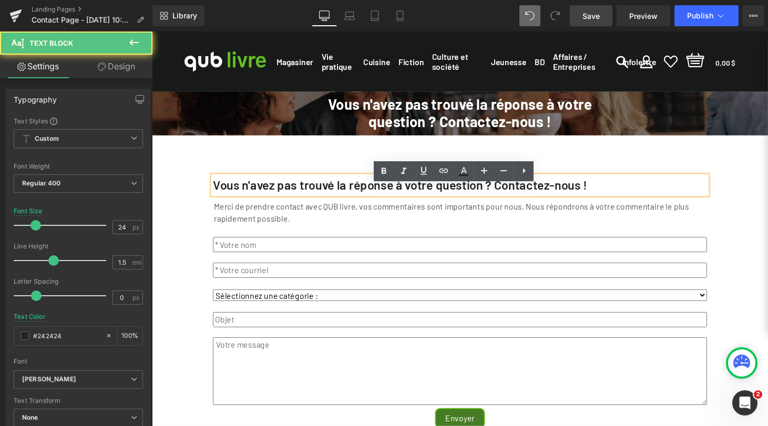
click at [499, 198] on strong "Vous n'avez pas trouvé la réponse à votre question ? Contactez-nous !" at bounding box center [408, 189] width 386 height 15
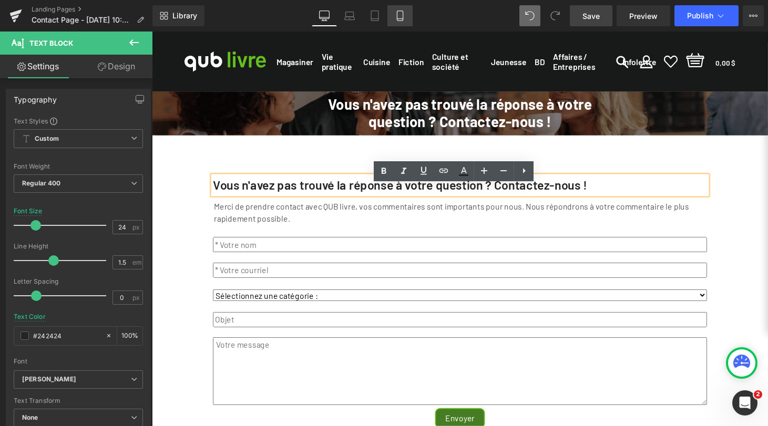
click at [396, 16] on icon at bounding box center [400, 16] width 11 height 11
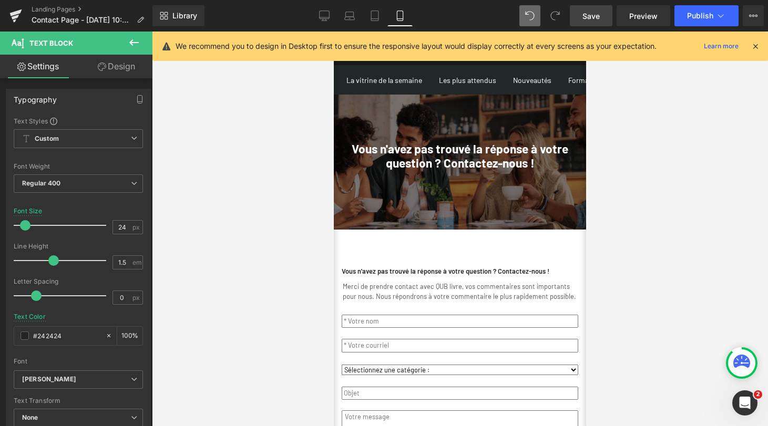
scroll to position [83, 0]
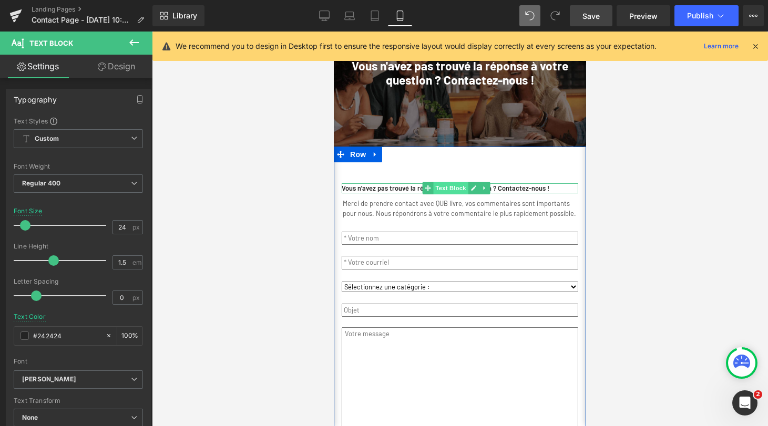
click at [450, 194] on span "Text Block" at bounding box center [450, 188] width 35 height 13
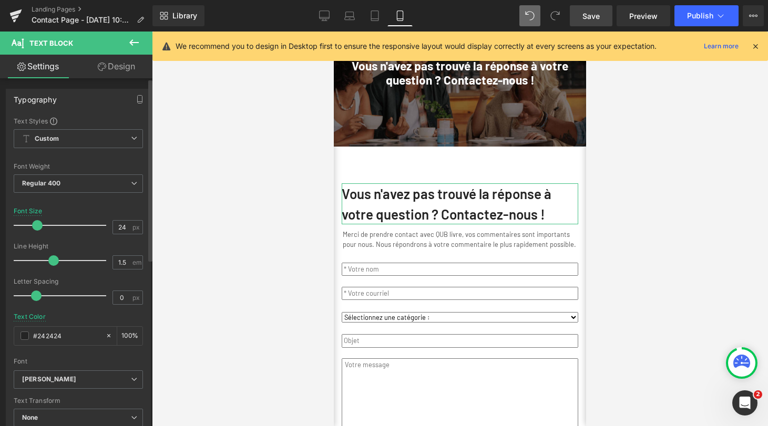
drag, startPoint x: 27, startPoint y: 223, endPoint x: 38, endPoint y: 223, distance: 11.6
click at [38, 223] on span at bounding box center [37, 225] width 11 height 11
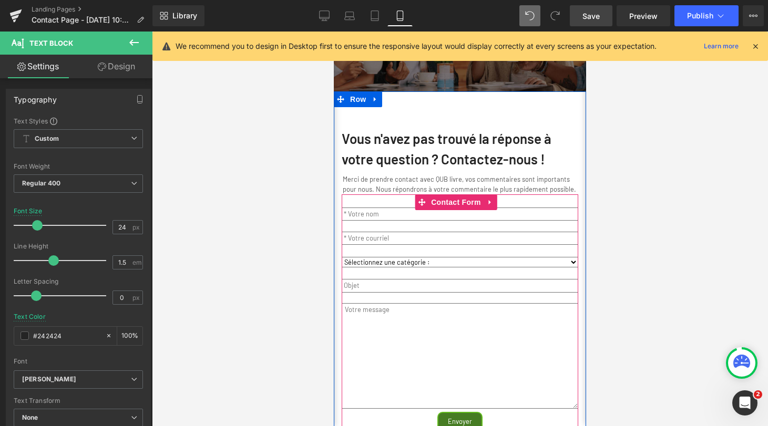
scroll to position [140, 0]
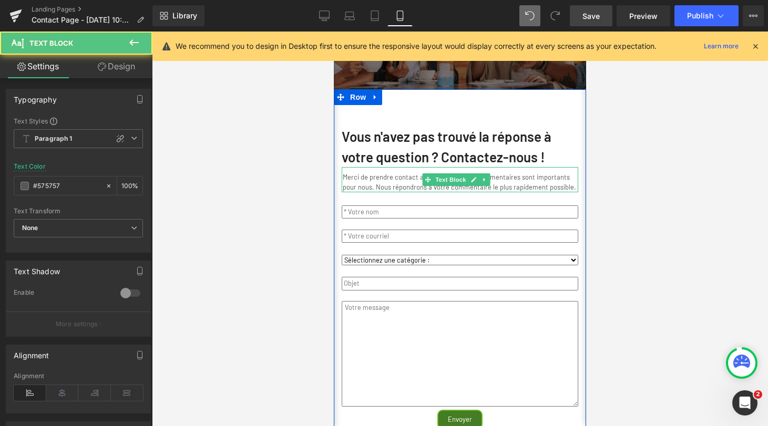
click at [395, 189] on p "Merci de prendre contact avec QUB livre, vos commentaires sont importants pour …" at bounding box center [460, 182] width 234 height 20
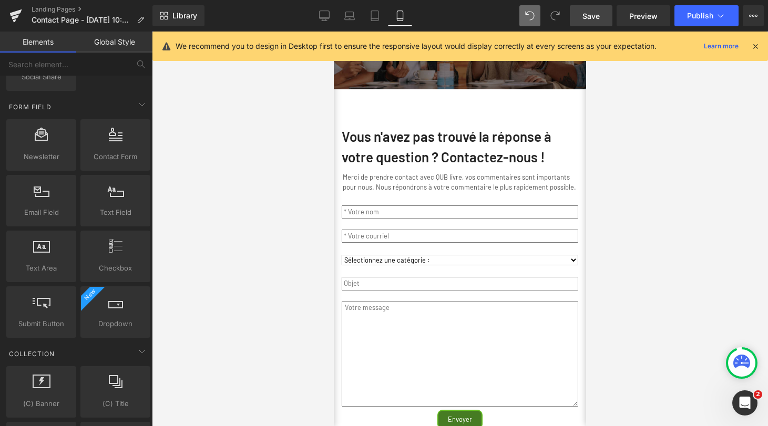
click at [625, 187] on div at bounding box center [460, 229] width 616 height 395
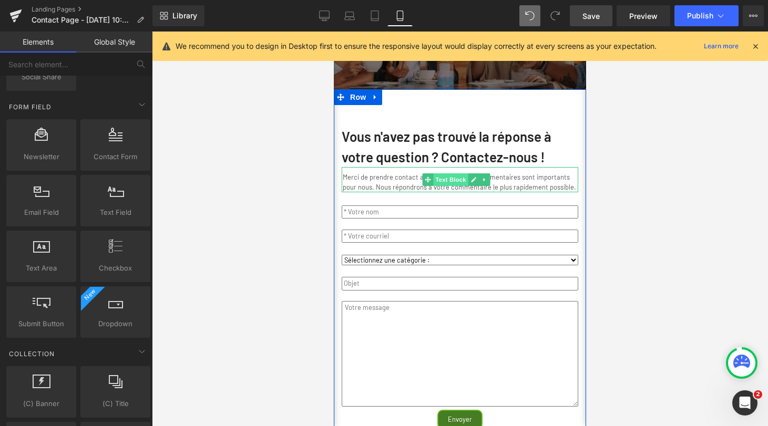
click at [453, 186] on span "Text Block" at bounding box center [450, 180] width 35 height 13
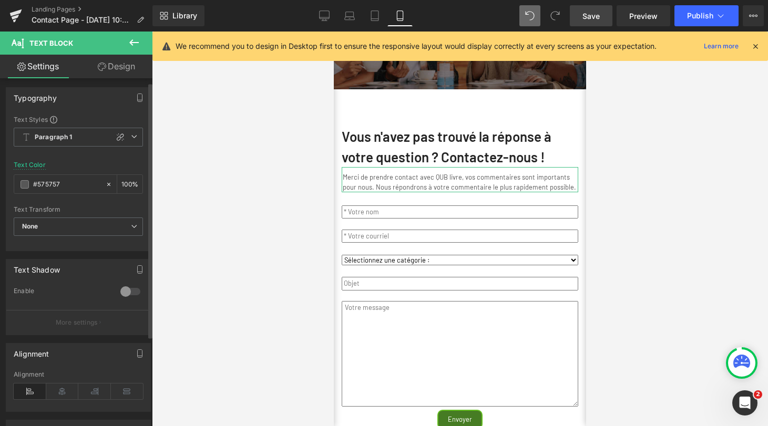
scroll to position [0, 0]
click at [117, 138] on icon at bounding box center [120, 138] width 7 height 7
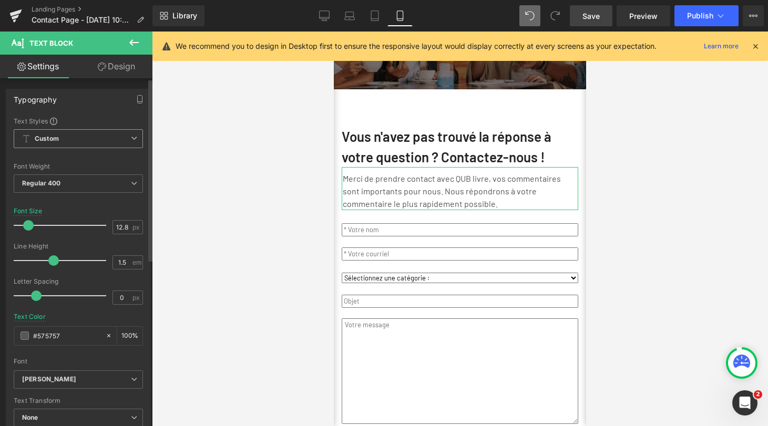
click at [27, 226] on span at bounding box center [28, 225] width 11 height 11
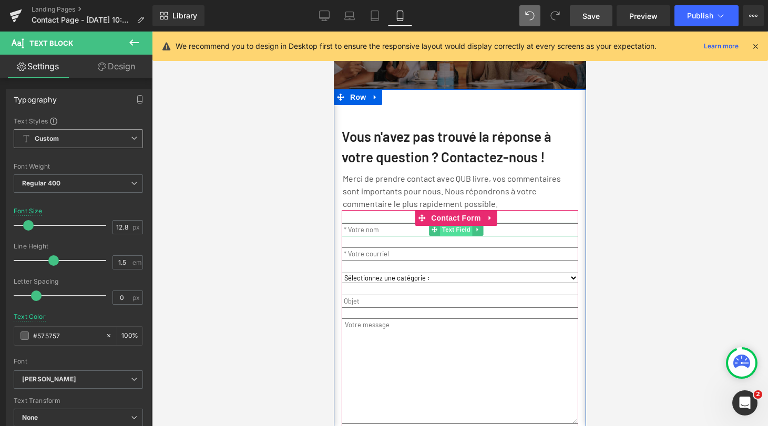
click at [462, 236] on span "Text Field" at bounding box center [456, 229] width 33 height 13
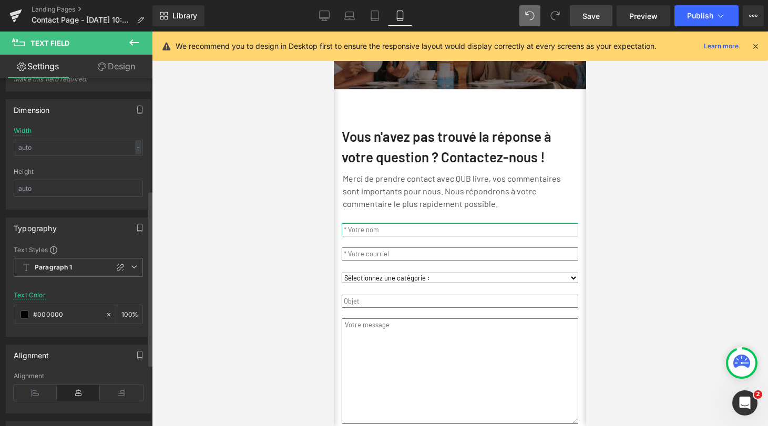
scroll to position [224, 0]
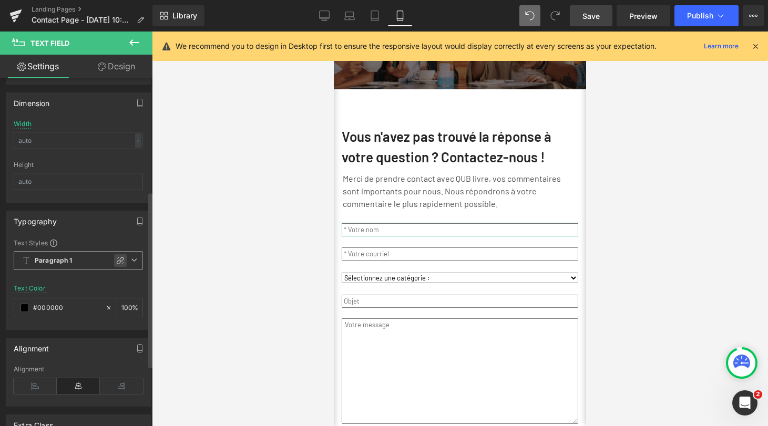
click at [117, 260] on icon at bounding box center [120, 260] width 7 height 7
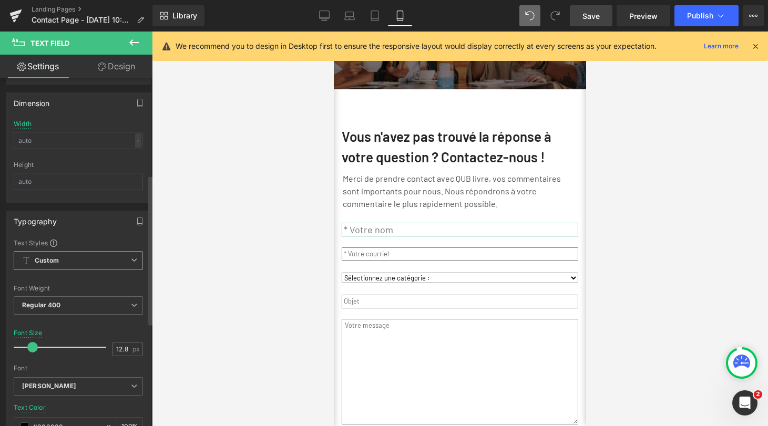
drag, startPoint x: 26, startPoint y: 346, endPoint x: 33, endPoint y: 346, distance: 6.3
click at [33, 346] on span at bounding box center [32, 347] width 11 height 11
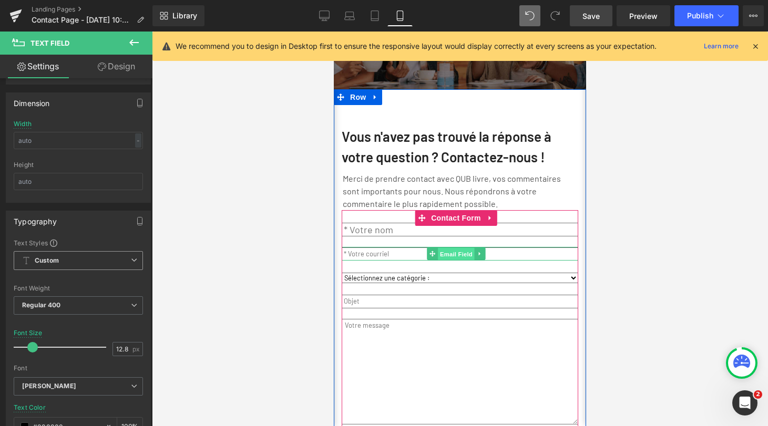
click at [455, 261] on span "Email Field" at bounding box center [456, 254] width 37 height 13
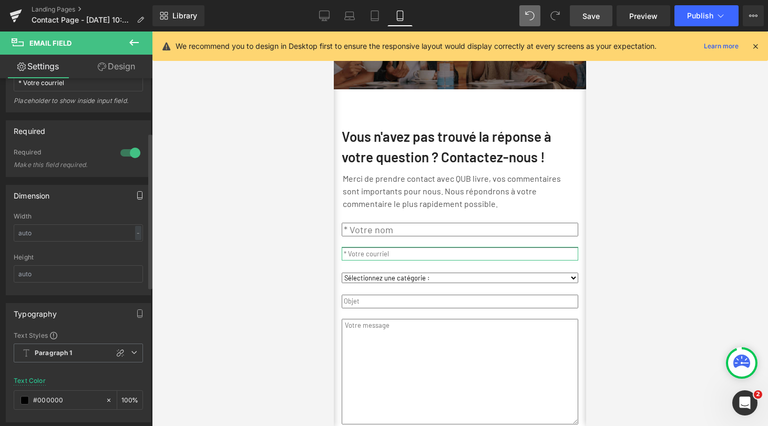
scroll to position [188, 0]
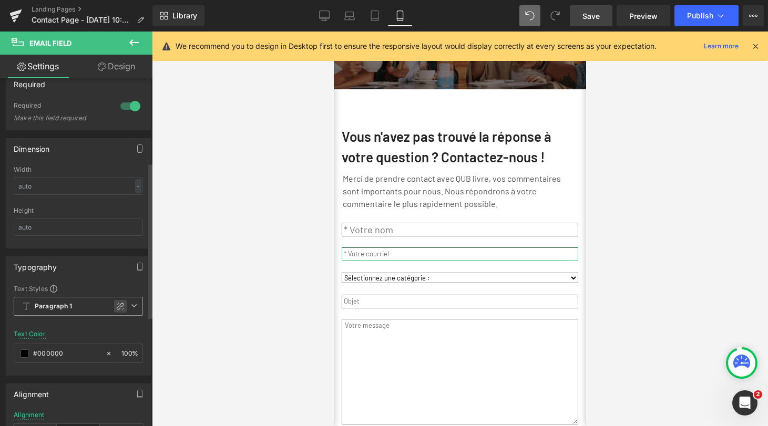
click at [116, 304] on icon at bounding box center [120, 306] width 8 height 8
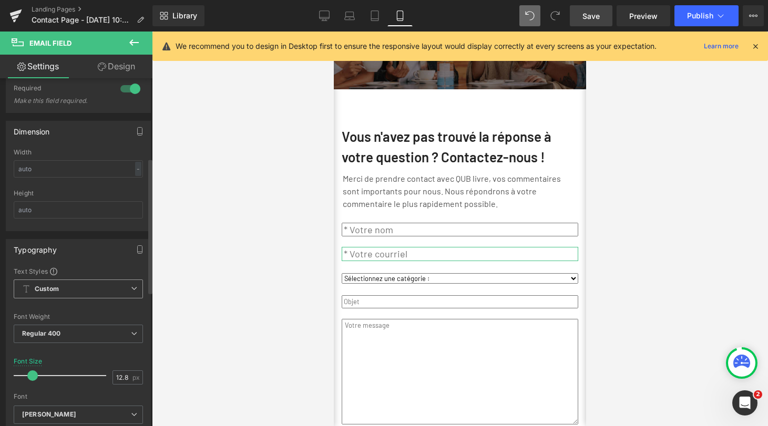
drag, startPoint x: 24, startPoint y: 377, endPoint x: 30, endPoint y: 377, distance: 6.8
click at [30, 377] on span at bounding box center [32, 376] width 11 height 11
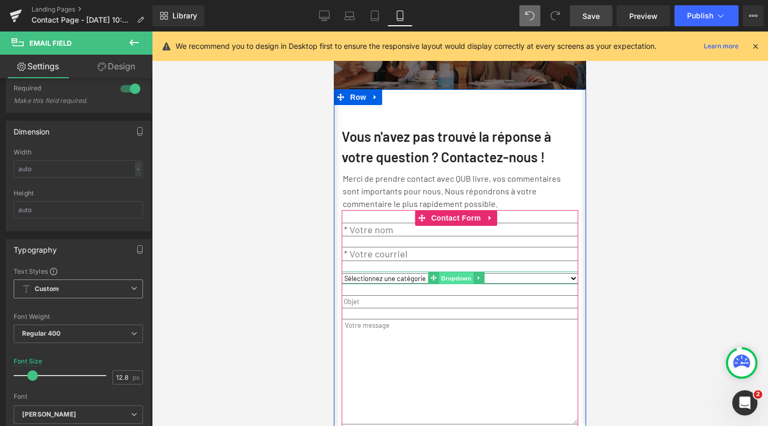
click at [454, 285] on span "Dropdown" at bounding box center [456, 278] width 34 height 13
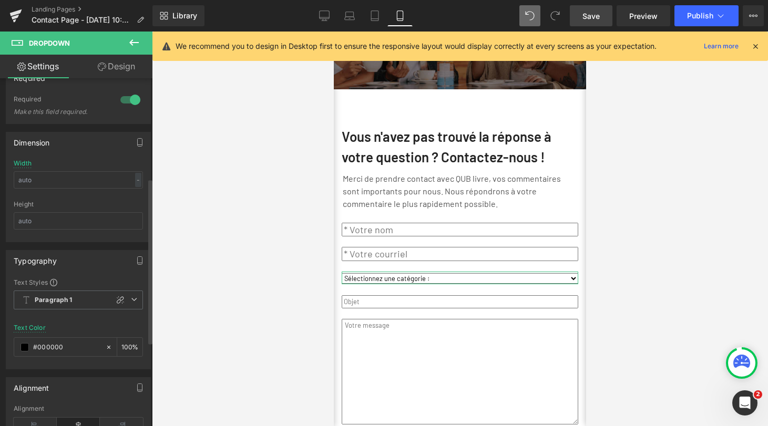
scroll to position [254, 0]
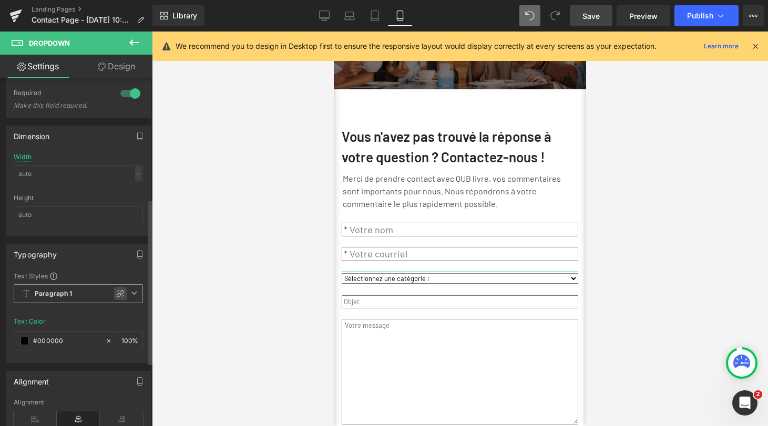
click at [118, 291] on icon at bounding box center [120, 294] width 8 height 8
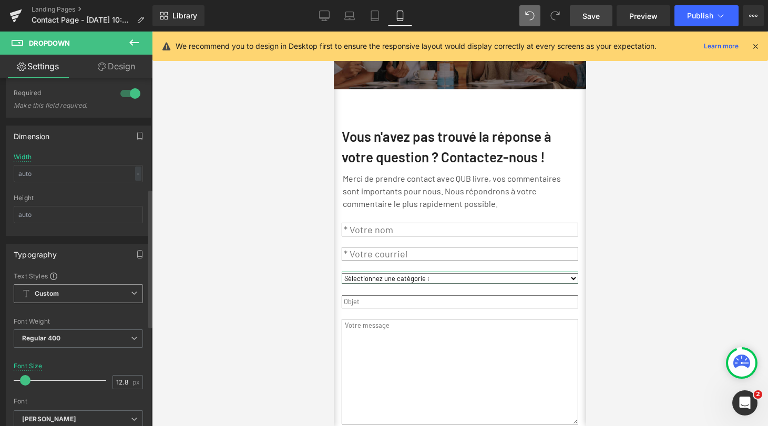
scroll to position [337, 0]
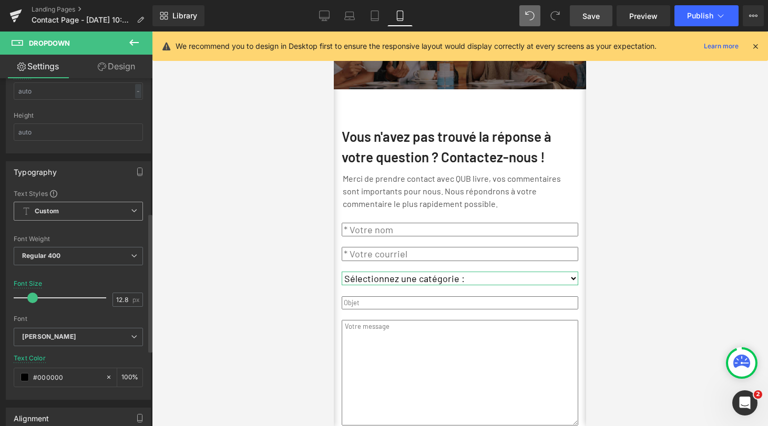
drag, startPoint x: 27, startPoint y: 300, endPoint x: 33, endPoint y: 300, distance: 6.3
click at [33, 300] on span at bounding box center [32, 298] width 11 height 11
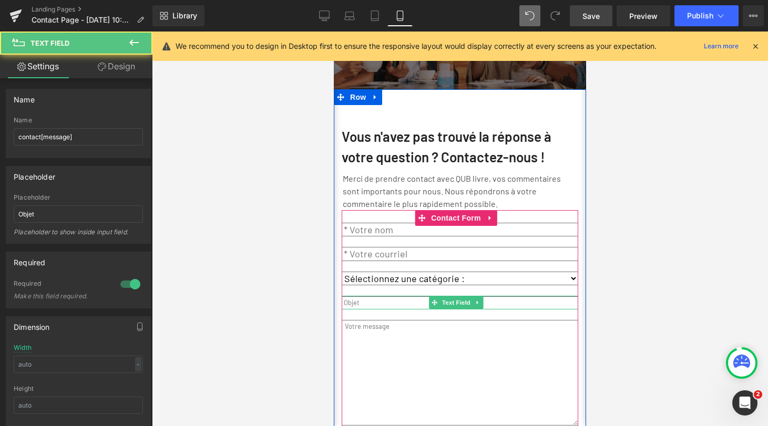
click at [380, 310] on input "text" at bounding box center [460, 303] width 237 height 13
click at [453, 310] on span "Text Field" at bounding box center [456, 303] width 33 height 13
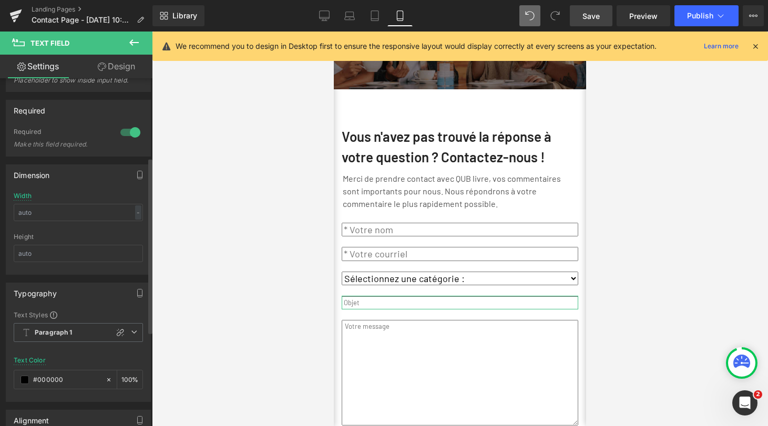
scroll to position [157, 0]
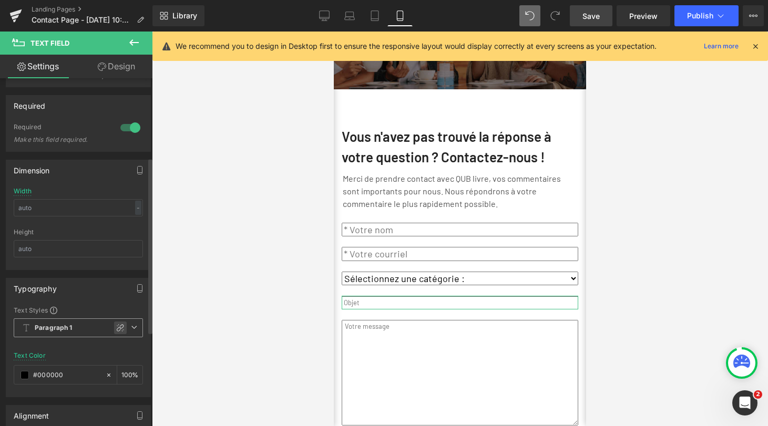
click at [116, 327] on icon at bounding box center [120, 328] width 8 height 8
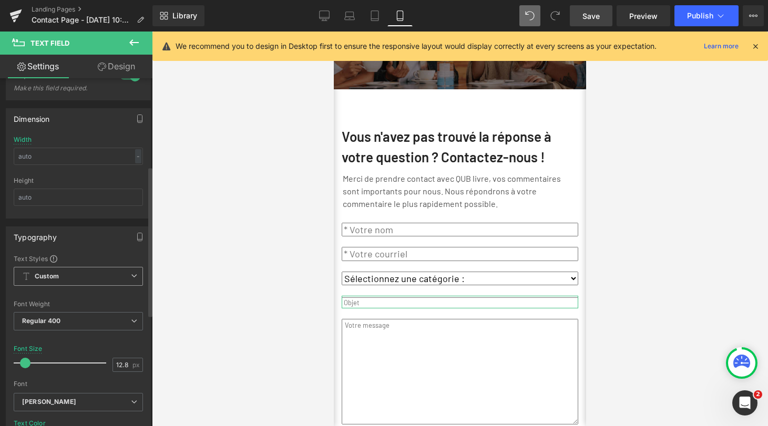
scroll to position [213, 0]
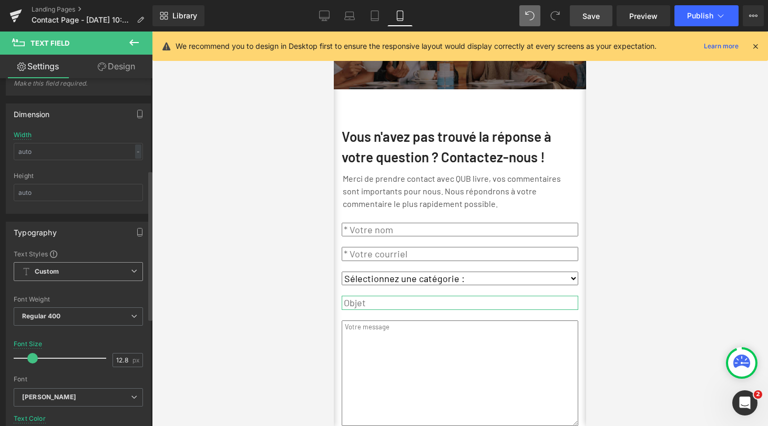
drag, startPoint x: 25, startPoint y: 359, endPoint x: 32, endPoint y: 359, distance: 6.3
click at [32, 359] on span at bounding box center [32, 358] width 11 height 11
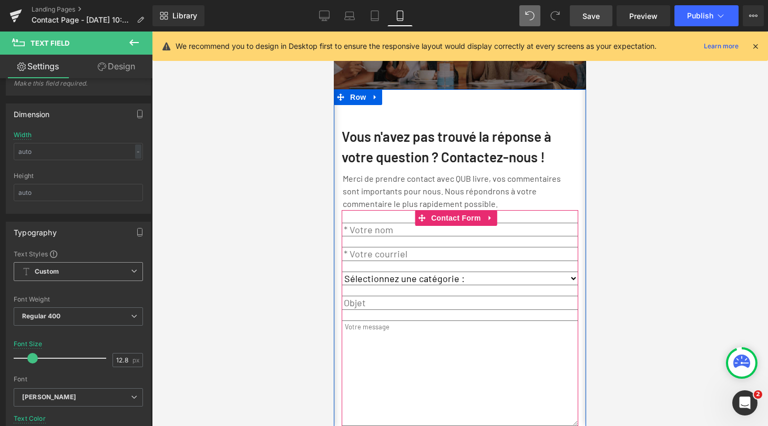
scroll to position [215, 0]
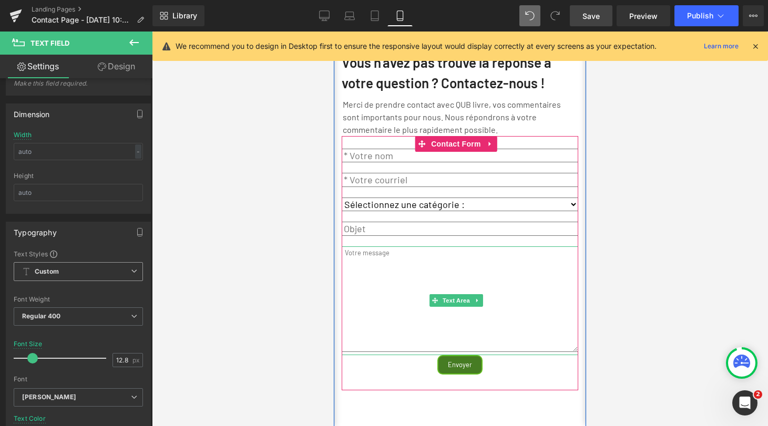
click at [385, 260] on textarea at bounding box center [460, 300] width 237 height 106
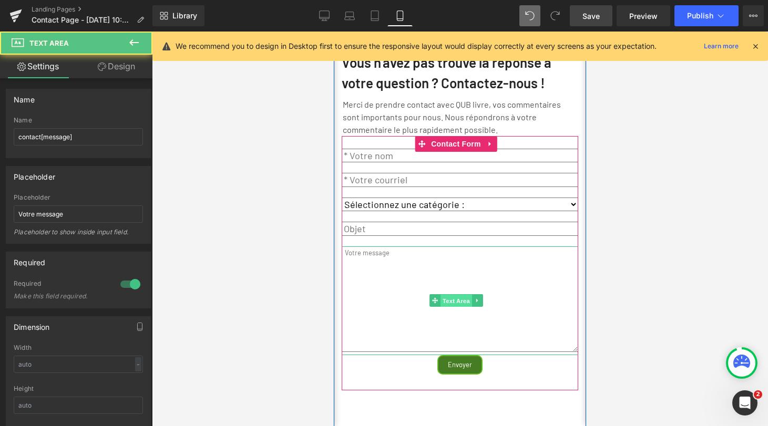
click at [453, 307] on span "Text Area" at bounding box center [457, 301] width 32 height 13
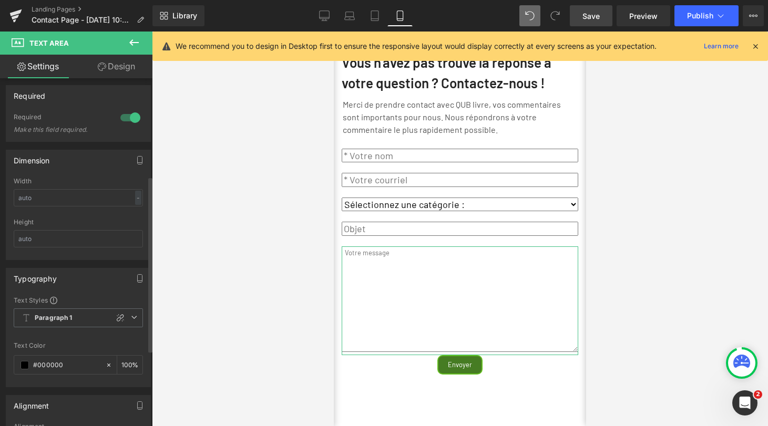
scroll to position [193, 0]
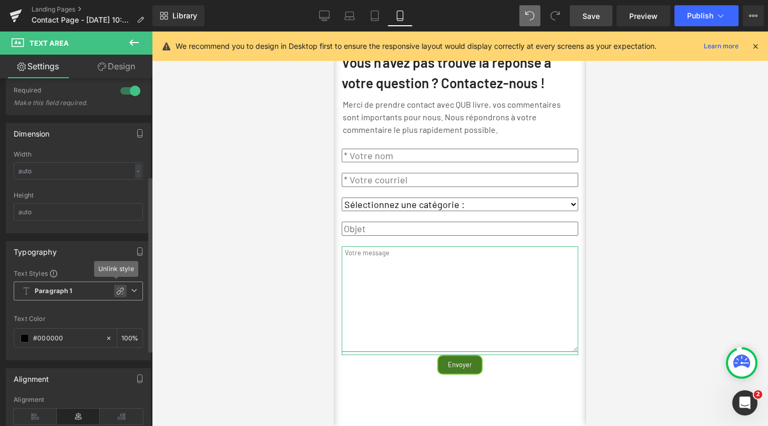
click at [116, 289] on icon at bounding box center [120, 291] width 8 height 8
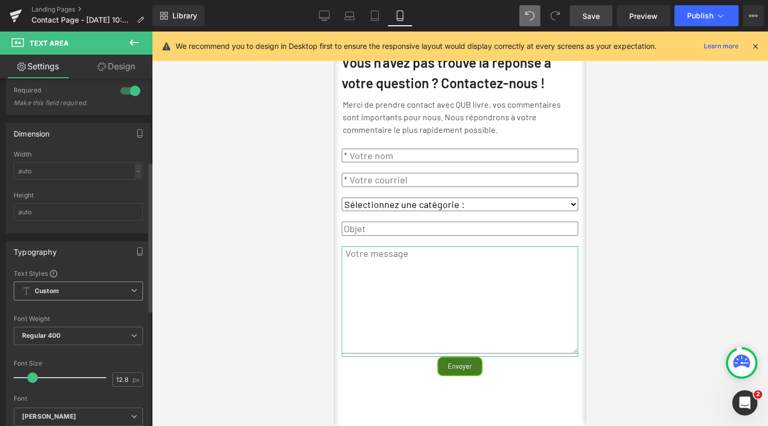
drag, startPoint x: 25, startPoint y: 377, endPoint x: 32, endPoint y: 377, distance: 6.8
click at [32, 377] on span at bounding box center [32, 378] width 11 height 11
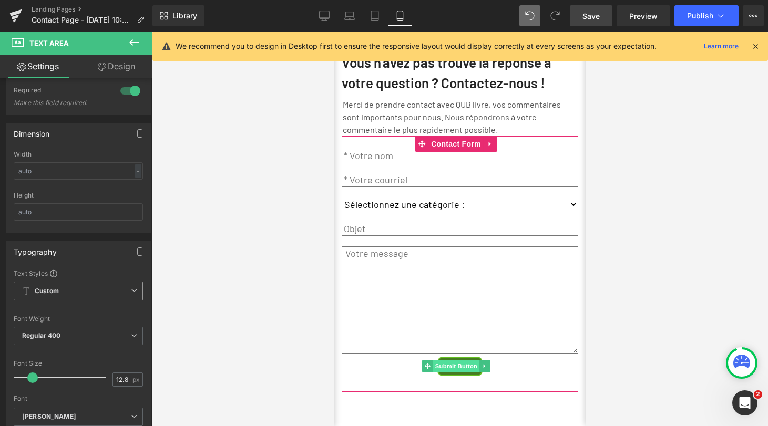
click at [454, 373] on span "Submit Button" at bounding box center [456, 366] width 46 height 13
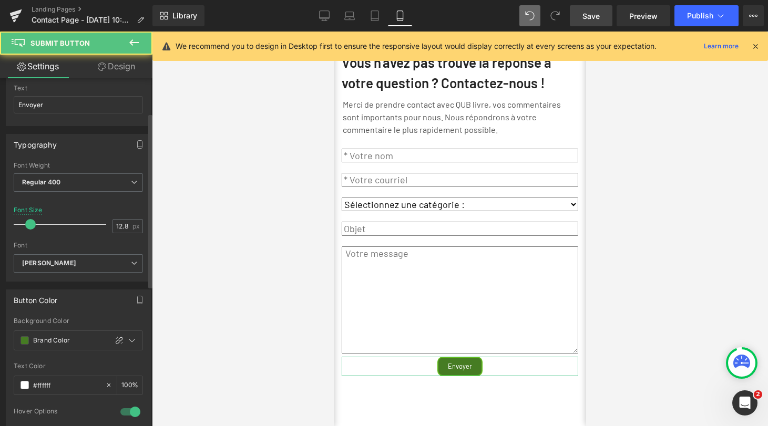
scroll to position [164, 0]
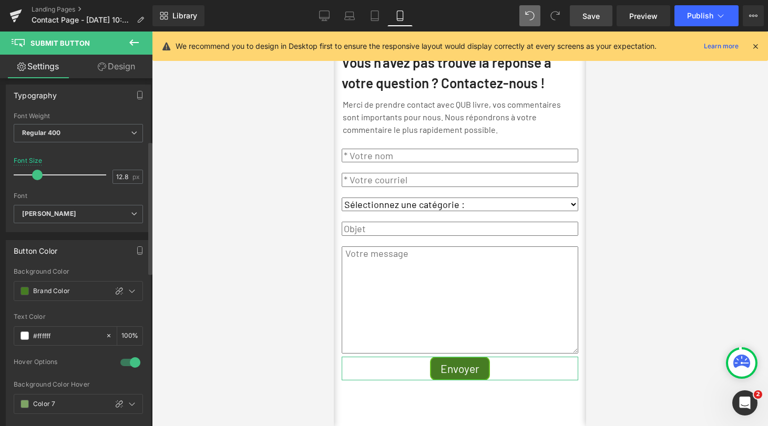
drag, startPoint x: 30, startPoint y: 175, endPoint x: 37, endPoint y: 176, distance: 7.0
click at [37, 176] on span at bounding box center [37, 175] width 11 height 11
click at [121, 66] on link "Design" at bounding box center [116, 67] width 76 height 24
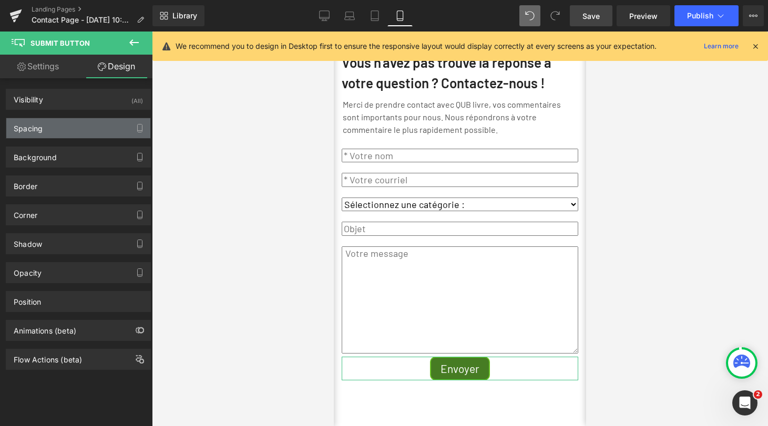
click at [62, 123] on div "Spacing" at bounding box center [78, 128] width 144 height 20
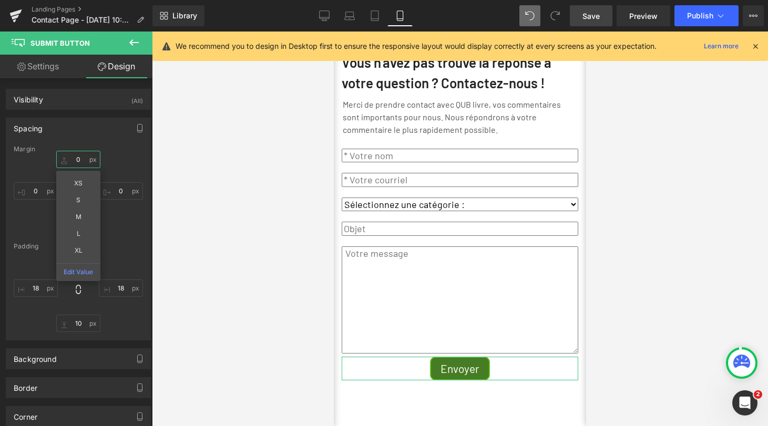
click at [74, 161] on input "0" at bounding box center [78, 159] width 44 height 17
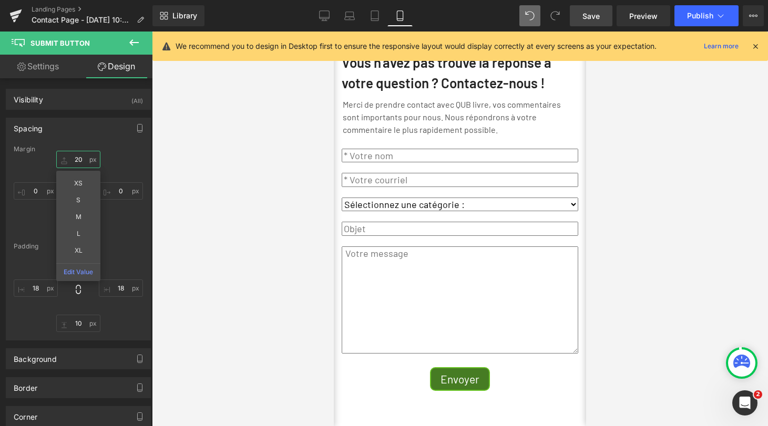
type input "20"
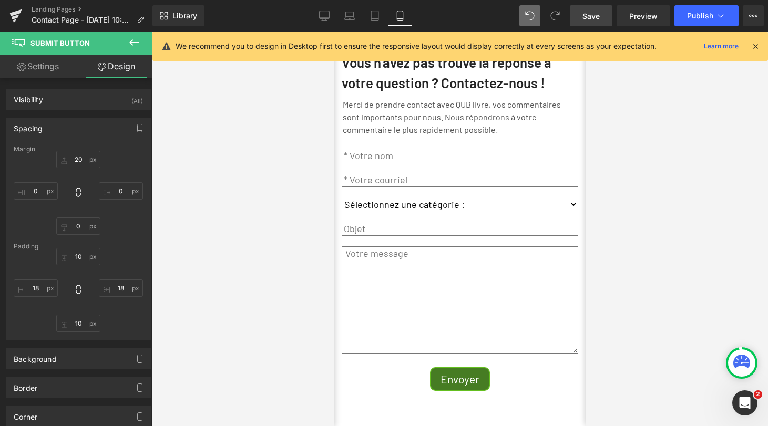
click at [208, 202] on div at bounding box center [460, 229] width 616 height 395
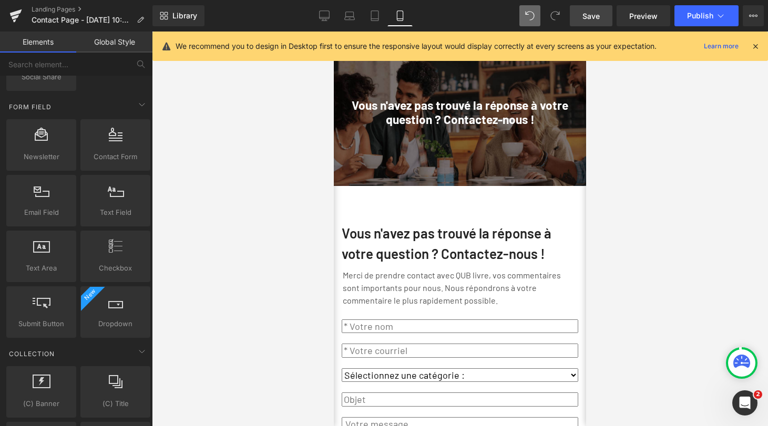
scroll to position [0, 0]
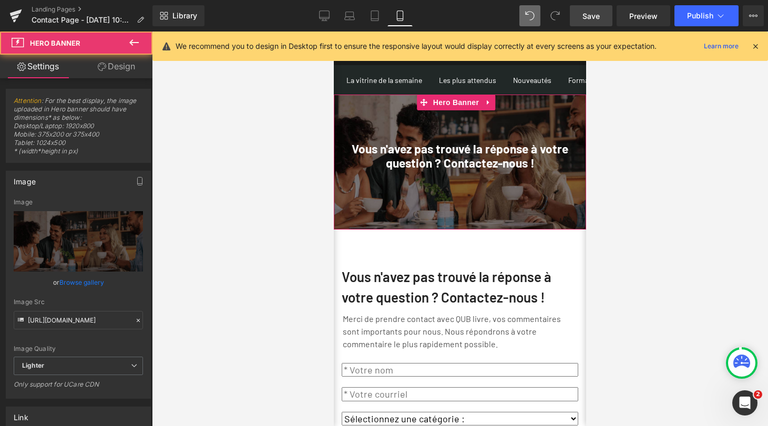
click at [508, 220] on div at bounding box center [460, 162] width 252 height 135
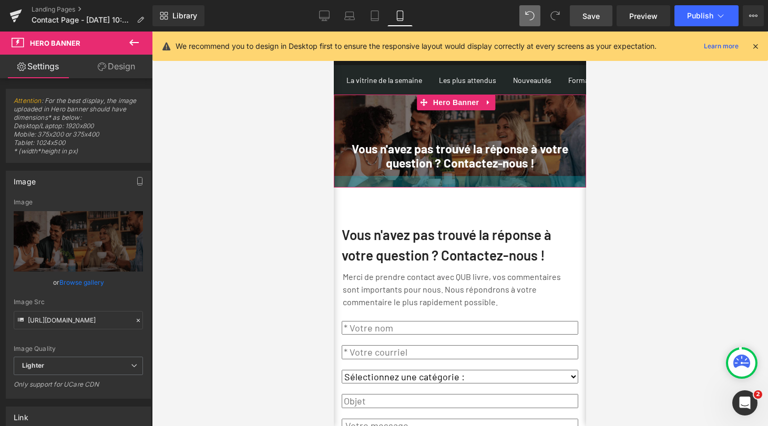
drag, startPoint x: 463, startPoint y: 234, endPoint x: 462, endPoint y: 192, distance: 42.1
click at [462, 188] on div at bounding box center [460, 182] width 252 height 12
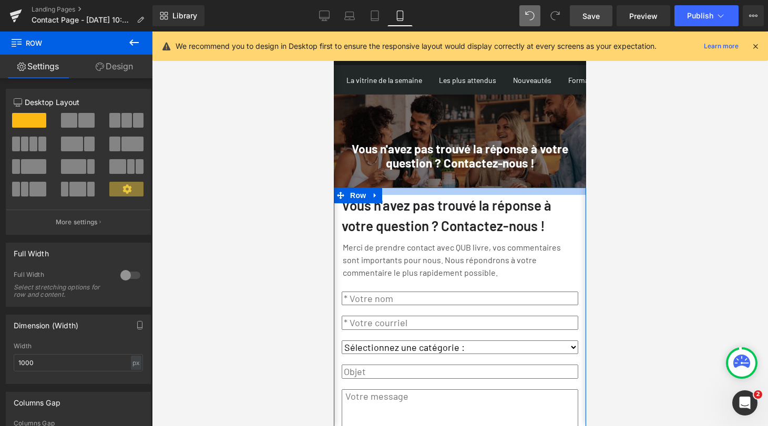
drag, startPoint x: 463, startPoint y: 230, endPoint x: 463, endPoint y: 200, distance: 30.0
click at [464, 195] on div at bounding box center [460, 191] width 252 height 7
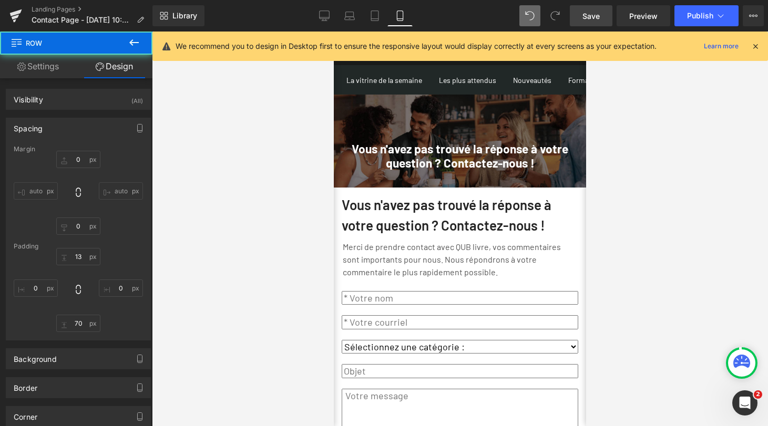
click at [617, 190] on div at bounding box center [460, 229] width 616 height 395
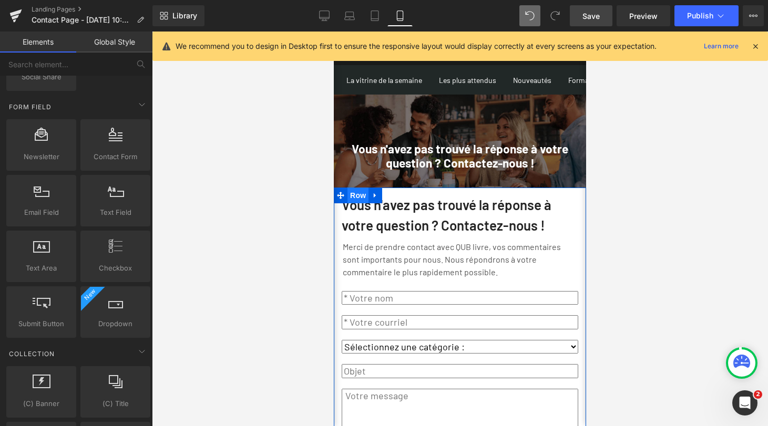
click at [355, 203] on span "Row" at bounding box center [358, 196] width 21 height 16
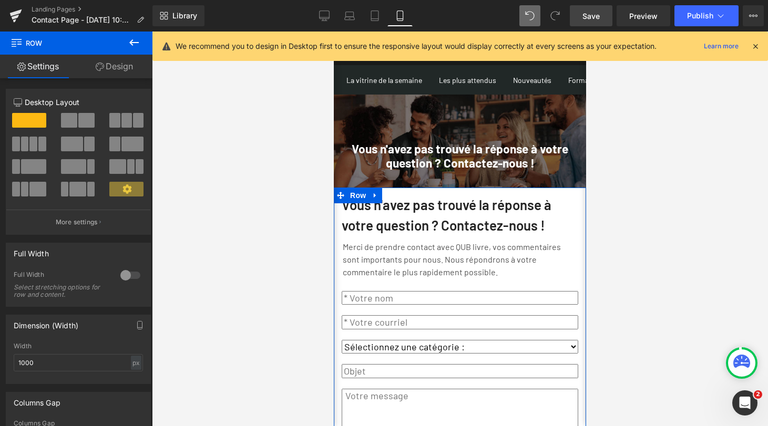
click at [122, 65] on link "Design" at bounding box center [114, 67] width 76 height 24
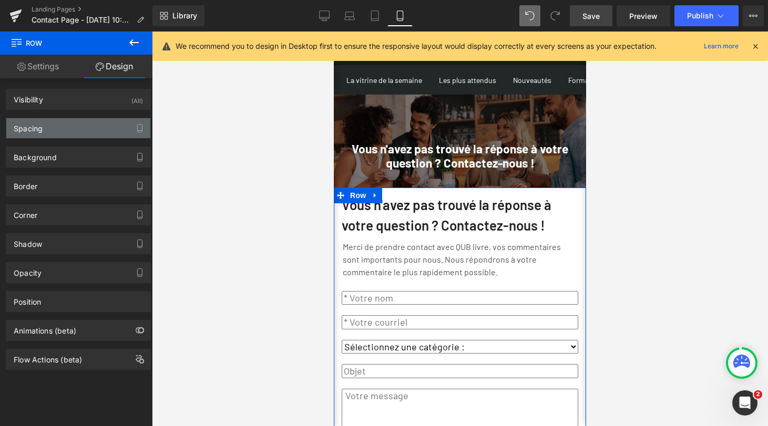
click at [75, 128] on div "Spacing" at bounding box center [78, 128] width 144 height 20
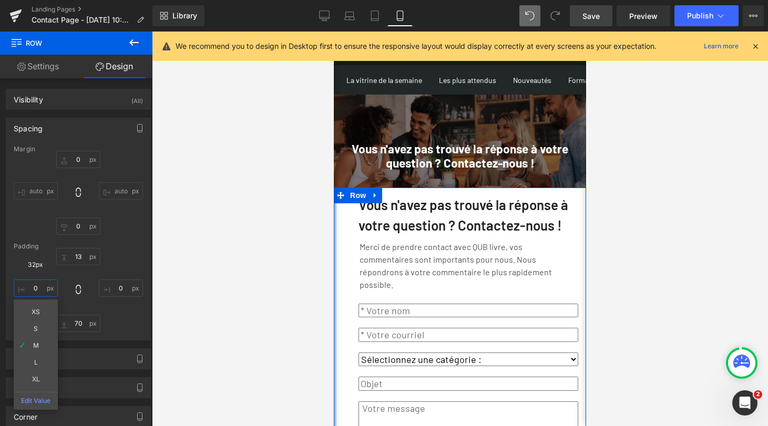
click at [36, 290] on input "0" at bounding box center [36, 288] width 44 height 17
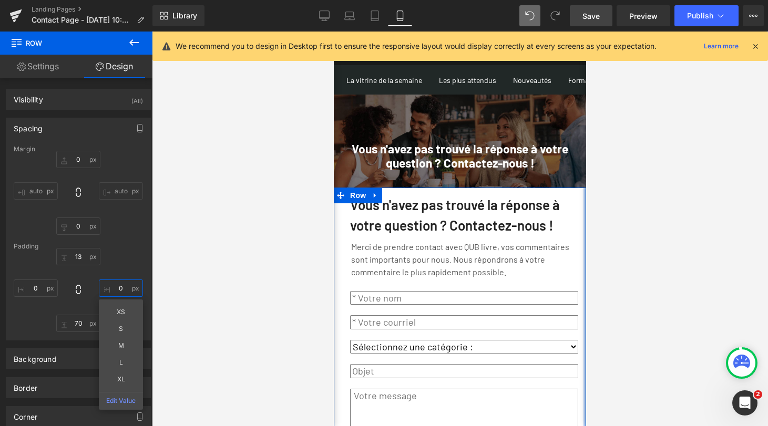
click at [119, 288] on input "0" at bounding box center [121, 288] width 44 height 17
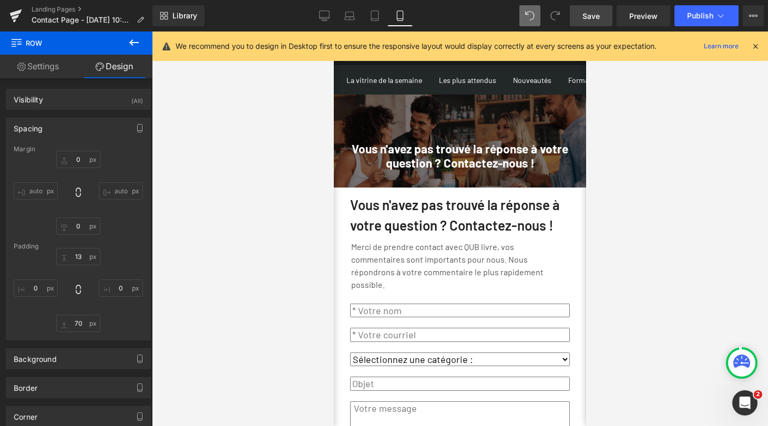
click at [593, 16] on span "Save" at bounding box center [591, 16] width 17 height 11
click at [654, 180] on div at bounding box center [460, 229] width 616 height 395
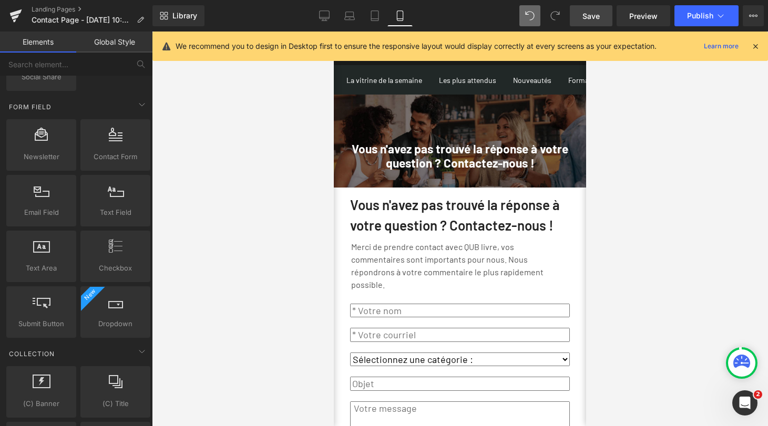
click at [754, 45] on icon at bounding box center [755, 46] width 9 height 9
